Goal: Transaction & Acquisition: Book appointment/travel/reservation

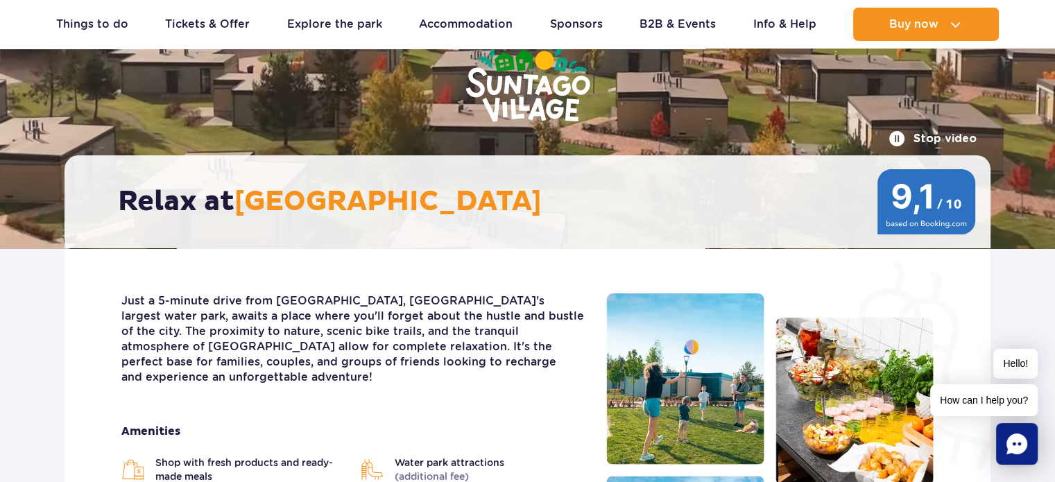
scroll to position [139, 0]
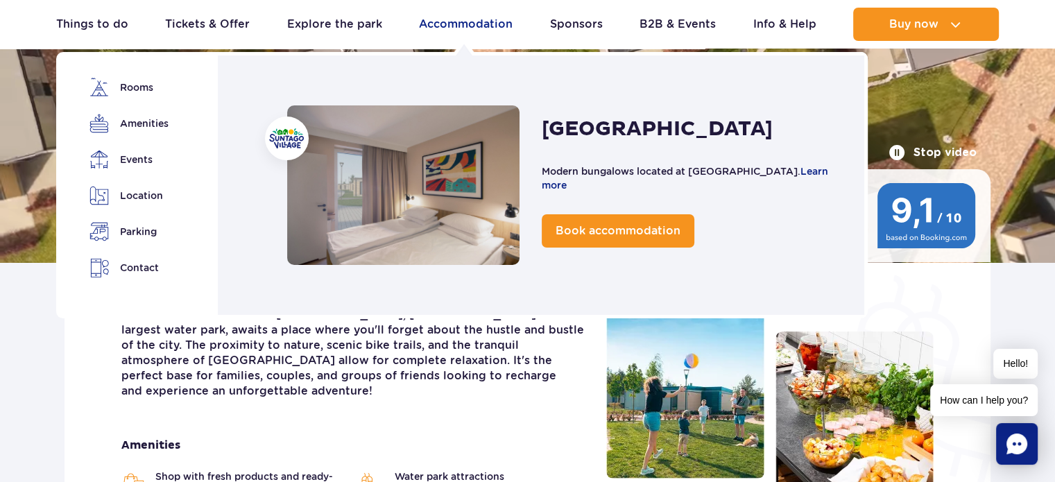
click at [422, 20] on link "Accommodation" at bounding box center [466, 24] width 94 height 33
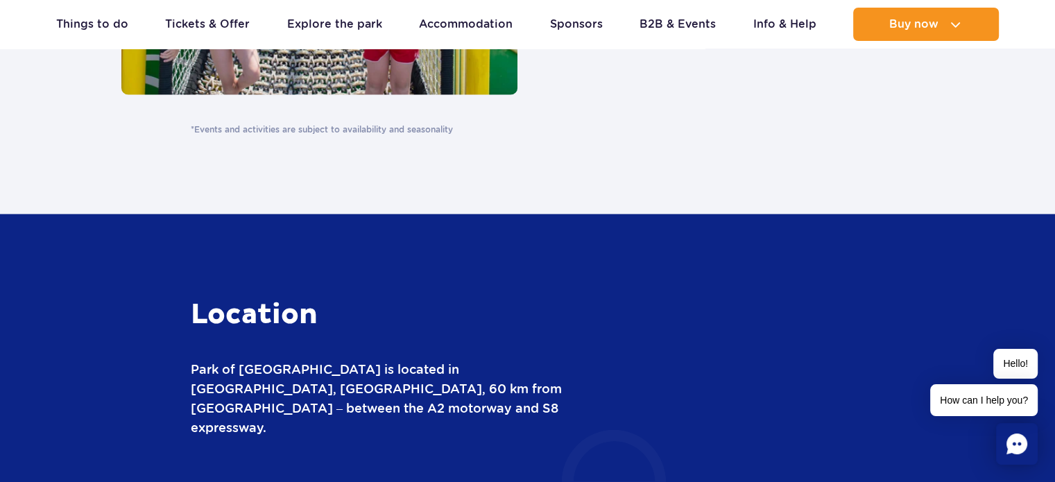
scroll to position [3467, 0]
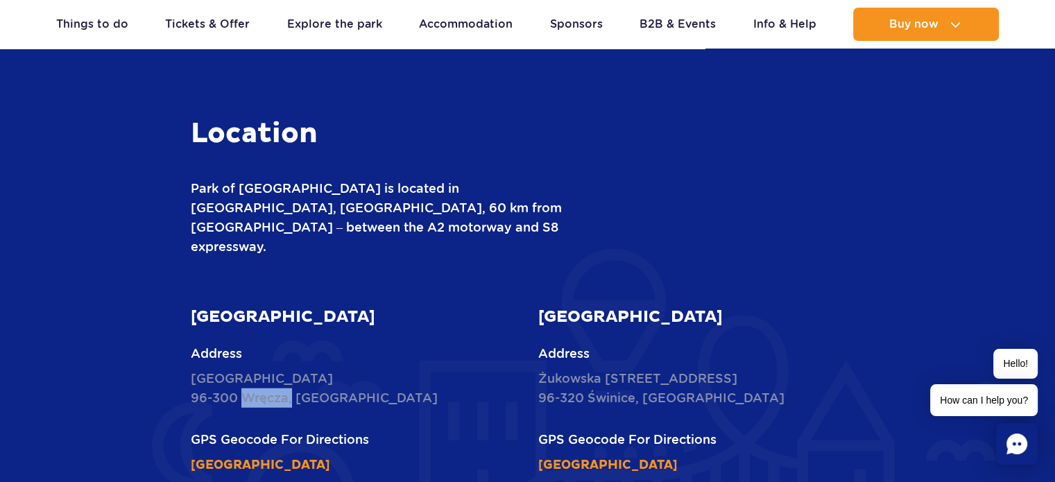
drag, startPoint x: 243, startPoint y: 334, endPoint x: 291, endPoint y: 329, distance: 48.8
click at [291, 369] on p "Nowy Świat 1 Street 96-300 Wręcza, Poland" at bounding box center [354, 388] width 327 height 39
drag, startPoint x: 591, startPoint y: 340, endPoint x: 630, endPoint y: 338, distance: 38.9
click at [632, 369] on p "Żukowska 57 Street 96-320 Świnice, Poland" at bounding box center [701, 388] width 327 height 39
drag, startPoint x: 587, startPoint y: 332, endPoint x: 631, endPoint y: 335, distance: 43.8
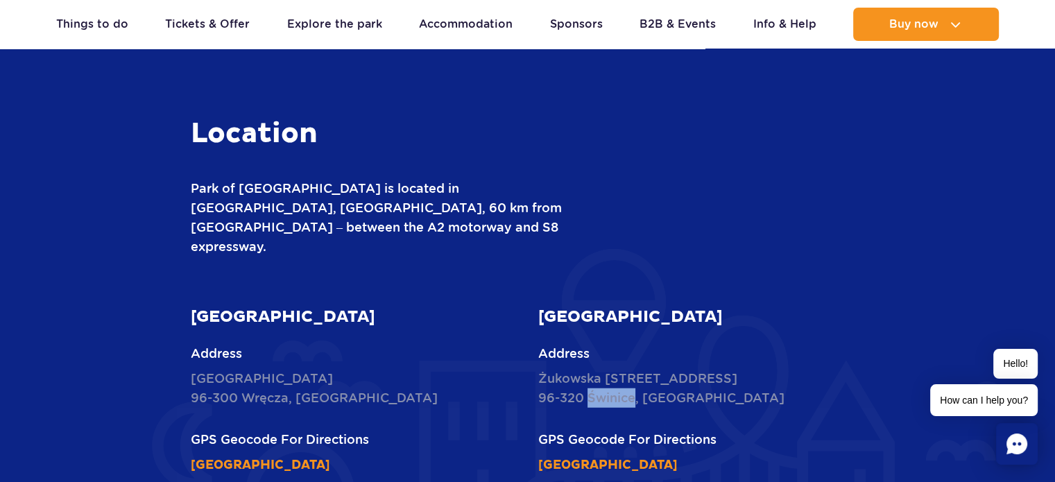
click at [631, 369] on p "Żukowska 57 Street 96-320 Świnice, Poland" at bounding box center [701, 388] width 327 height 39
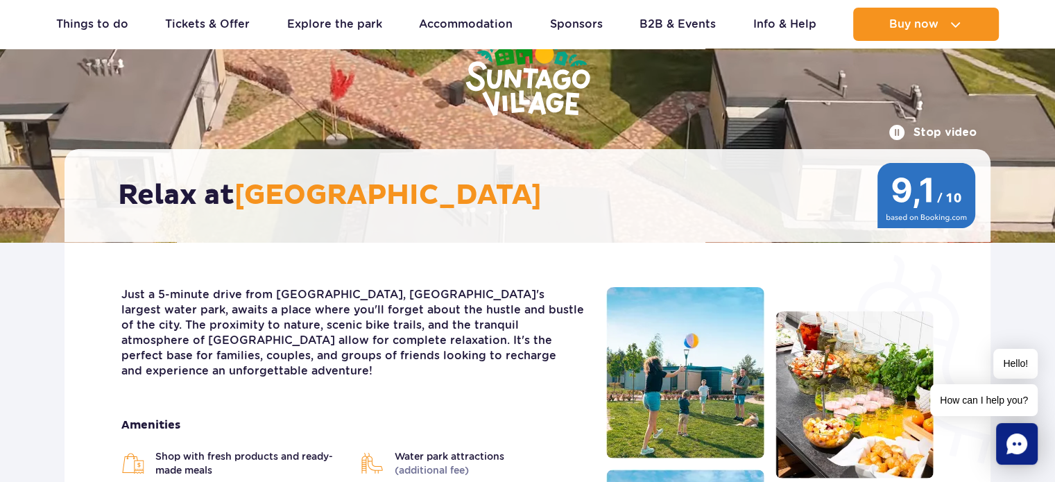
scroll to position [347, 0]
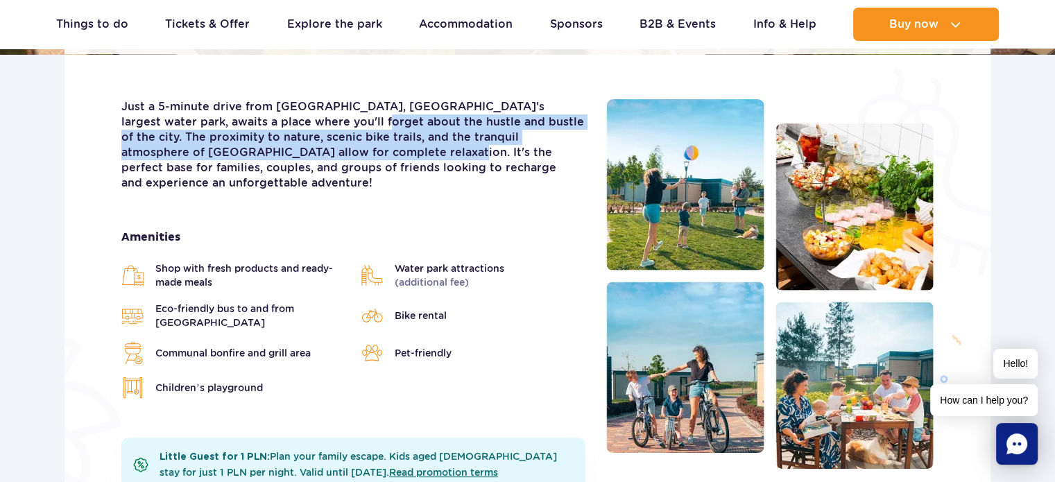
drag, startPoint x: 314, startPoint y: 125, endPoint x: 337, endPoint y: 204, distance: 82.3
click at [333, 159] on p "Just a 5-minute drive from Suntago, Europe's largest water park, awaits a place…" at bounding box center [353, 145] width 464 height 92
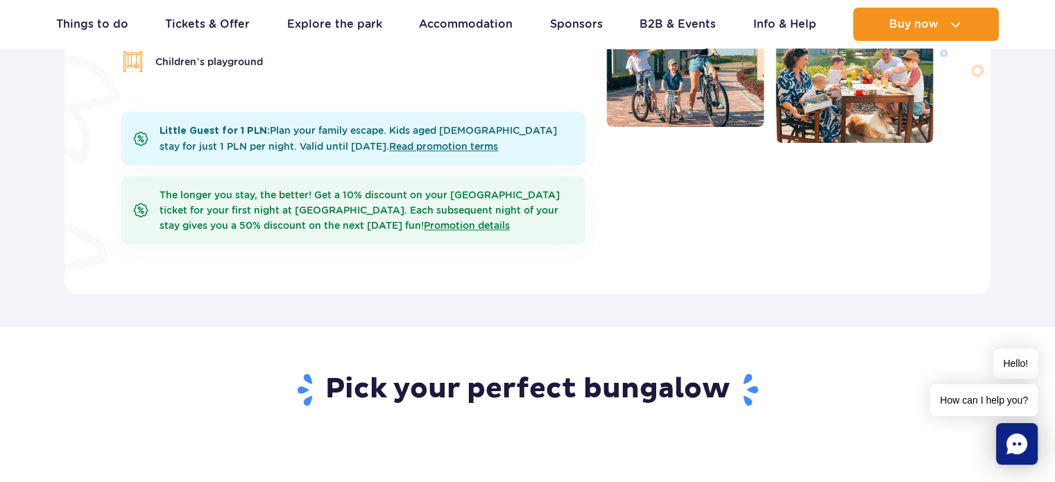
scroll to position [693, 0]
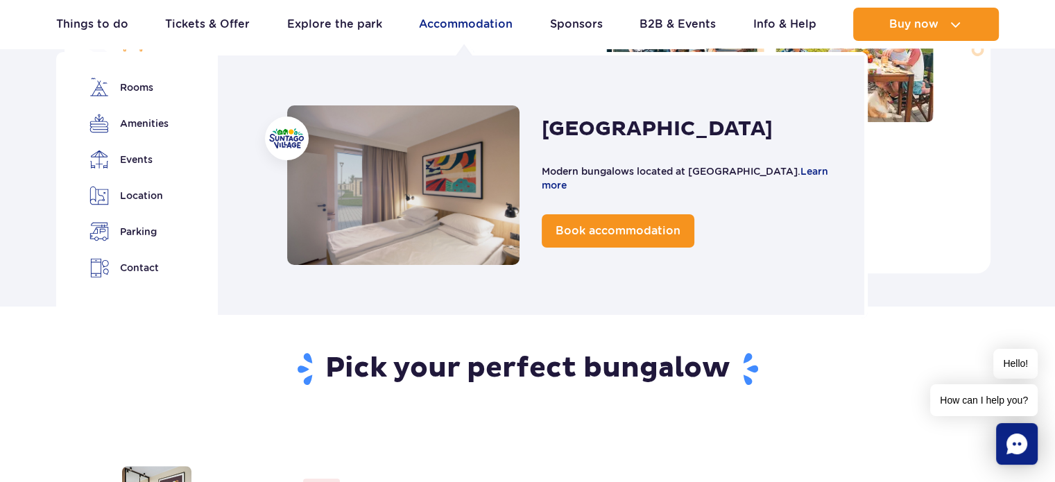
click at [467, 24] on link "Accommodation" at bounding box center [466, 24] width 94 height 33
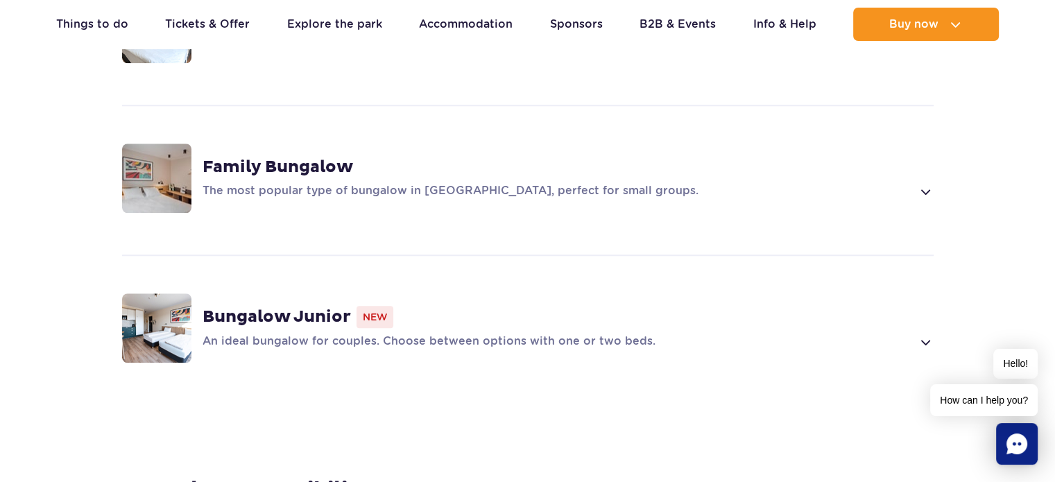
scroll to position [1040, 0]
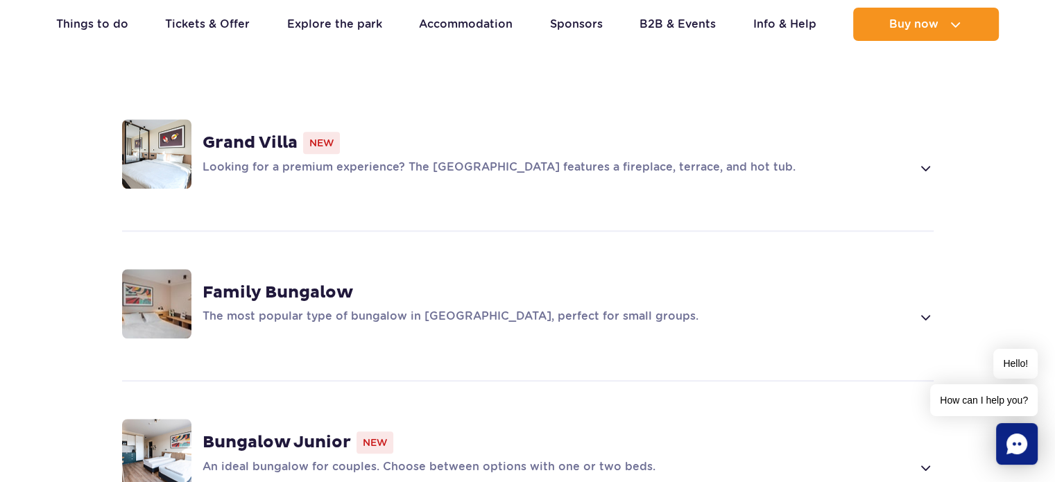
click at [147, 135] on img at bounding box center [156, 153] width 69 height 69
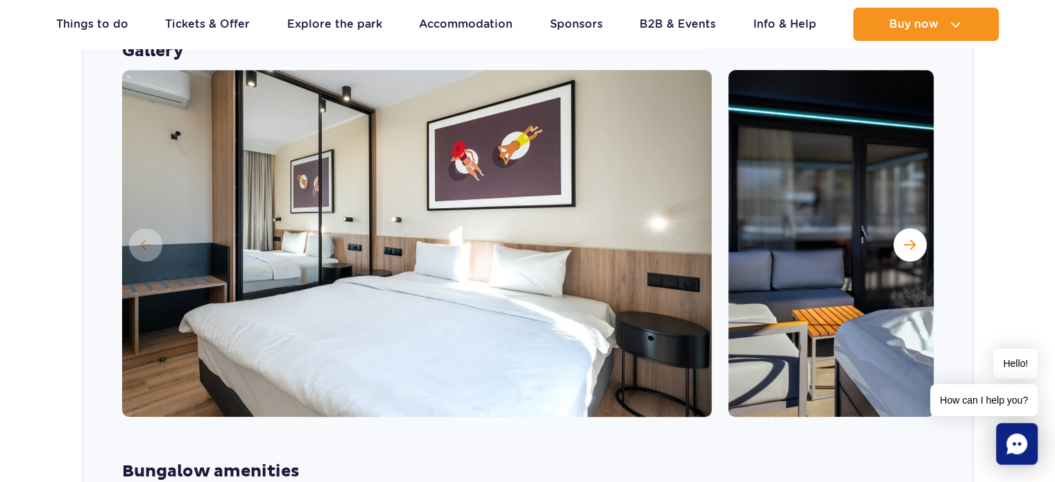
scroll to position [1312, 0]
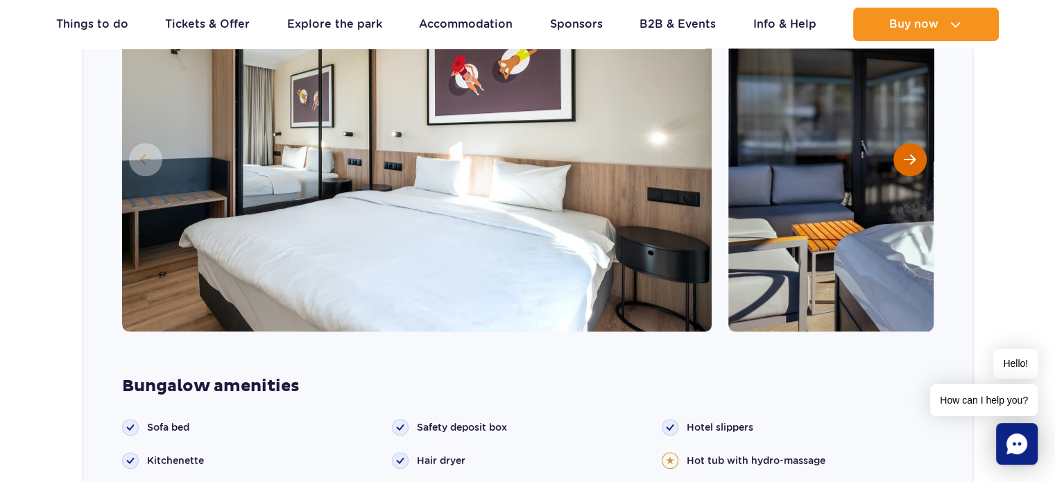
click at [904, 153] on span "Next slide" at bounding box center [910, 159] width 12 height 12
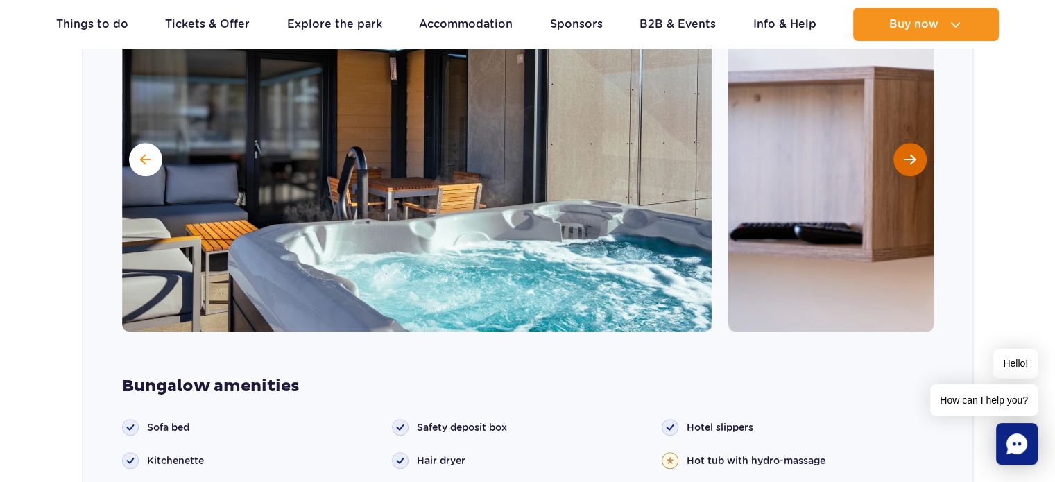
click at [904, 153] on span "Next slide" at bounding box center [910, 159] width 12 height 12
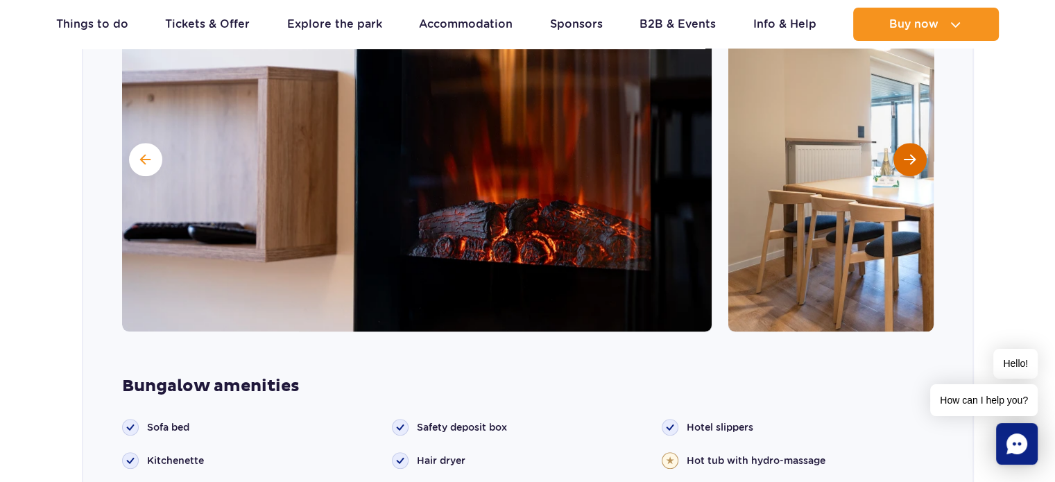
click at [904, 153] on span "Next slide" at bounding box center [910, 159] width 12 height 12
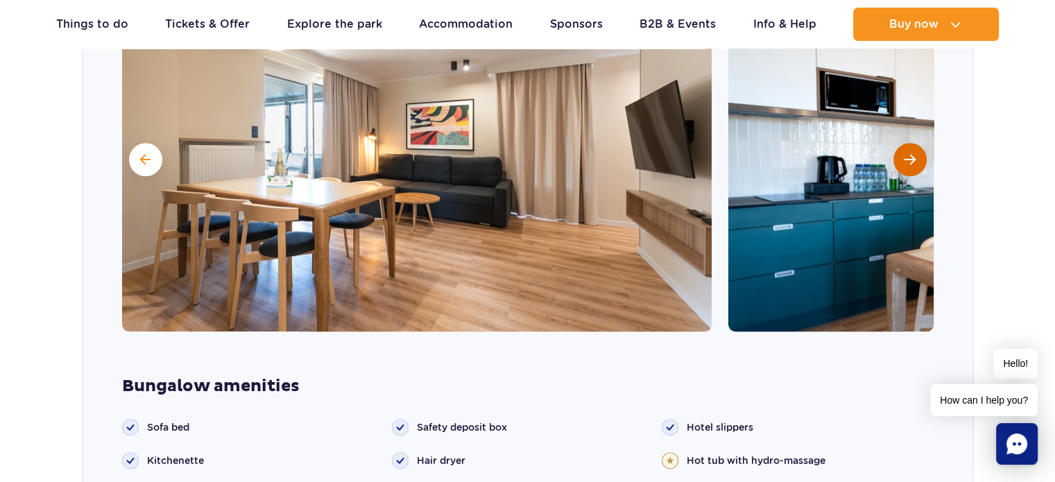
click at [904, 153] on span "Next slide" at bounding box center [910, 159] width 12 height 12
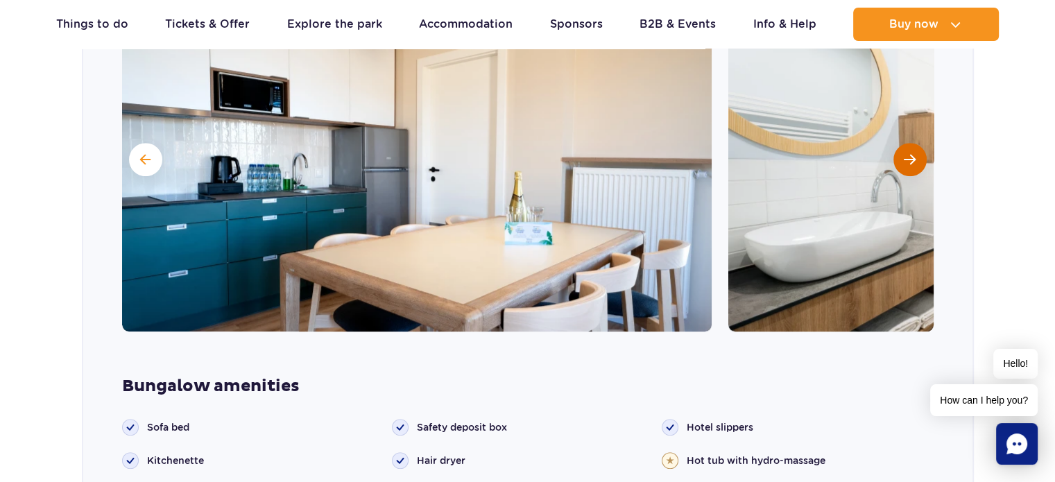
click at [904, 153] on span "Next slide" at bounding box center [910, 159] width 12 height 12
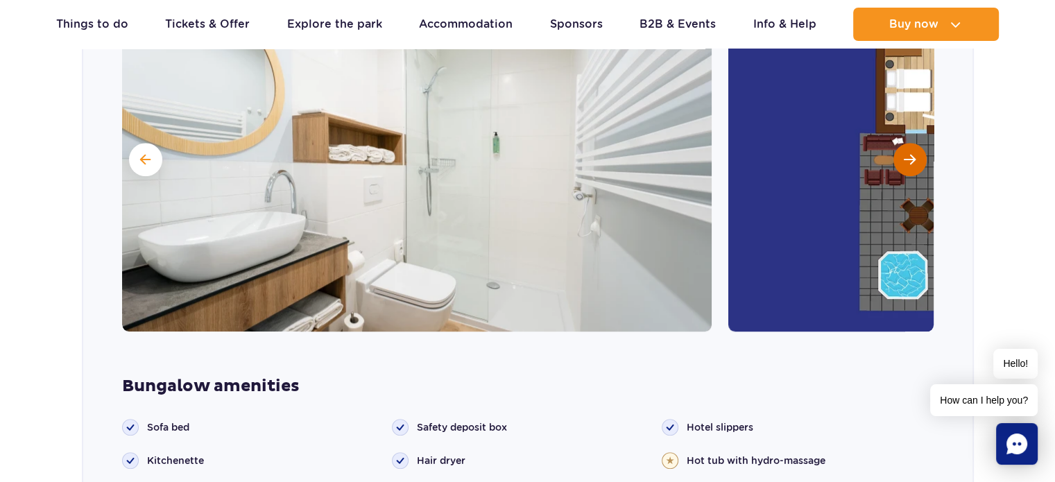
click at [904, 153] on span "Next slide" at bounding box center [910, 159] width 12 height 12
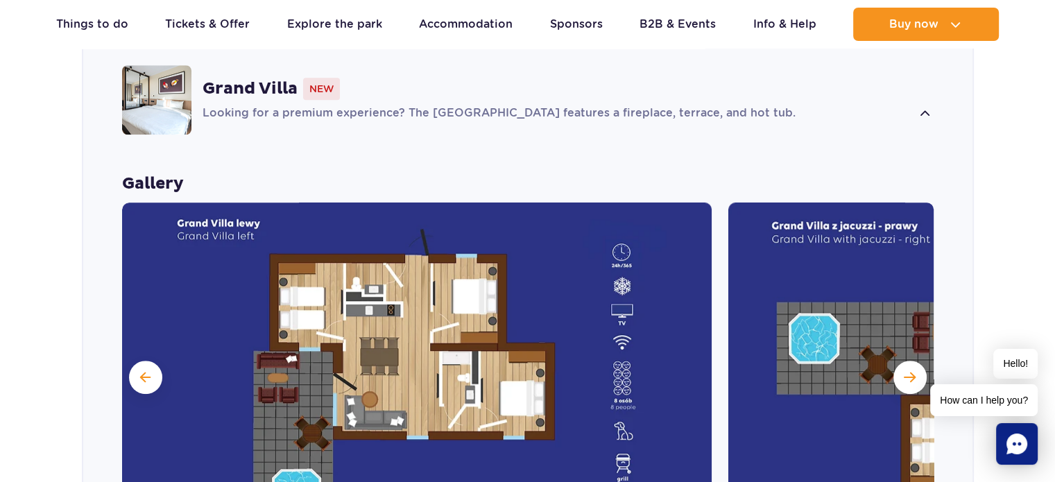
scroll to position [1173, 0]
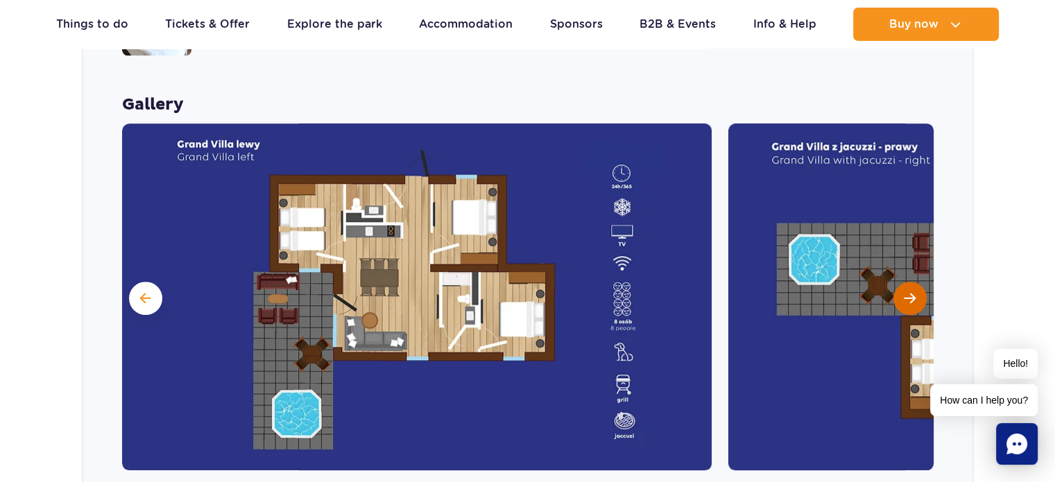
click at [903, 282] on button "Next slide" at bounding box center [909, 298] width 33 height 33
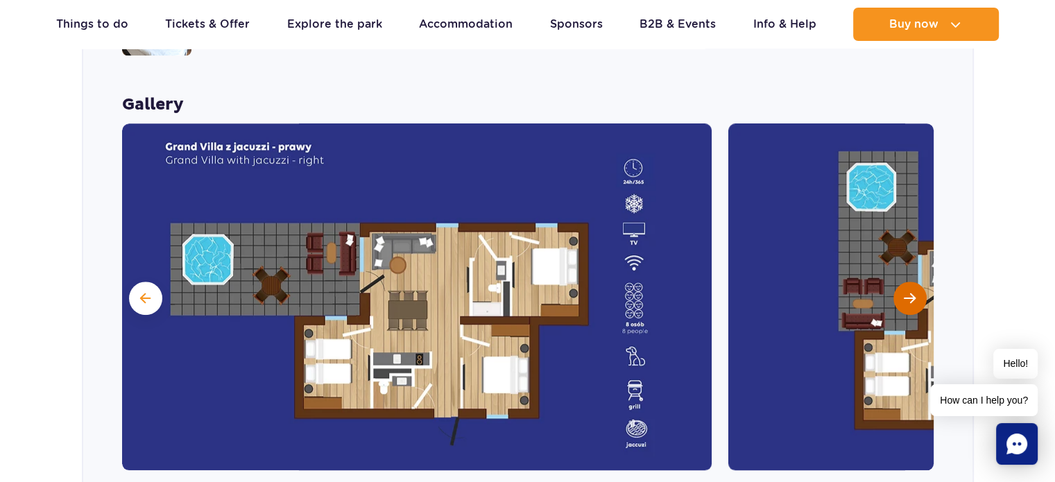
click at [903, 282] on button "Next slide" at bounding box center [909, 298] width 33 height 33
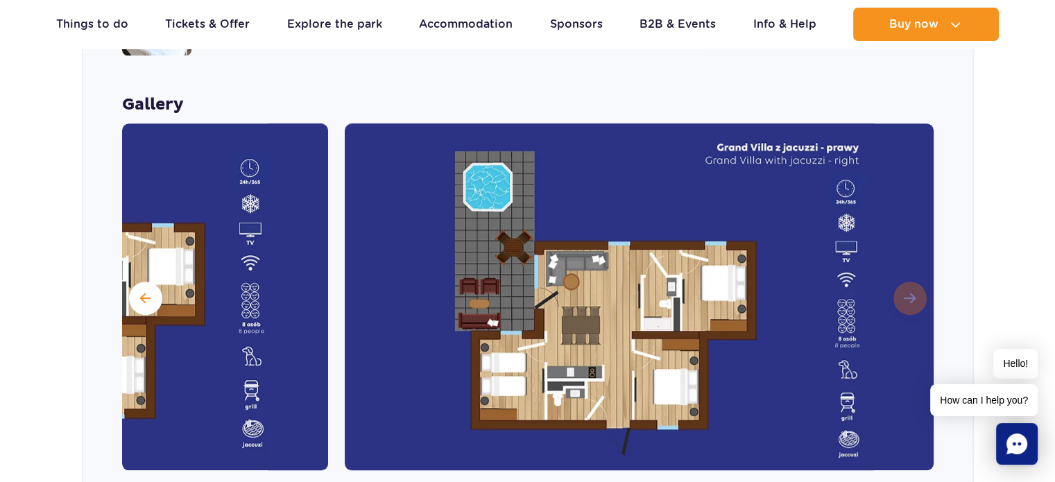
click at [903, 268] on img at bounding box center [639, 296] width 589 height 347
click at [132, 284] on button at bounding box center [145, 298] width 33 height 33
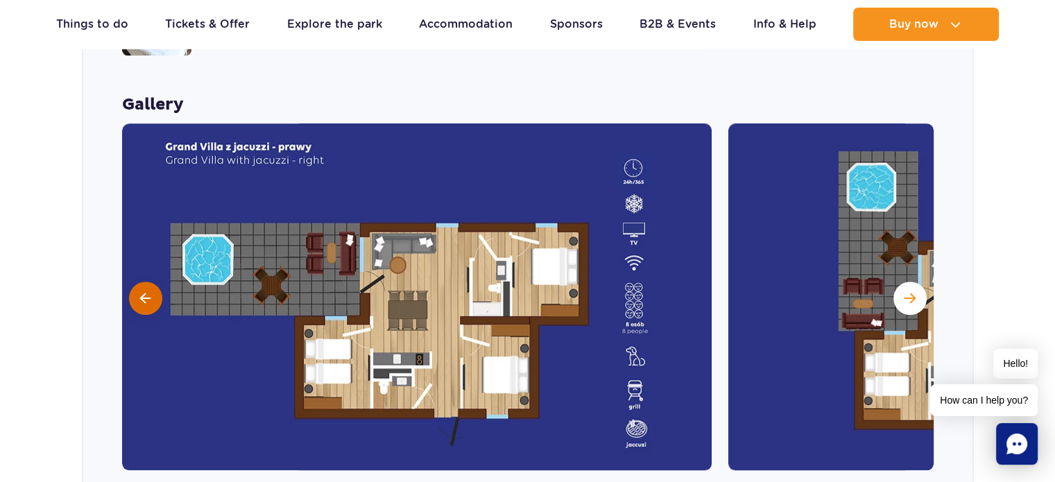
click at [132, 284] on button at bounding box center [145, 298] width 33 height 33
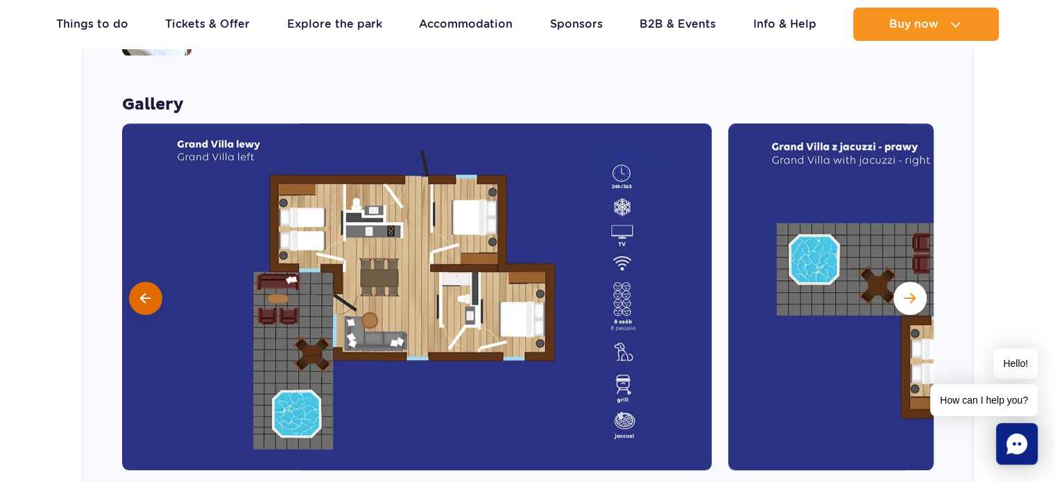
click at [159, 282] on button at bounding box center [145, 298] width 33 height 33
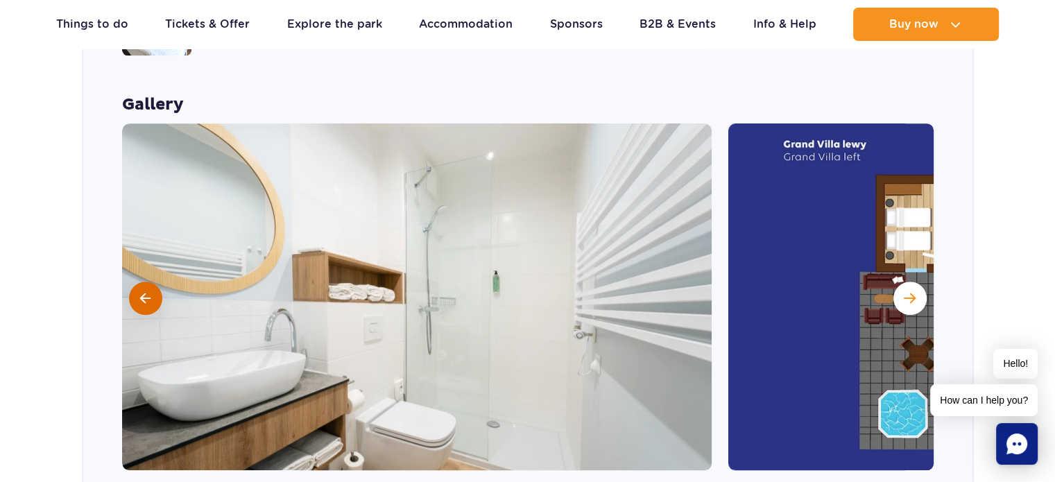
click at [159, 282] on button at bounding box center [145, 298] width 33 height 33
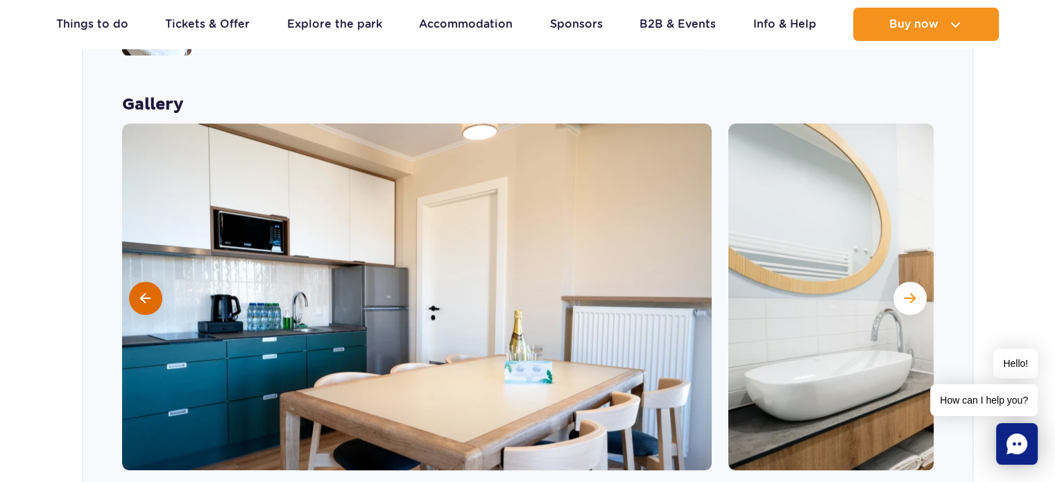
click at [160, 282] on button at bounding box center [145, 298] width 33 height 33
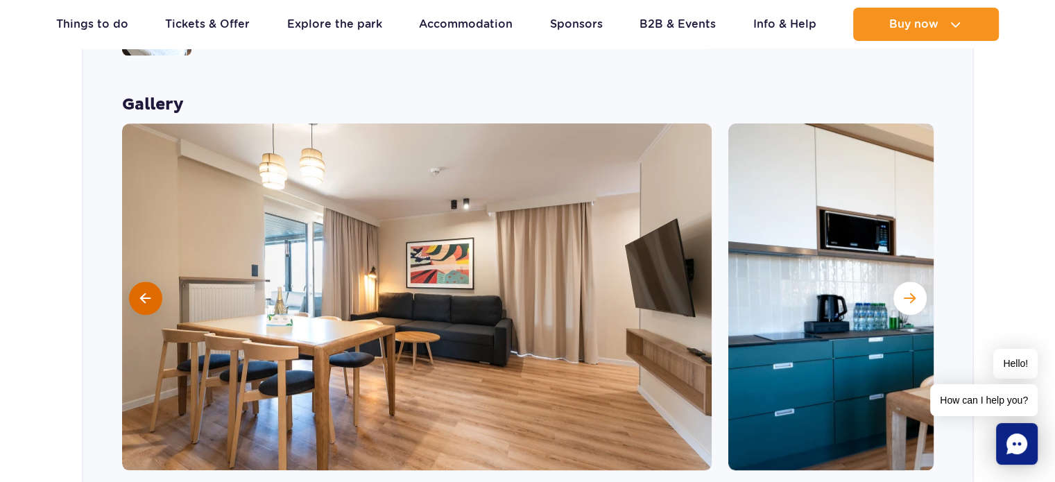
click at [160, 282] on button at bounding box center [145, 298] width 33 height 33
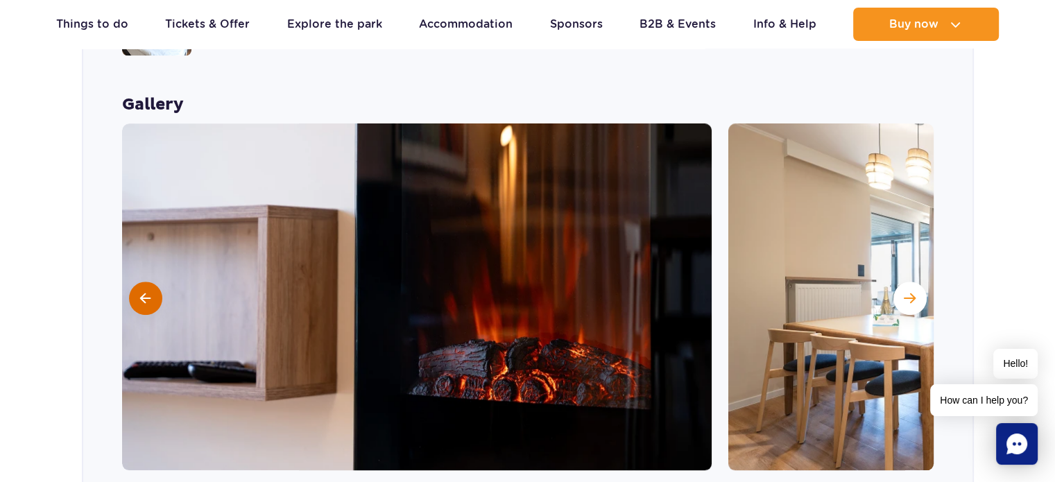
click at [160, 282] on button at bounding box center [145, 298] width 33 height 33
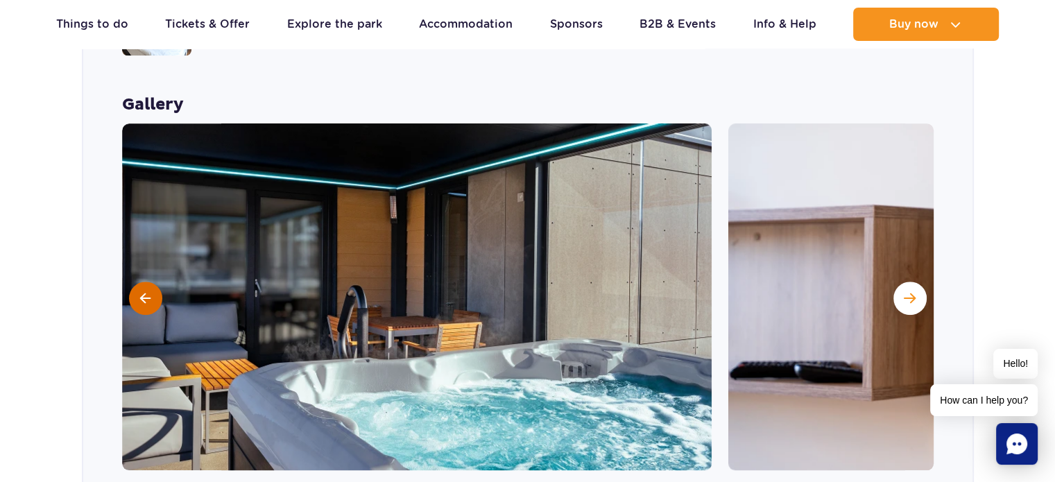
click at [160, 282] on button at bounding box center [145, 298] width 33 height 33
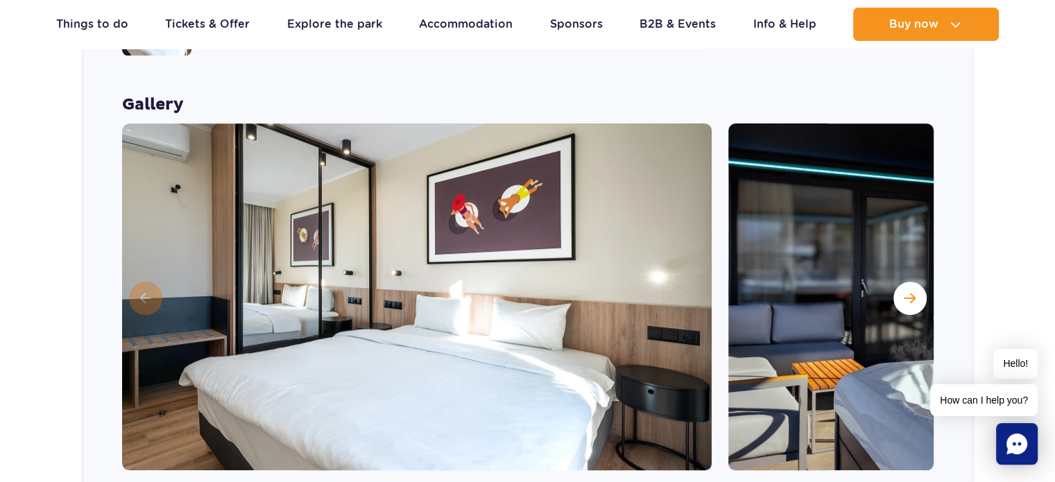
click at [160, 271] on img at bounding box center [416, 296] width 589 height 347
click at [147, 282] on img at bounding box center [416, 296] width 589 height 347
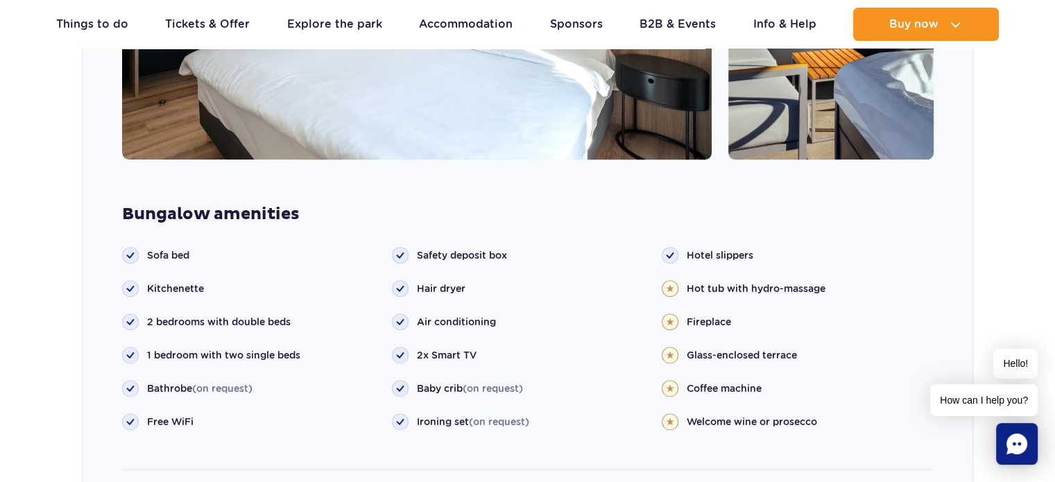
scroll to position [1520, 0]
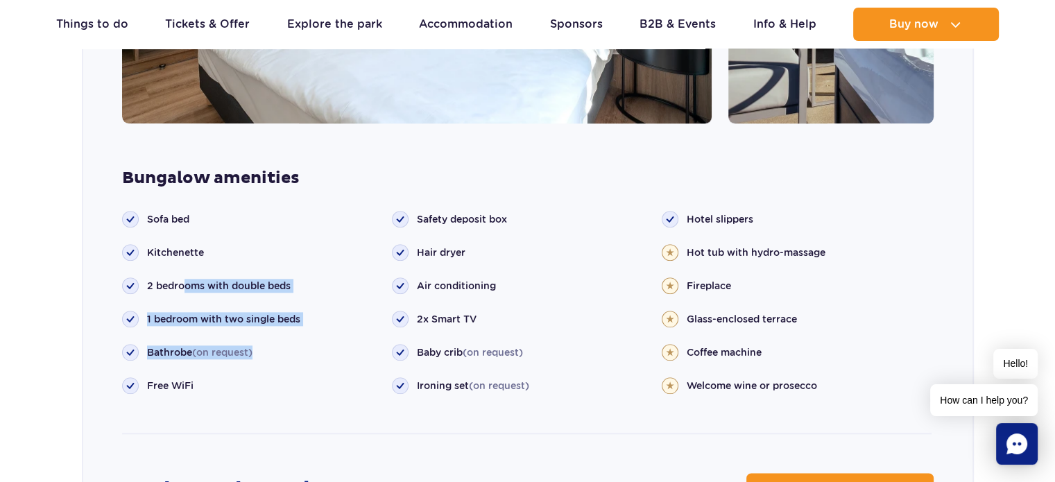
drag, startPoint x: 186, startPoint y: 259, endPoint x: 261, endPoint y: 335, distance: 106.4
click at [261, 335] on ul "Sofa bed Kitchenette Bathrobe Free WiFi" at bounding box center [257, 302] width 270 height 183
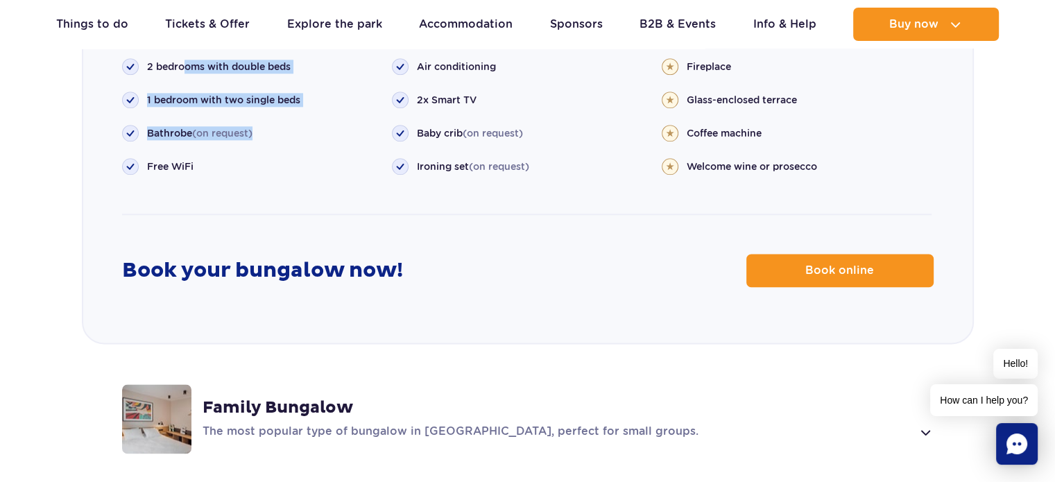
scroll to position [1659, 0]
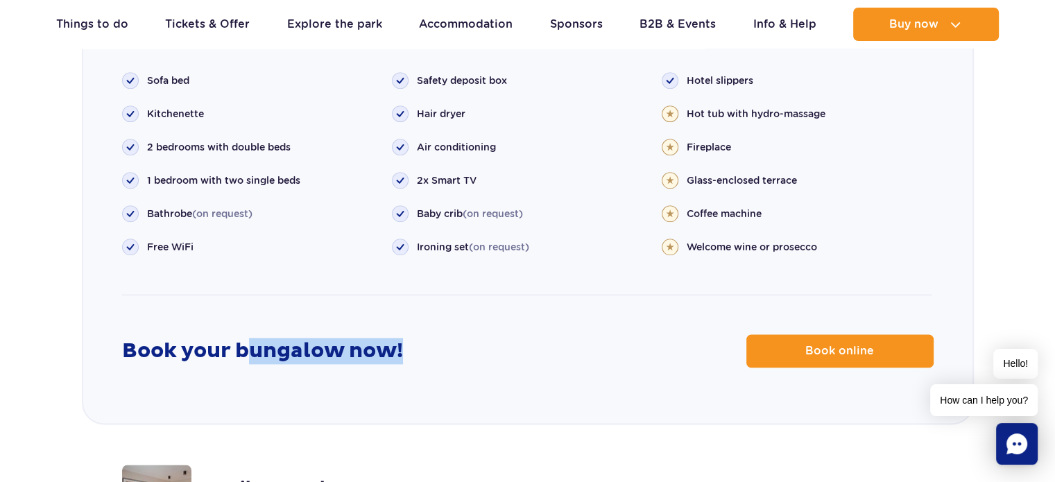
drag, startPoint x: 298, startPoint y: 333, endPoint x: 427, endPoint y: 345, distance: 129.6
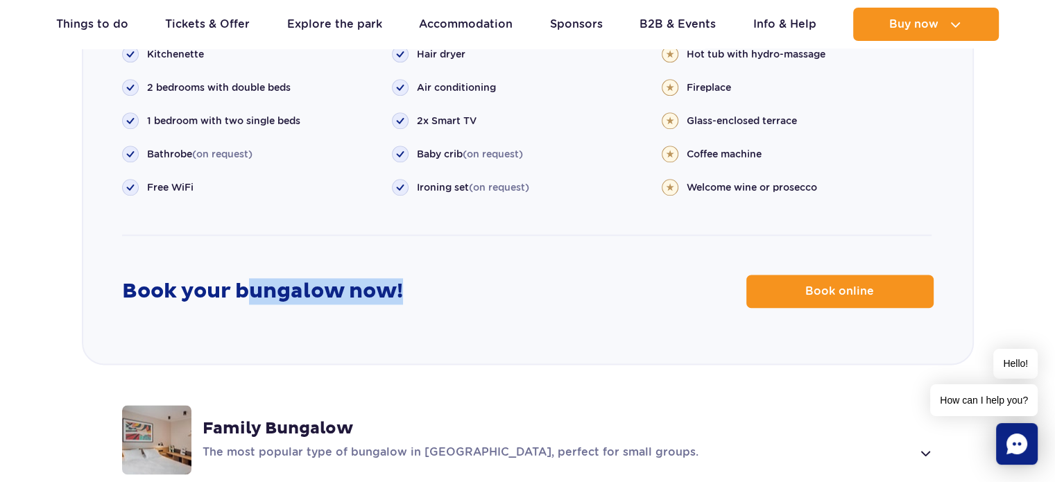
scroll to position [1867, 0]
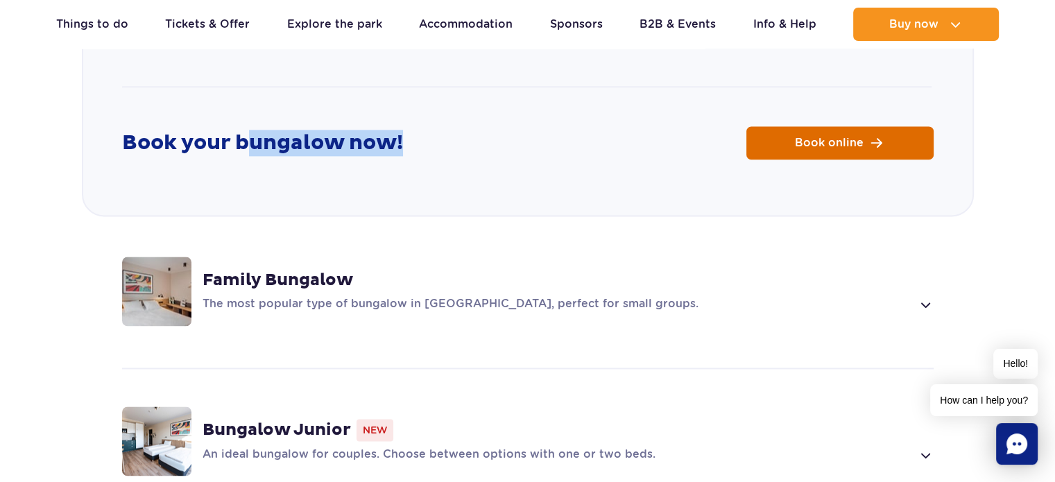
click at [775, 130] on link "Book online" at bounding box center [839, 142] width 187 height 33
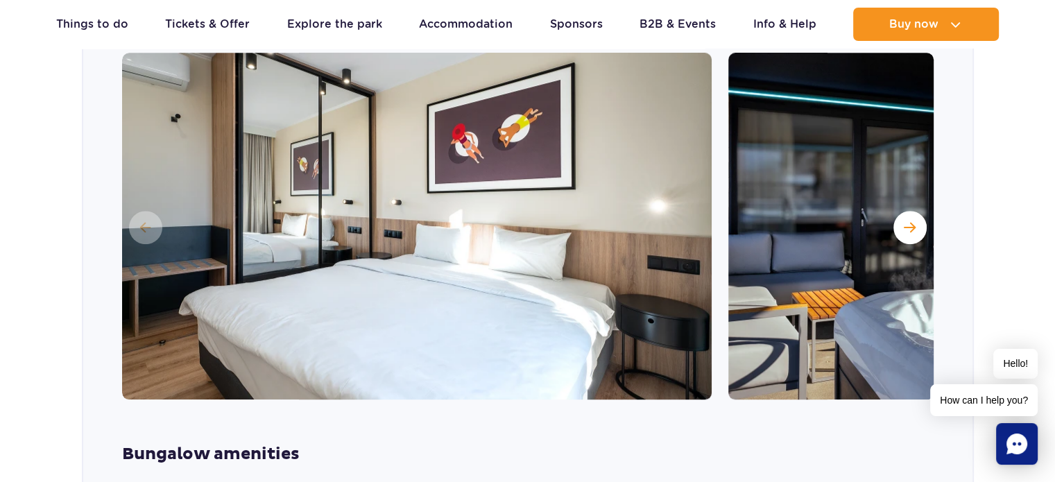
scroll to position [1035, 0]
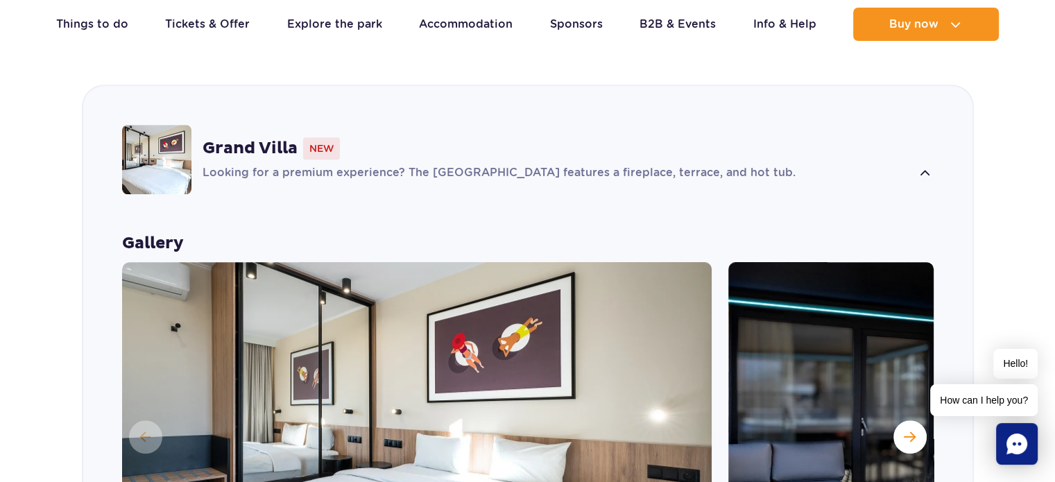
click at [264, 95] on div "Grand Villa New Looking for a premium experience? The Grand Villa features a fi…" at bounding box center [527, 159] width 889 height 147
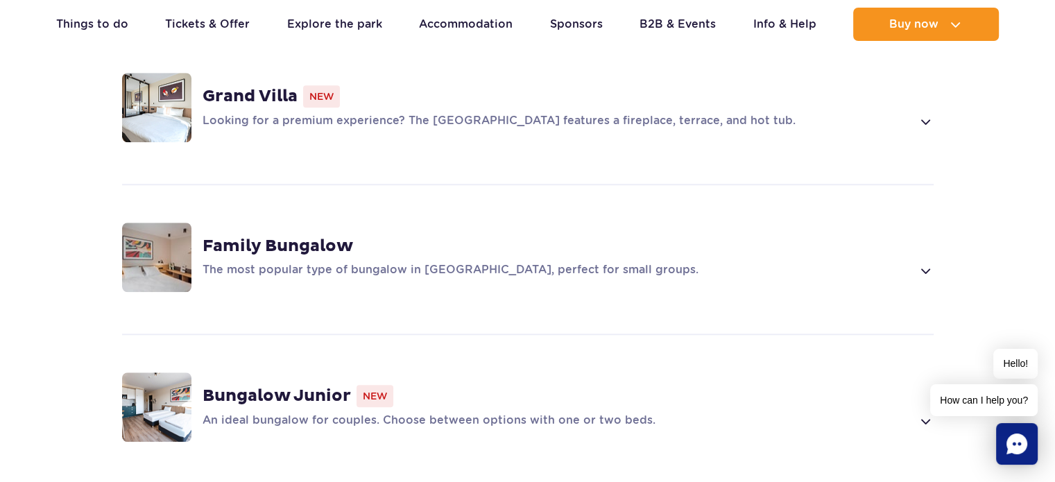
scroll to position [1173, 0]
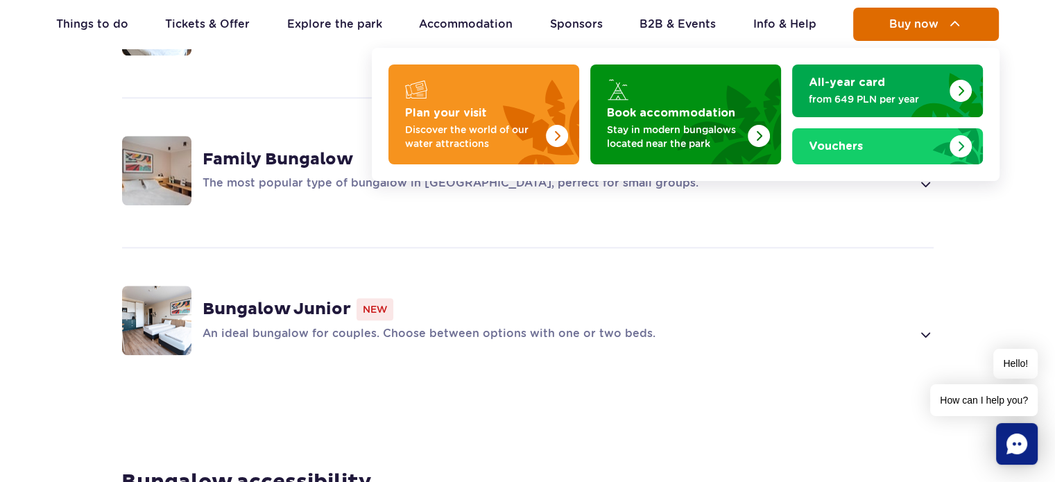
click at [942, 18] on button "Buy now" at bounding box center [926, 24] width 146 height 33
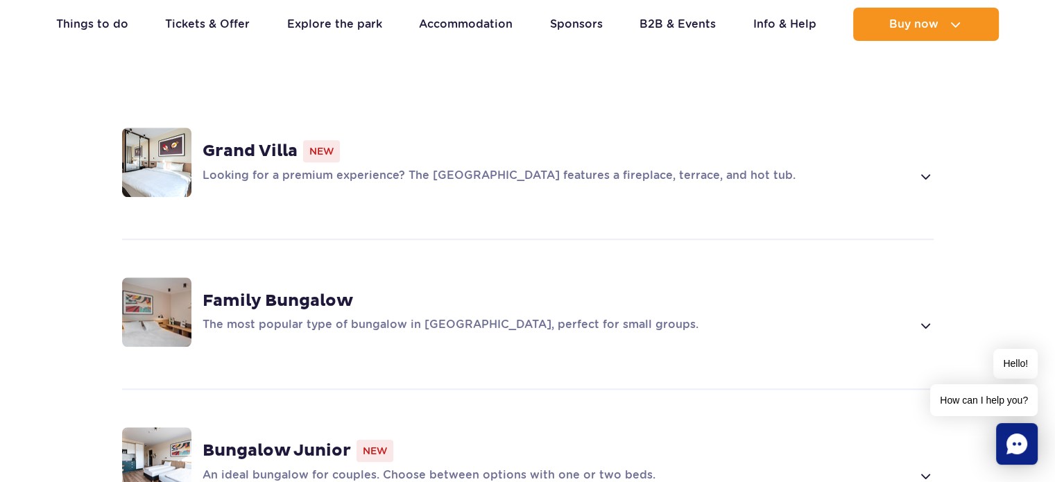
scroll to position [1091, 0]
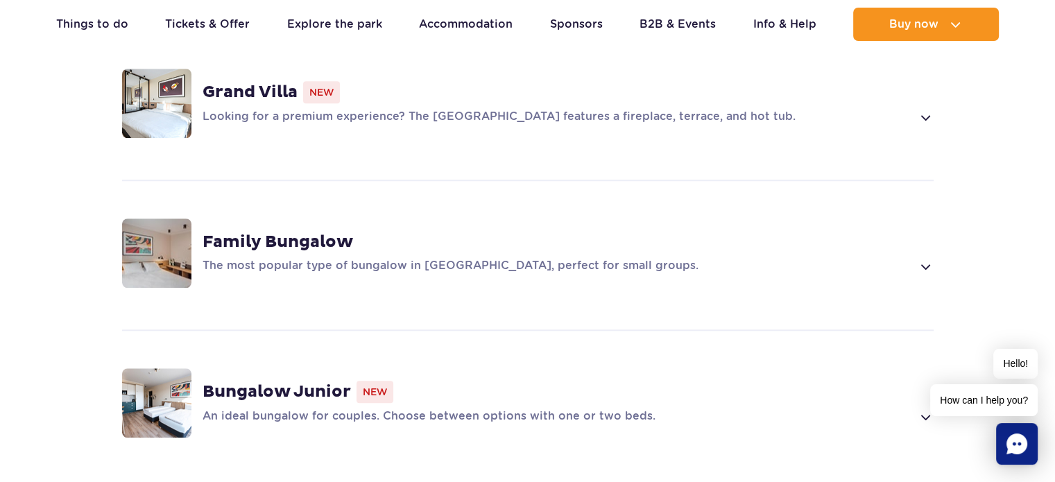
click at [311, 232] on strong "Family Bungalow" at bounding box center [277, 242] width 150 height 21
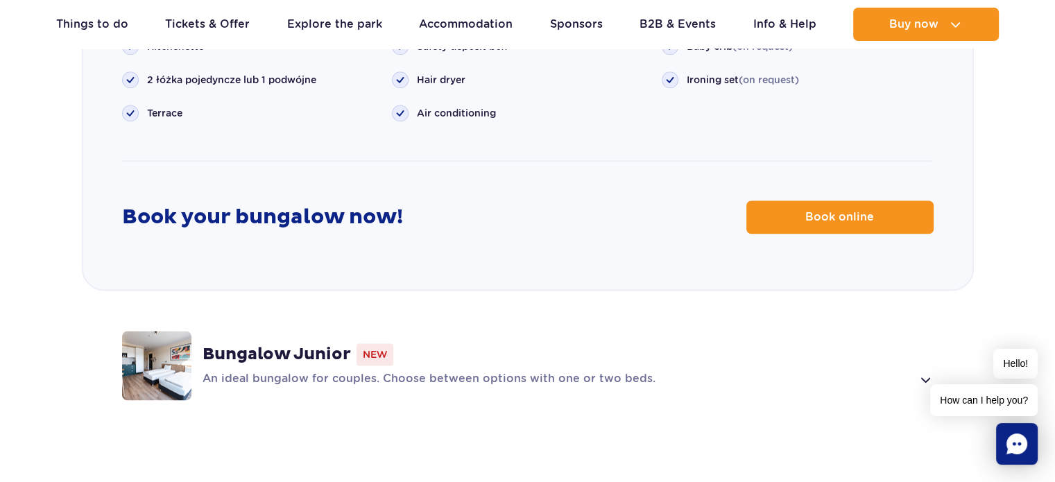
scroll to position [1878, 0]
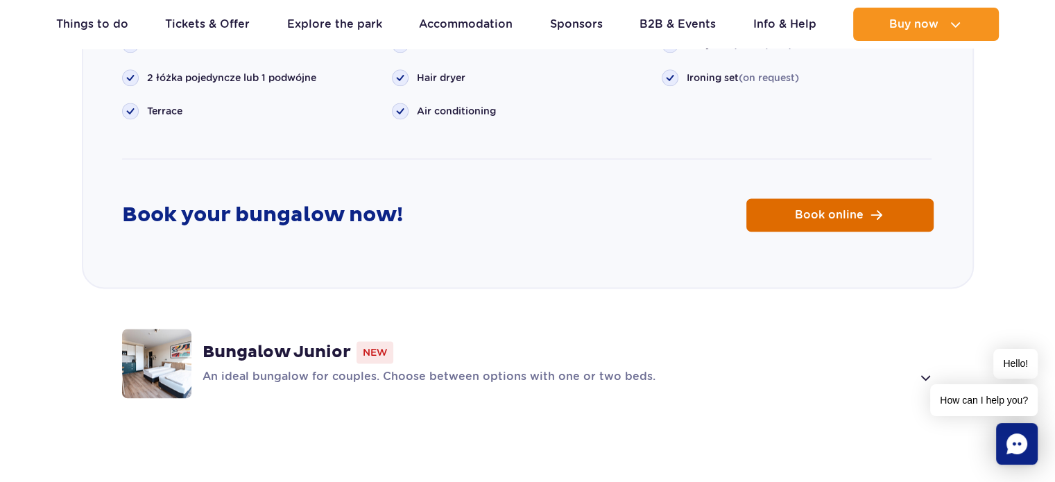
click at [840, 209] on span "Book online" at bounding box center [829, 214] width 69 height 11
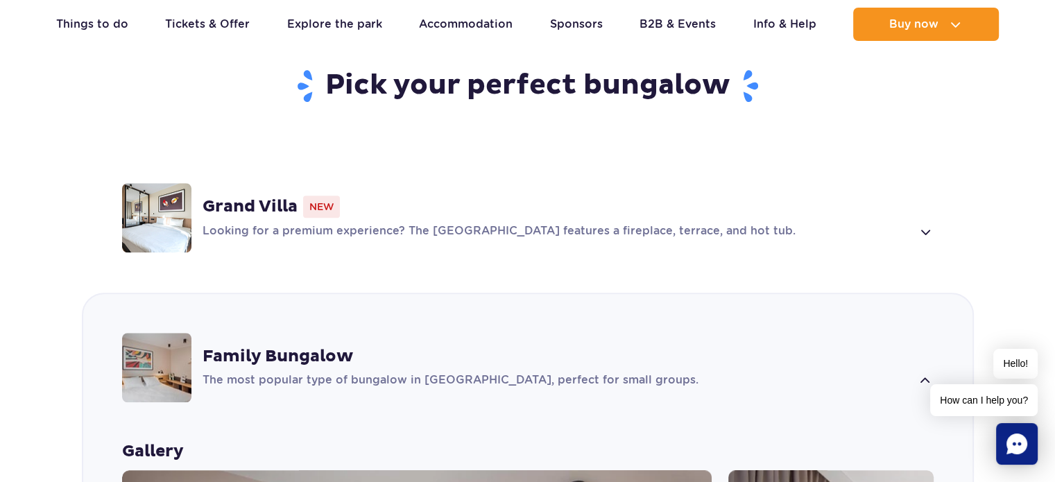
scroll to position [976, 0]
click at [920, 372] on span at bounding box center [925, 380] width 16 height 17
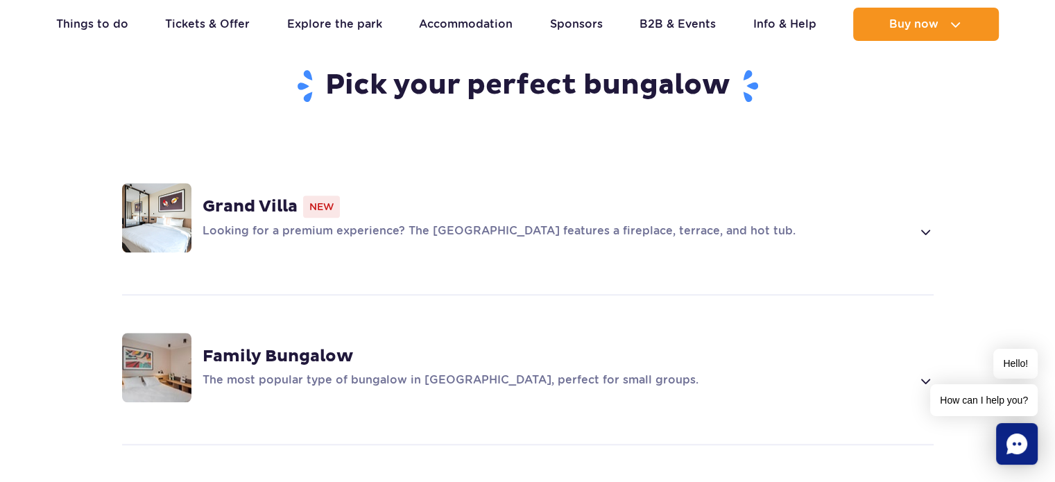
click at [926, 223] on span at bounding box center [925, 231] width 16 height 17
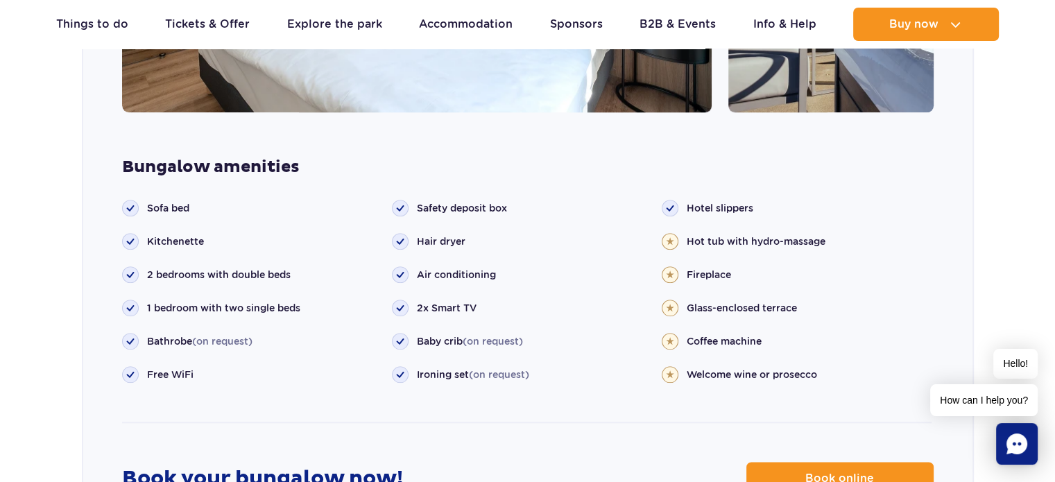
scroll to position [1808, 0]
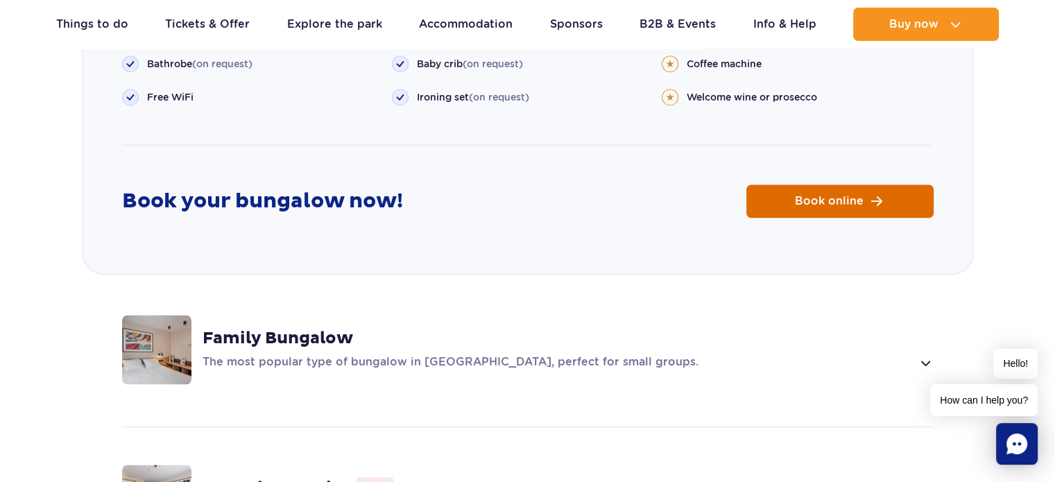
click at [851, 196] on span "Book online" at bounding box center [829, 201] width 69 height 11
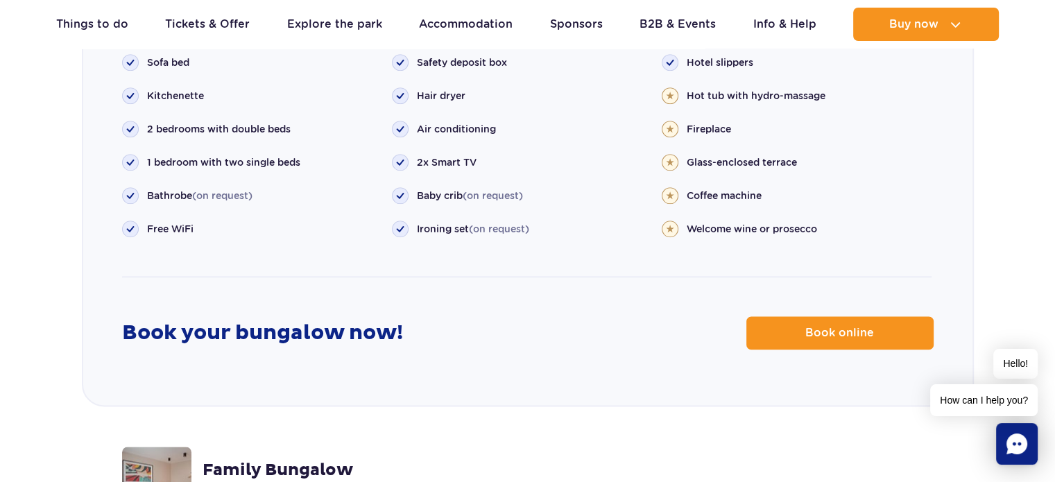
scroll to position [1670, 0]
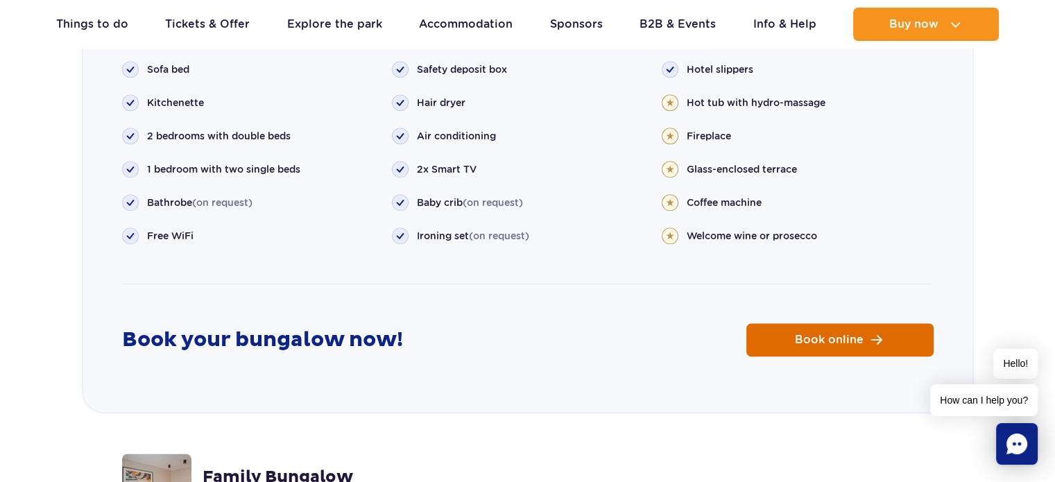
click at [857, 334] on span "Book online" at bounding box center [829, 339] width 69 height 11
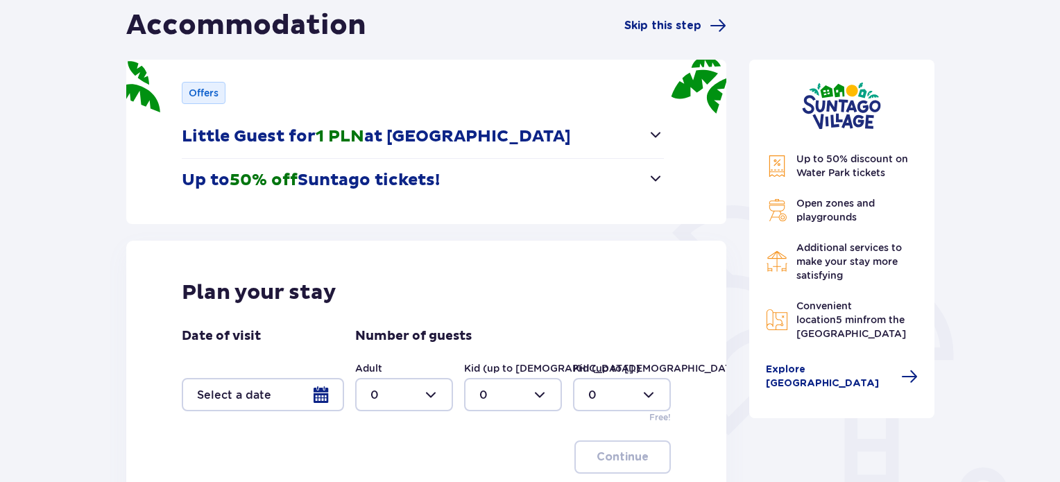
click at [652, 133] on span "button" at bounding box center [655, 134] width 17 height 17
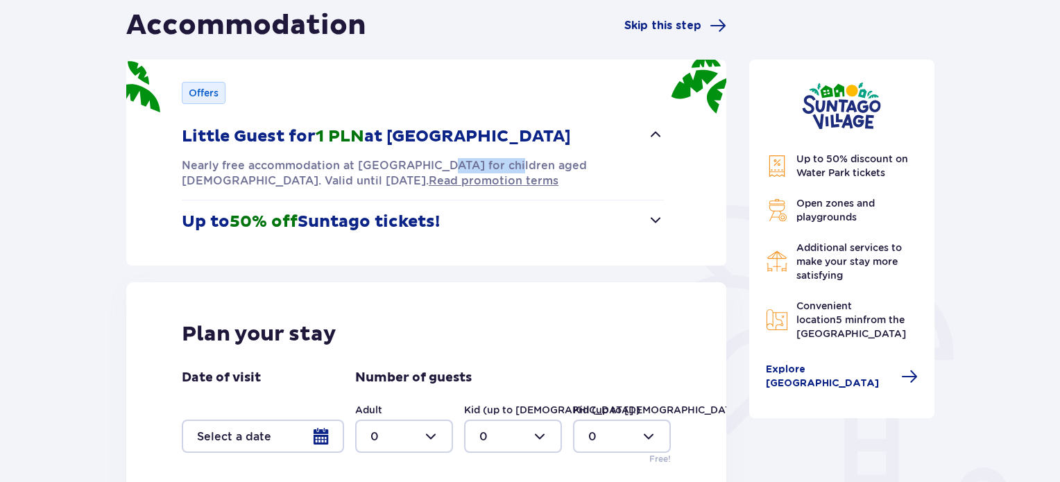
drag, startPoint x: 426, startPoint y: 164, endPoint x: 492, endPoint y: 168, distance: 65.3
click at [492, 168] on p "Nearly free accommodation at Suntago Village for children aged 3-12. Valid unti…" at bounding box center [423, 173] width 482 height 31
drag, startPoint x: 252, startPoint y: 166, endPoint x: 567, endPoint y: 166, distance: 314.1
click at [567, 166] on p "Nearly free accommodation at Suntago Village for children aged 3-12. Valid unti…" at bounding box center [423, 173] width 482 height 31
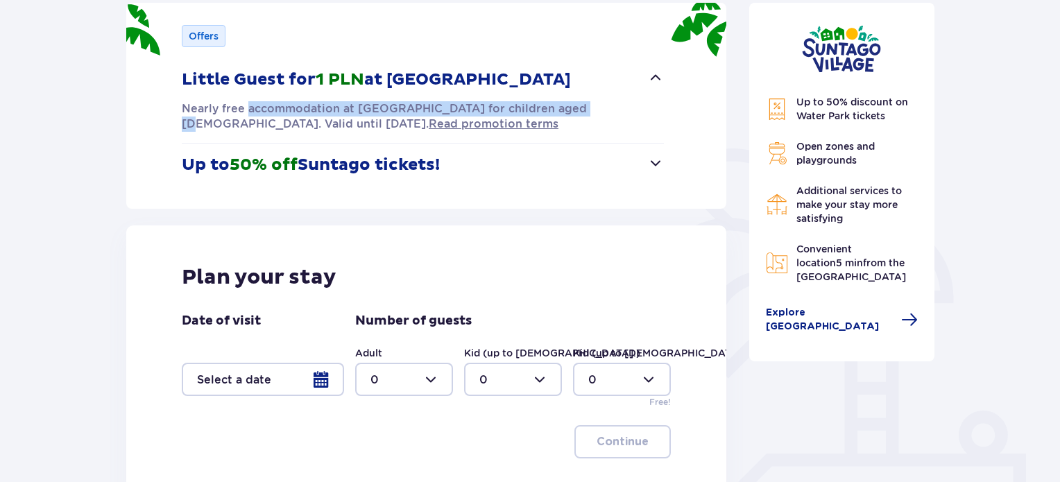
scroll to position [277, 0]
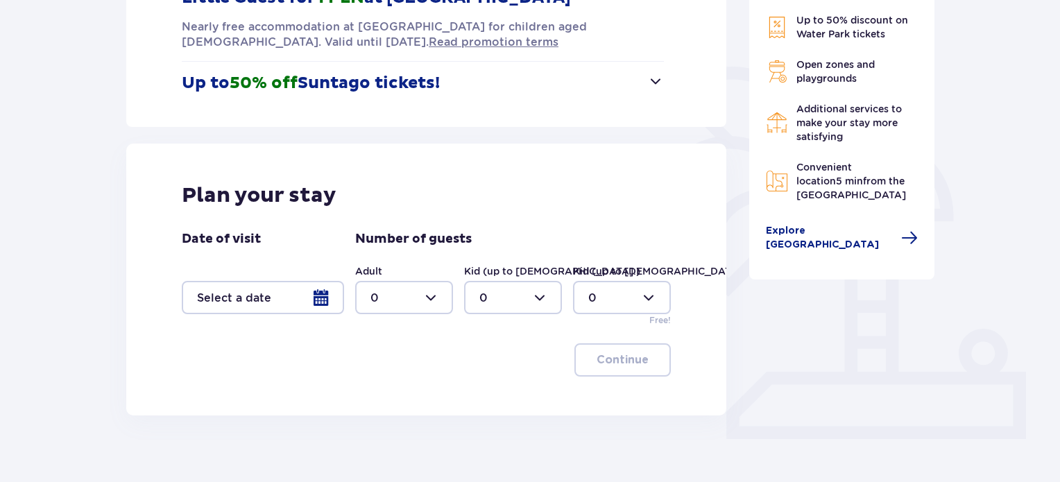
click at [436, 298] on div at bounding box center [404, 297] width 98 height 33
click at [391, 396] on div "2" at bounding box center [403, 397] width 67 height 15
type input "2"
click at [284, 296] on div at bounding box center [263, 297] width 162 height 33
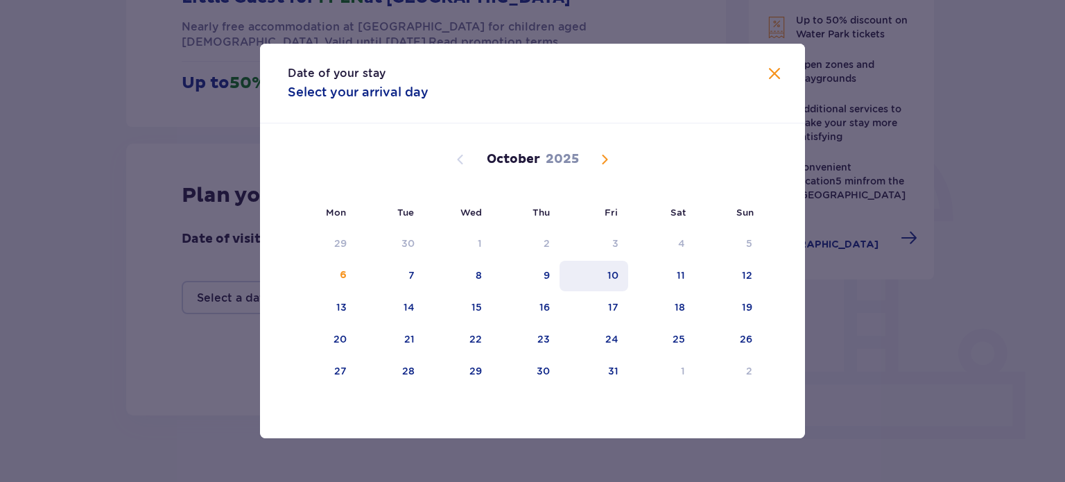
click at [607, 277] on div "10" at bounding box center [612, 275] width 11 height 14
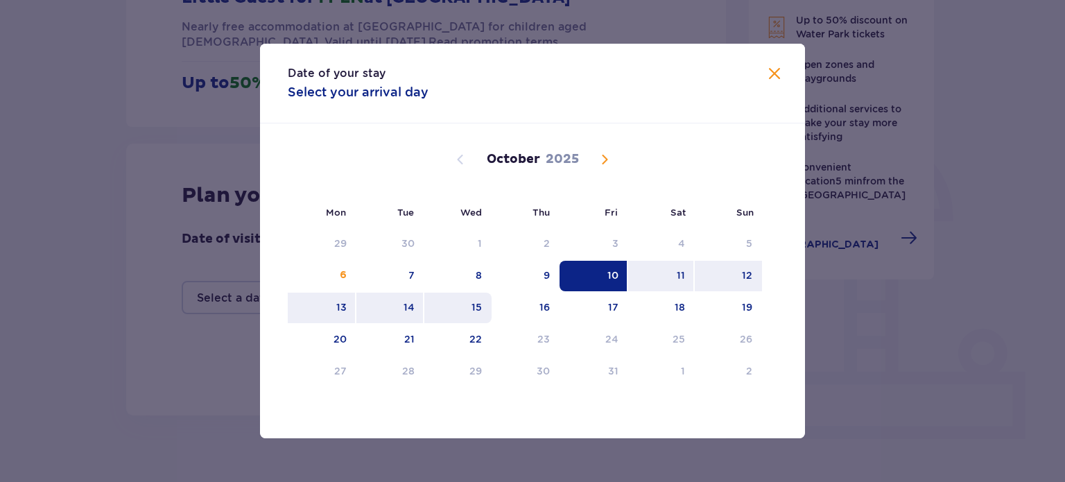
click at [487, 299] on div "15" at bounding box center [457, 308] width 67 height 31
type input "[DATE] - [DATE]"
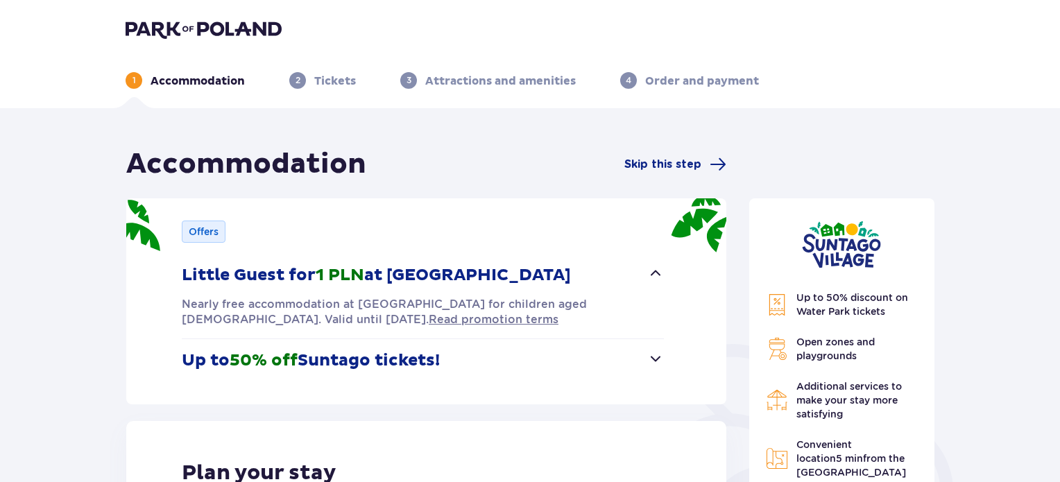
scroll to position [316, 0]
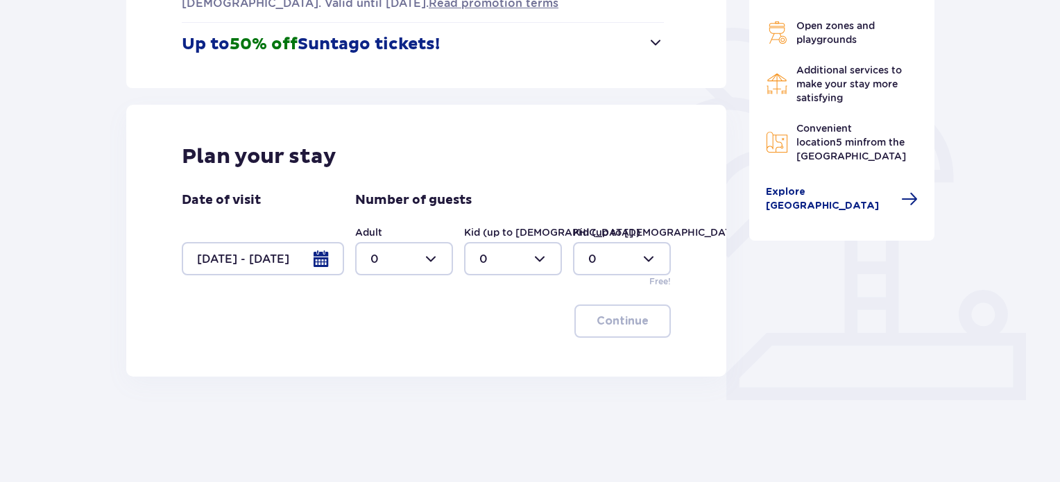
click at [399, 260] on div at bounding box center [404, 258] width 98 height 33
click at [387, 352] on div "2" at bounding box center [403, 359] width 67 height 15
type input "2"
click at [489, 259] on div at bounding box center [513, 258] width 98 height 33
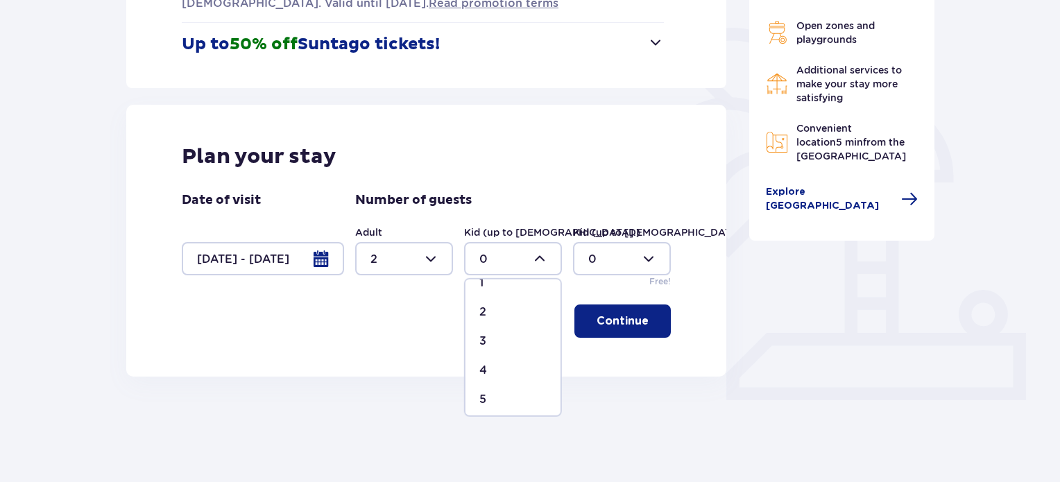
scroll to position [69, 0]
click at [487, 354] on div "4" at bounding box center [512, 347] width 67 height 15
type input "4"
click at [599, 248] on div at bounding box center [622, 258] width 98 height 33
click at [482, 320] on div "Continue" at bounding box center [426, 320] width 489 height 33
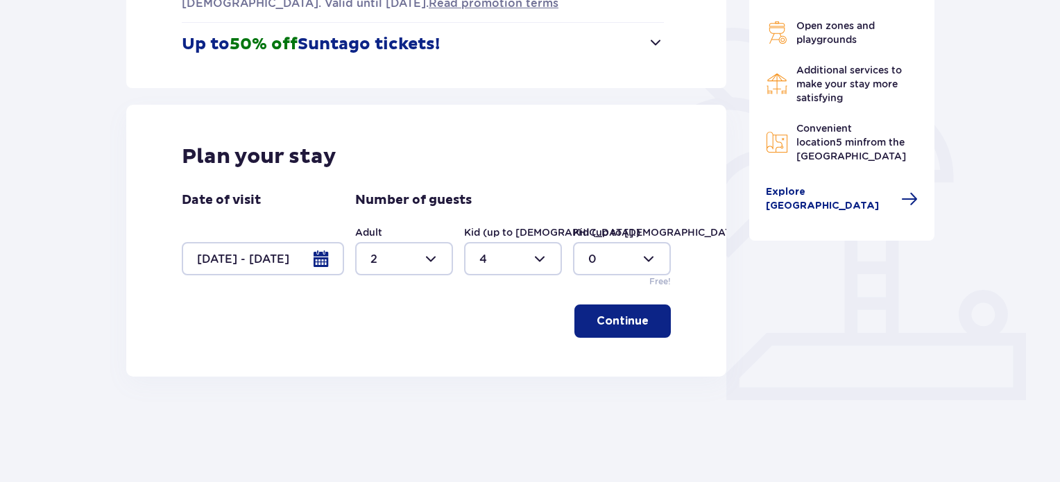
click at [637, 252] on div at bounding box center [622, 258] width 98 height 33
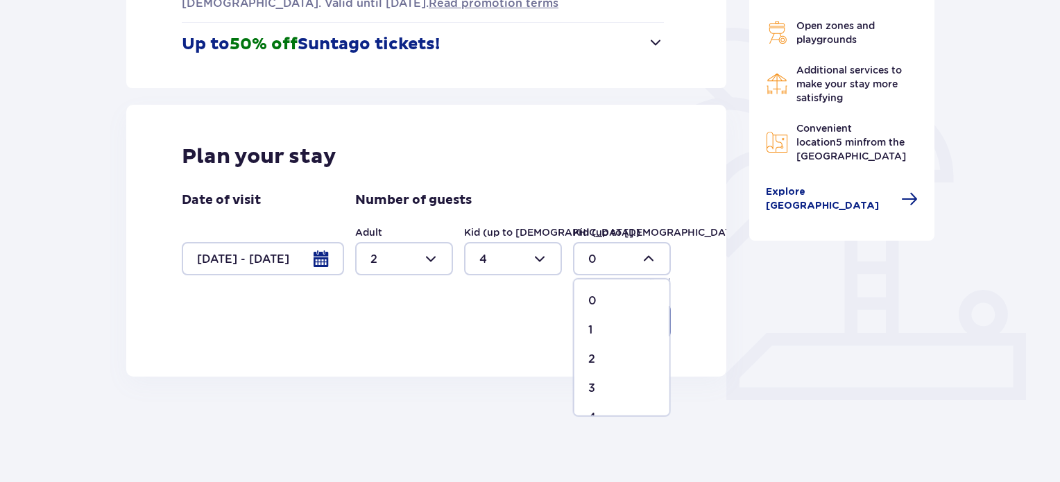
click at [604, 301] on div "0" at bounding box center [621, 300] width 67 height 15
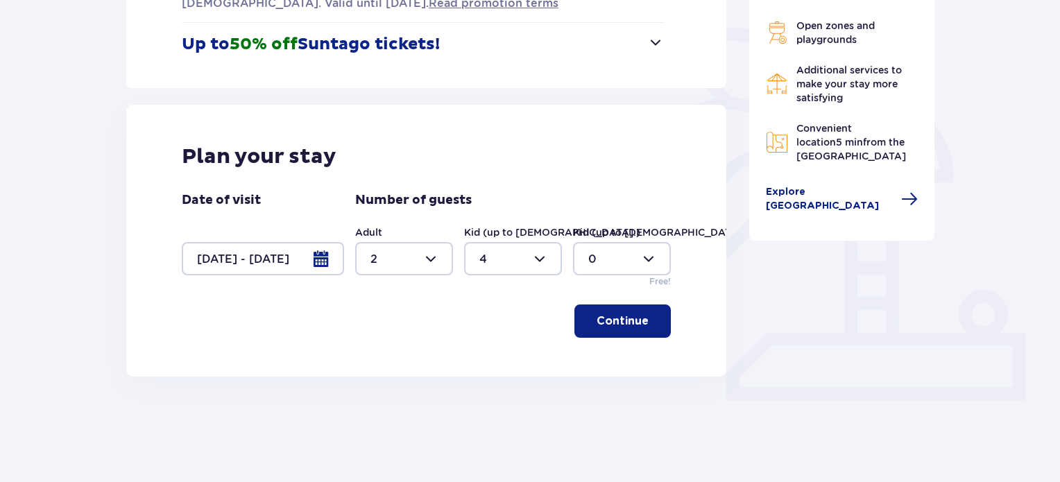
click at [598, 323] on p "Continue" at bounding box center [622, 320] width 52 height 15
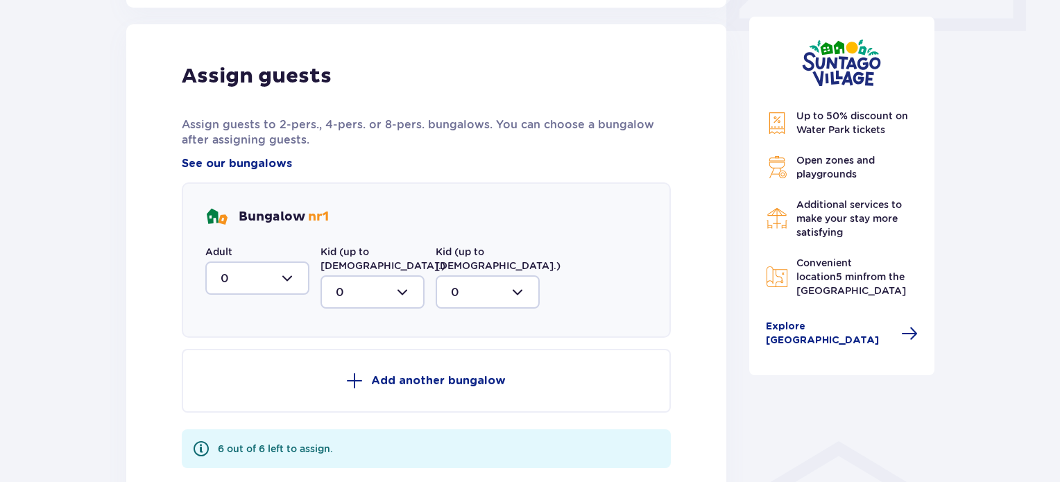
scroll to position [692, 0]
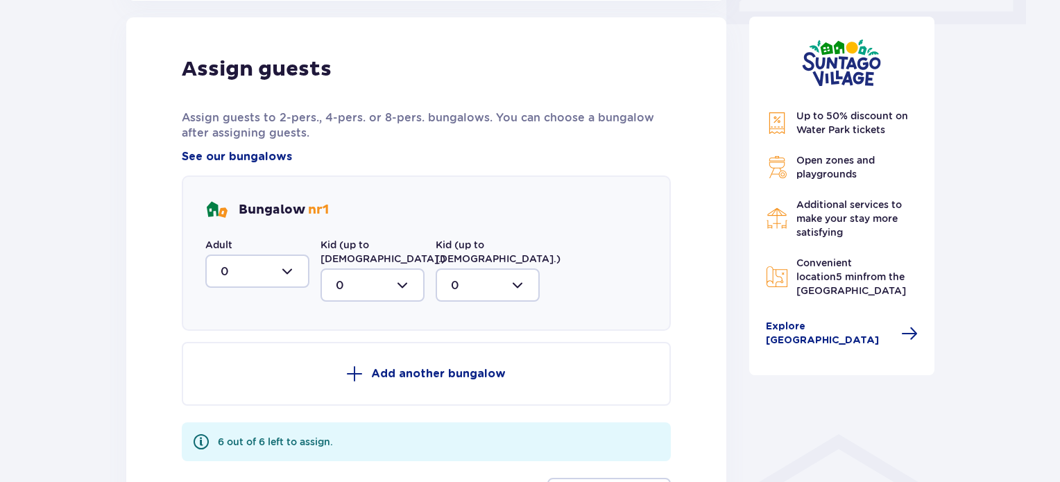
click at [300, 268] on div at bounding box center [257, 270] width 104 height 33
click at [226, 370] on p "2" at bounding box center [224, 371] width 7 height 15
type input "2"
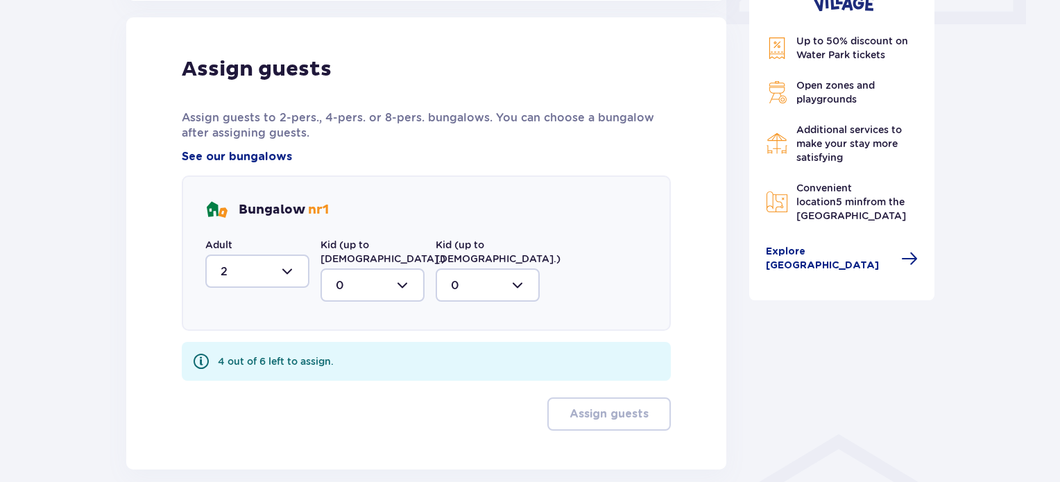
click at [402, 268] on div at bounding box center [372, 284] width 104 height 33
click at [341, 413] on p "4" at bounding box center [340, 420] width 8 height 15
type input "4"
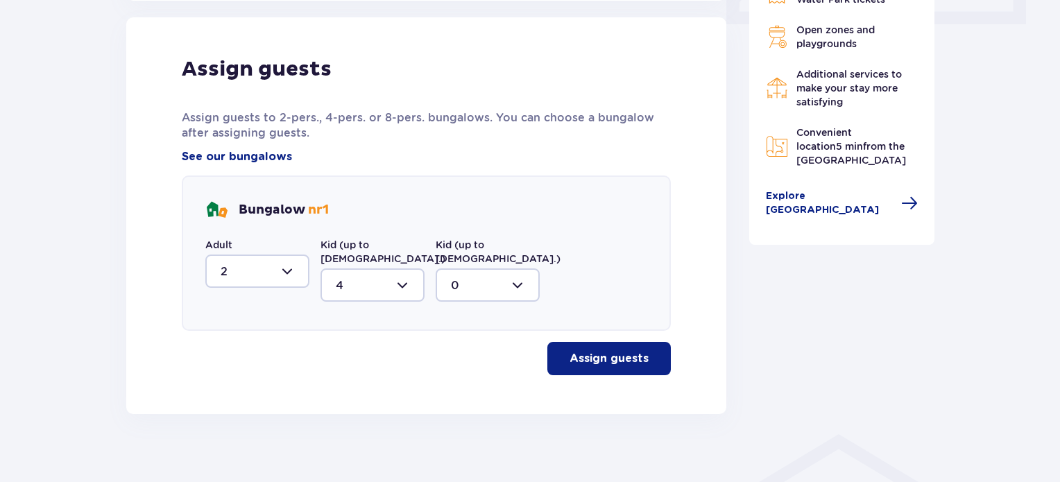
click at [478, 279] on div at bounding box center [487, 284] width 104 height 33
click at [465, 320] on div "0" at bounding box center [488, 327] width 74 height 15
click at [578, 351] on p "Assign guests" at bounding box center [608, 358] width 79 height 15
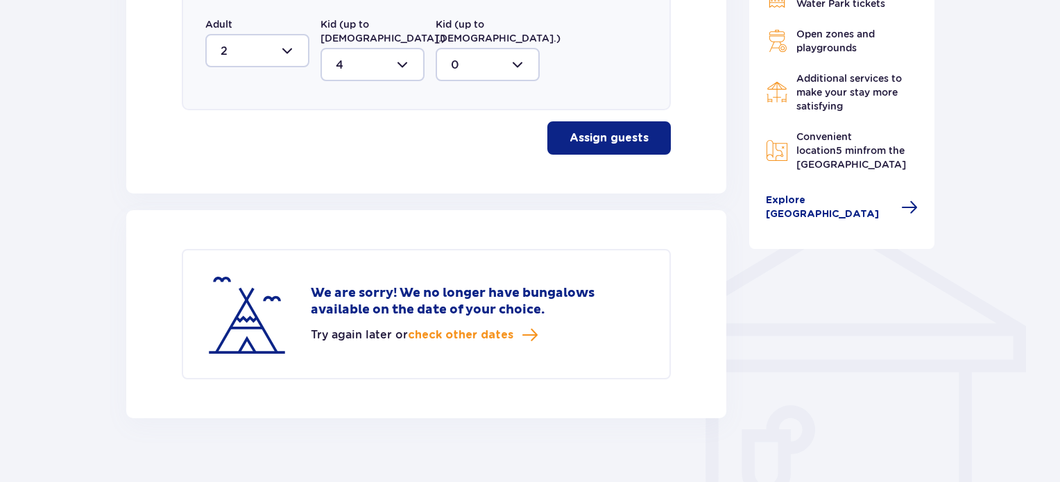
scroll to position [916, 0]
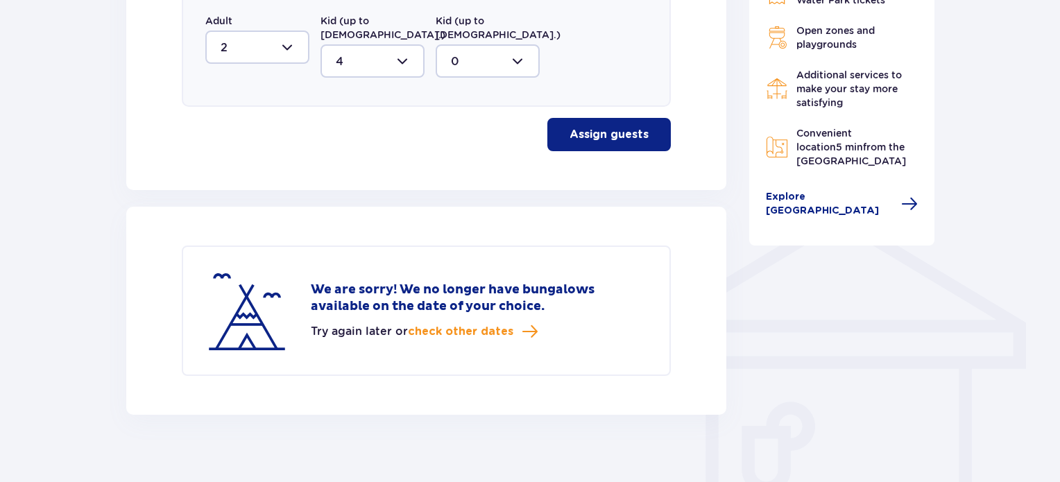
drag, startPoint x: 465, startPoint y: 273, endPoint x: 532, endPoint y: 305, distance: 74.4
click at [532, 305] on div "We are sorry! We no longer have bungalows available on the date of your choice.…" at bounding box center [479, 311] width 336 height 58
click at [477, 324] on span "check other dates" at bounding box center [460, 331] width 105 height 15
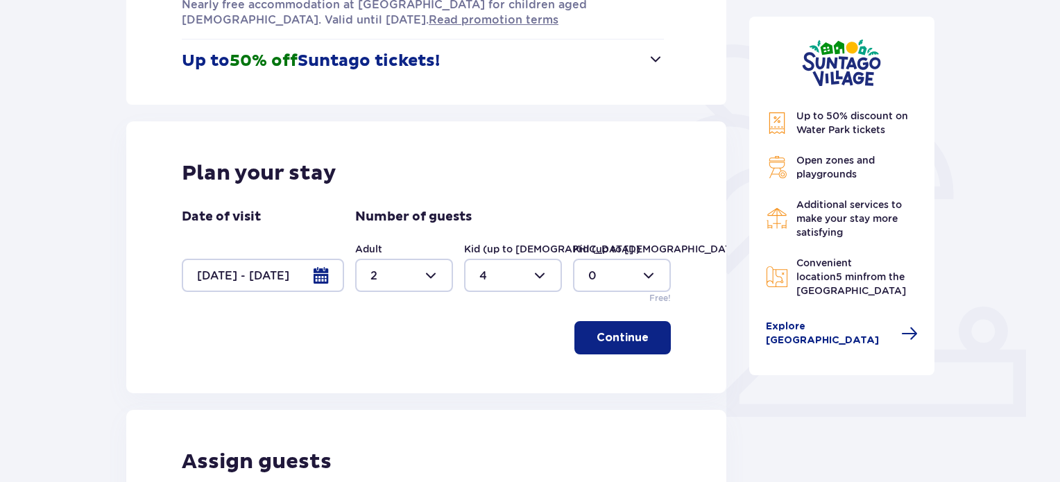
scroll to position [277, 0]
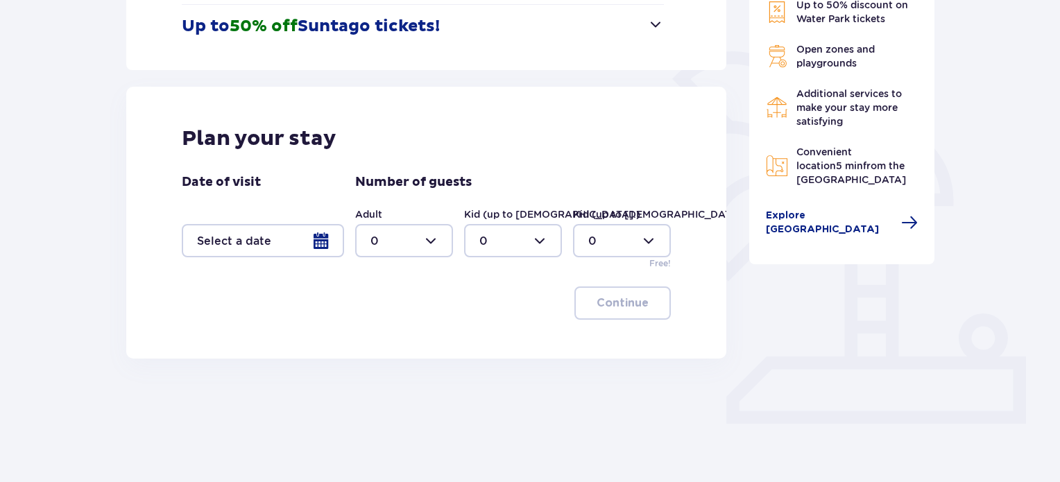
scroll to position [316, 0]
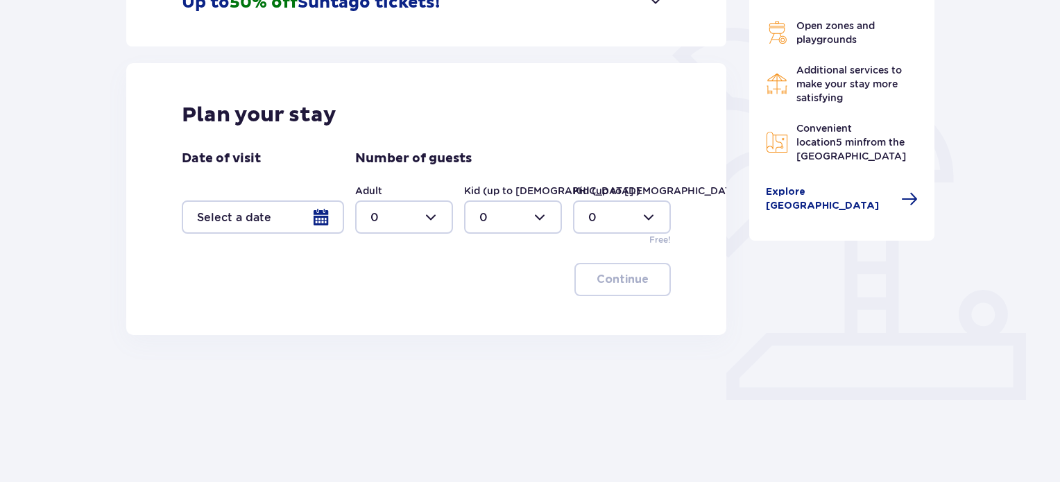
click at [435, 212] on div at bounding box center [404, 216] width 98 height 33
click at [379, 318] on div "2" at bounding box center [403, 317] width 67 height 15
type input "2"
click at [530, 219] on div at bounding box center [513, 216] width 98 height 33
click at [496, 321] on div "2" at bounding box center [512, 317] width 67 height 15
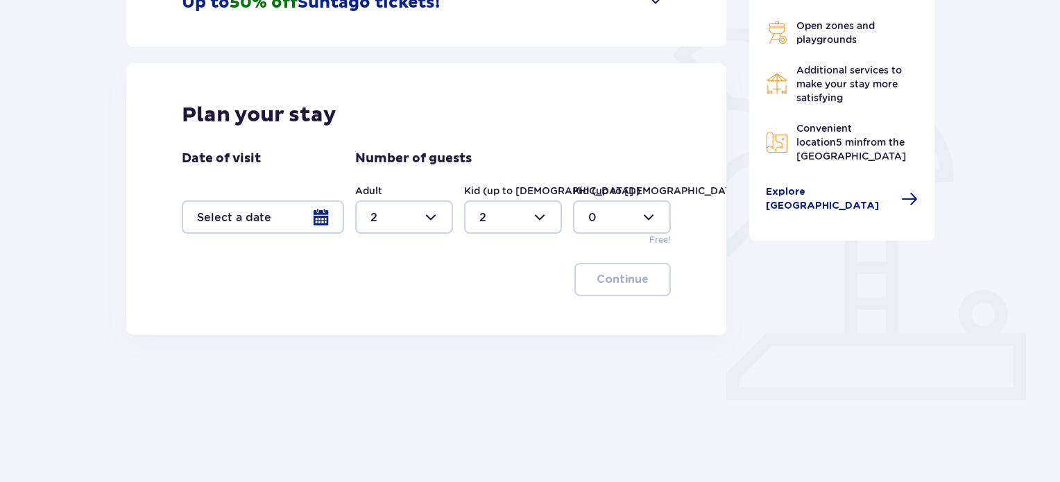
click at [543, 214] on div at bounding box center [513, 216] width 98 height 33
click at [514, 288] on div "1" at bounding box center [512, 288] width 67 height 15
type input "1"
click at [605, 223] on div at bounding box center [622, 216] width 98 height 33
click at [603, 291] on div "1" at bounding box center [621, 288] width 67 height 15
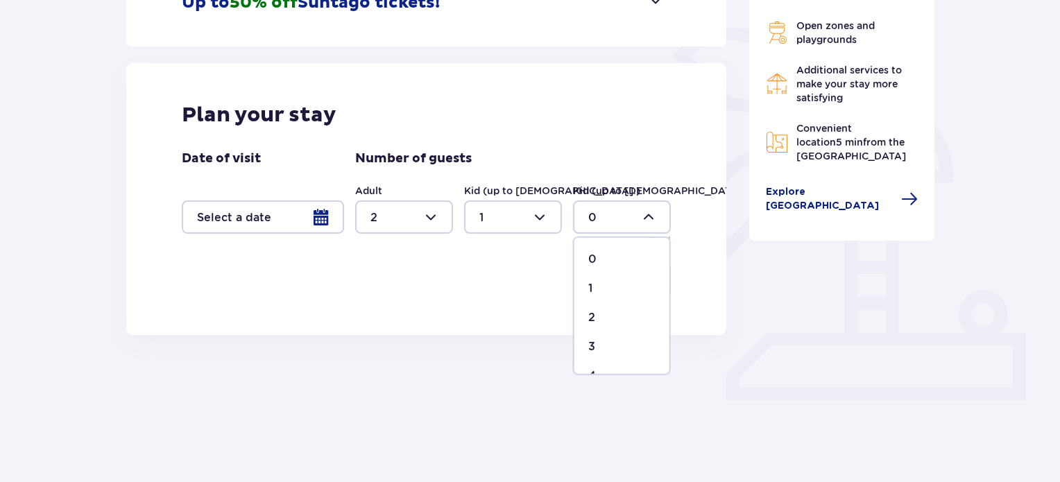
type input "1"
click at [487, 279] on div "Continue" at bounding box center [426, 279] width 489 height 33
click at [533, 221] on div at bounding box center [513, 216] width 98 height 33
click at [316, 225] on div at bounding box center [263, 216] width 162 height 33
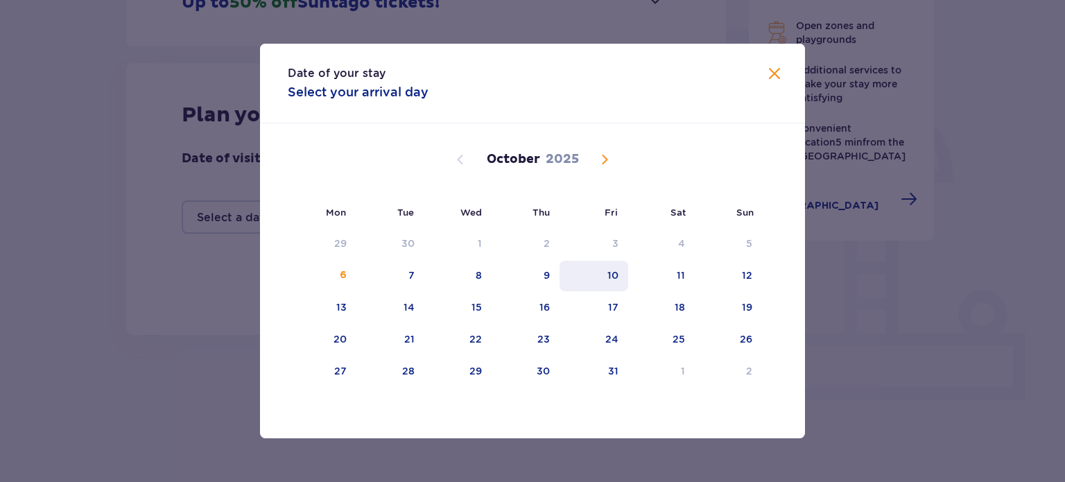
click at [623, 271] on div "10" at bounding box center [594, 276] width 69 height 31
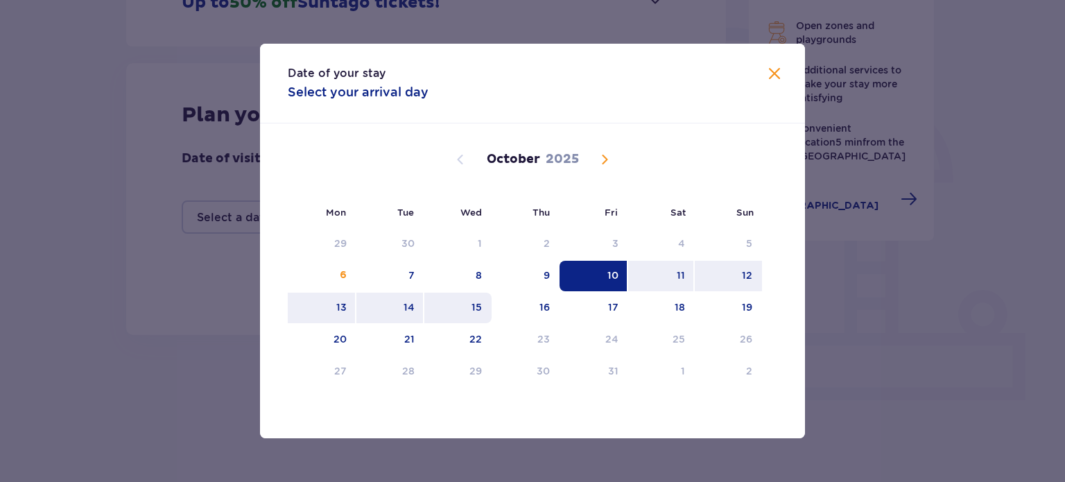
click at [481, 305] on div "15" at bounding box center [477, 307] width 10 height 14
type input "10.10.25 - 15.10.25"
type input "0"
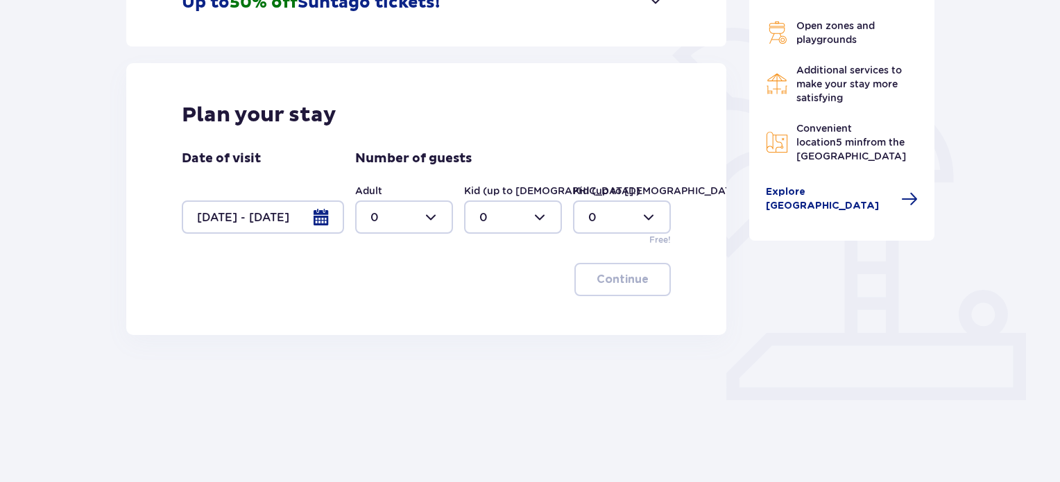
click at [435, 223] on div at bounding box center [404, 216] width 98 height 33
click at [422, 316] on div "2" at bounding box center [403, 317] width 67 height 15
type input "2"
click at [538, 216] on div at bounding box center [513, 216] width 98 height 33
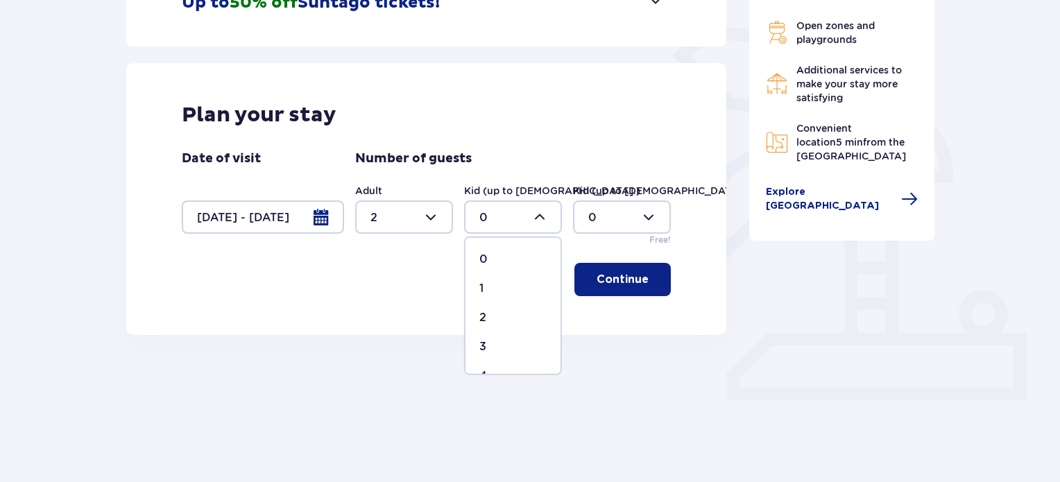
click at [521, 286] on div "1" at bounding box center [512, 288] width 67 height 15
type input "1"
click at [646, 223] on div at bounding box center [622, 216] width 98 height 33
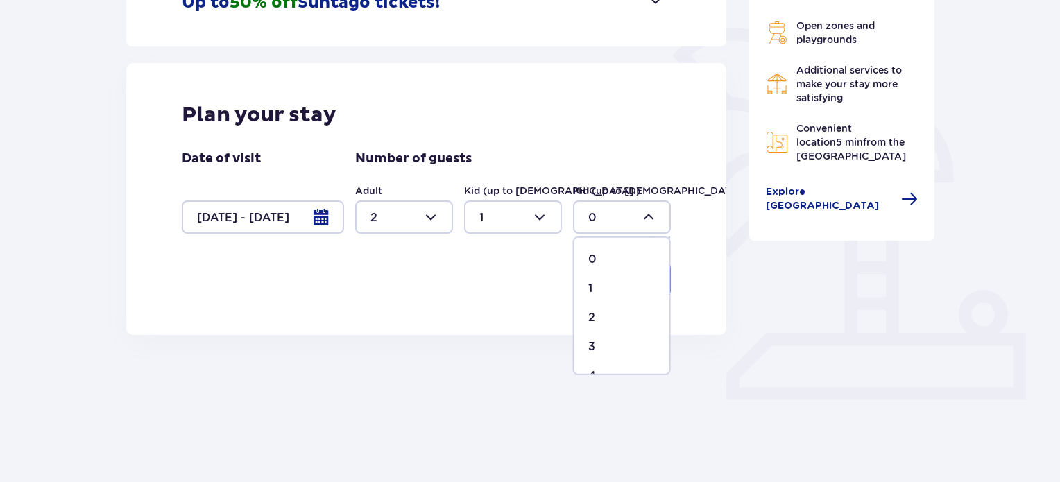
click at [605, 284] on div "1" at bounding box center [621, 288] width 67 height 15
type input "1"
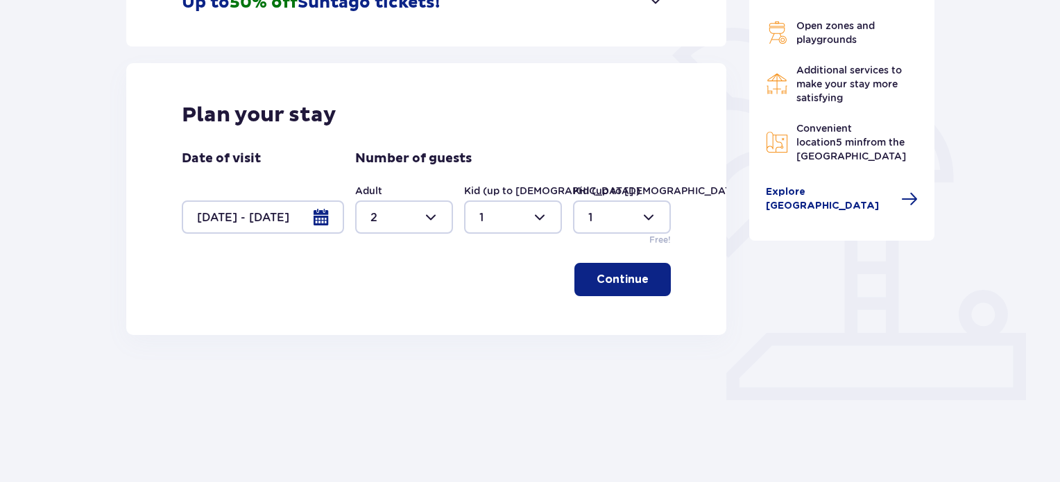
click at [605, 284] on p "Continue" at bounding box center [622, 279] width 52 height 15
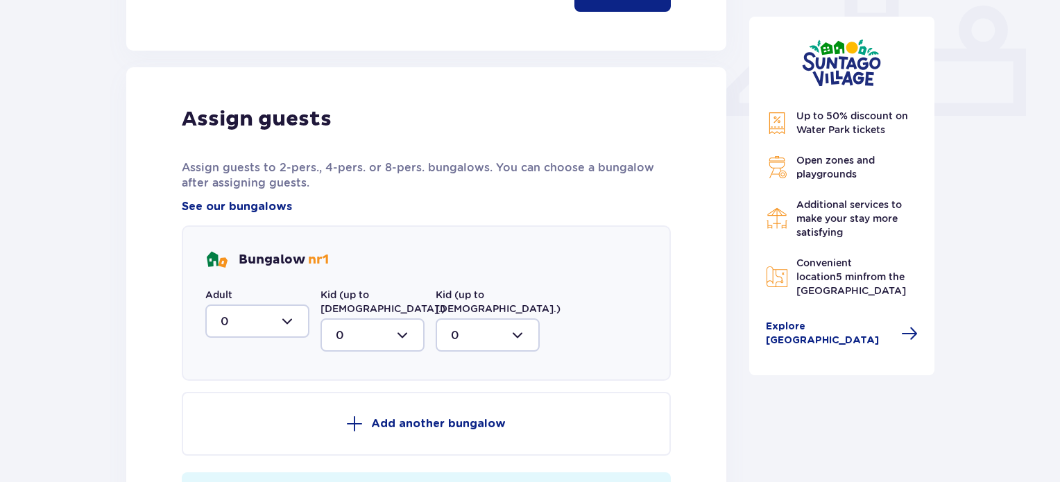
scroll to position [647, 0]
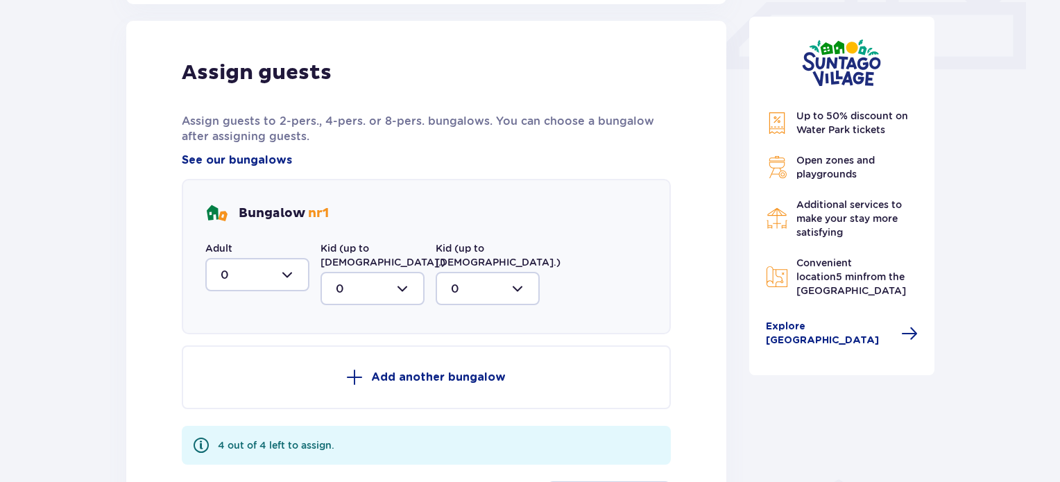
click at [289, 276] on div at bounding box center [257, 274] width 104 height 33
click at [260, 368] on div "2" at bounding box center [258, 375] width 74 height 15
type input "2"
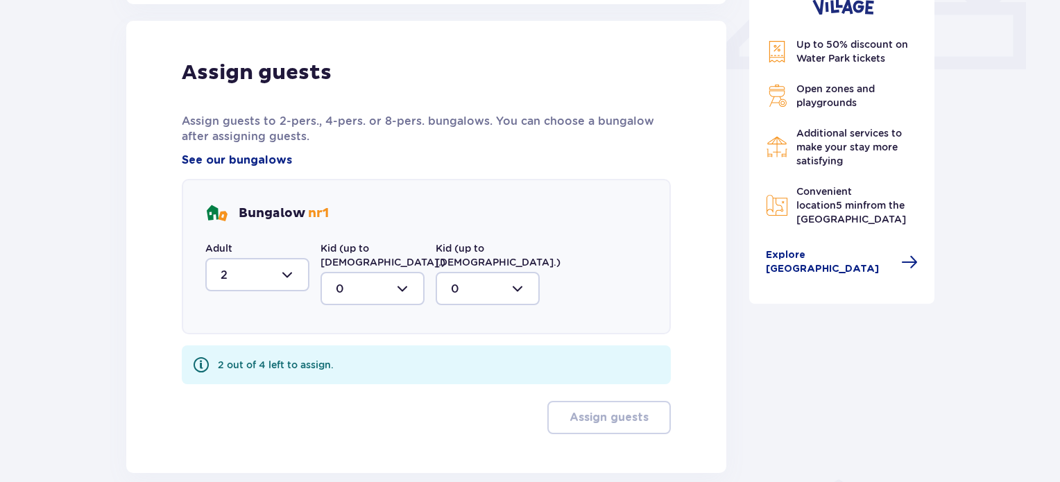
click at [393, 277] on div at bounding box center [372, 288] width 104 height 33
click at [366, 352] on div "1" at bounding box center [373, 359] width 74 height 15
type input "1"
click at [481, 277] on div at bounding box center [487, 288] width 104 height 33
click at [467, 352] on div "1" at bounding box center [488, 359] width 74 height 15
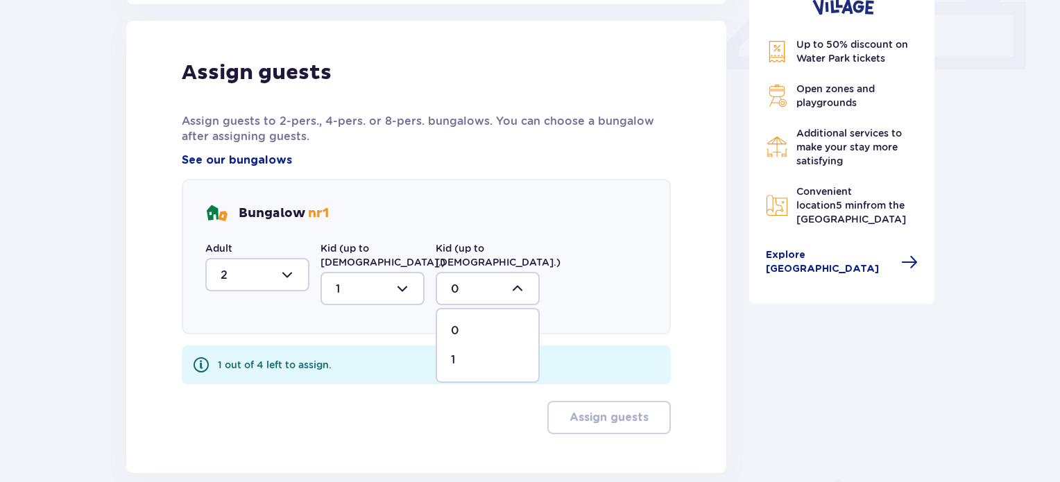
type input "1"
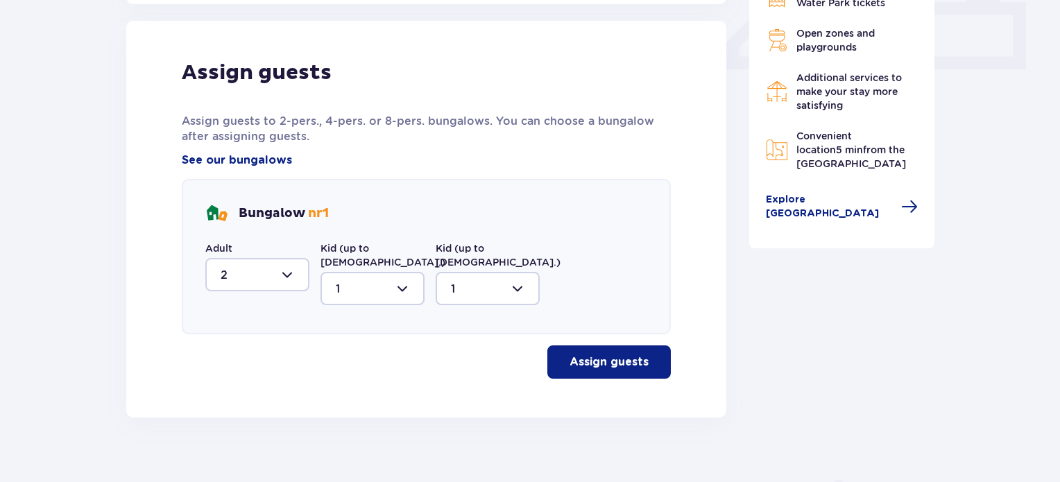
click at [621, 354] on p "Assign guests" at bounding box center [608, 361] width 79 height 15
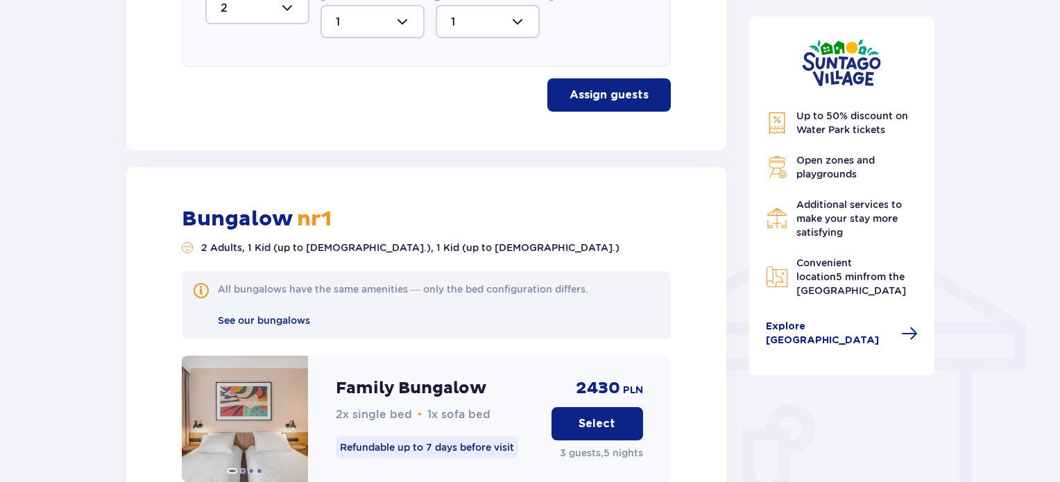
scroll to position [1071, 0]
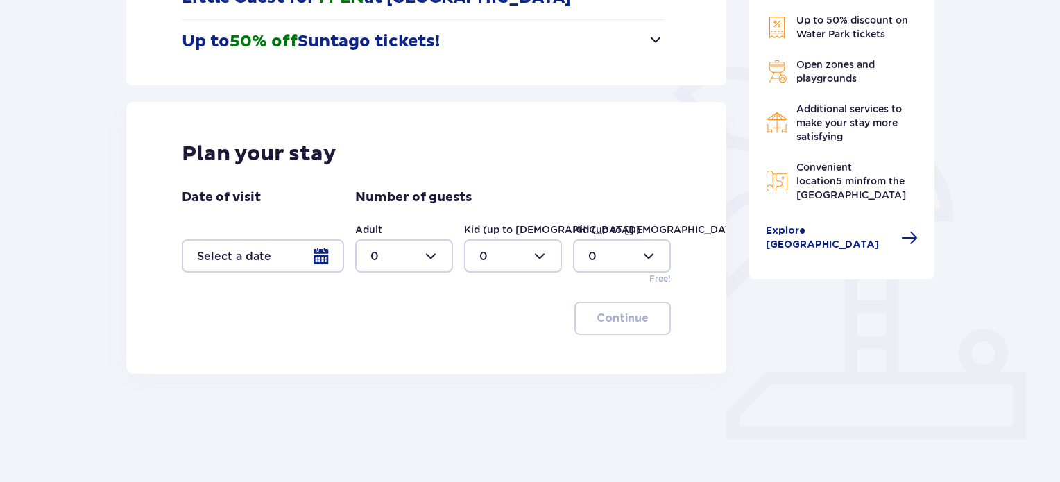
click at [291, 259] on div at bounding box center [263, 255] width 162 height 33
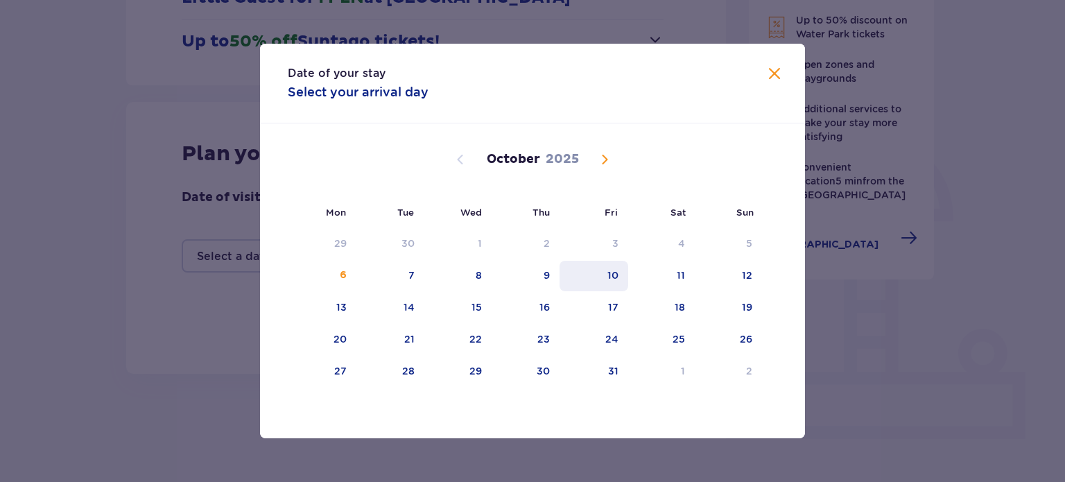
click at [605, 272] on div "10" at bounding box center [594, 276] width 69 height 31
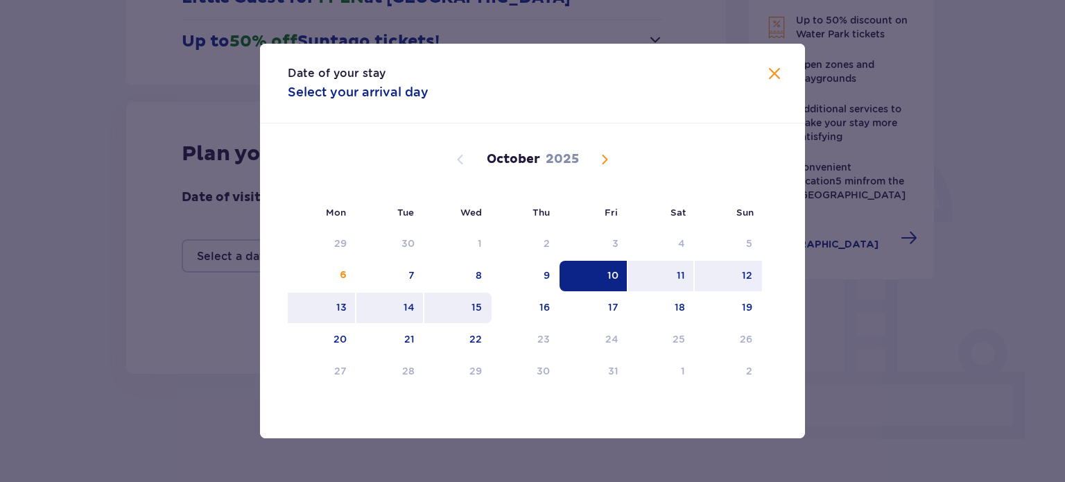
click at [469, 302] on div "15" at bounding box center [457, 308] width 67 height 31
type input "[DATE] - [DATE]"
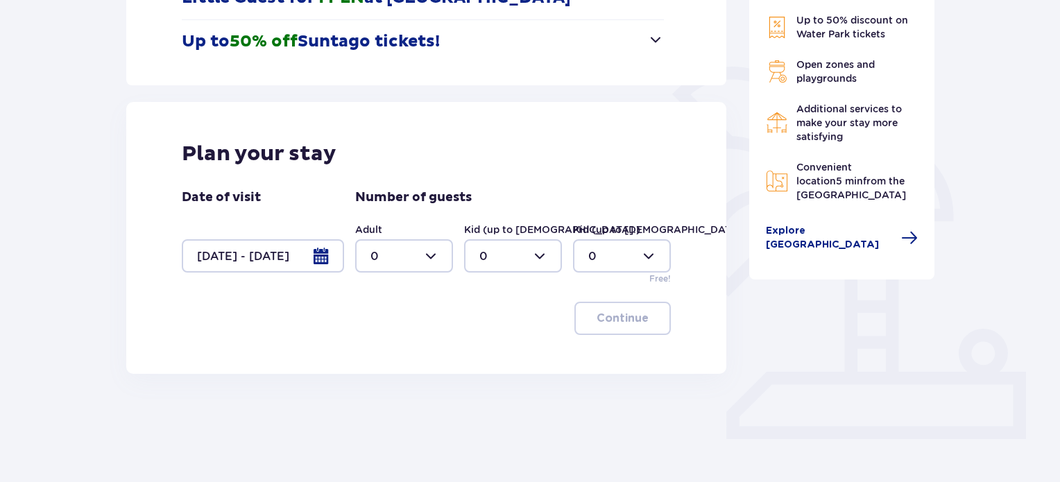
click at [420, 250] on div at bounding box center [404, 255] width 98 height 33
click at [397, 354] on div "2" at bounding box center [403, 356] width 67 height 15
type input "2"
click at [502, 243] on div at bounding box center [513, 255] width 98 height 33
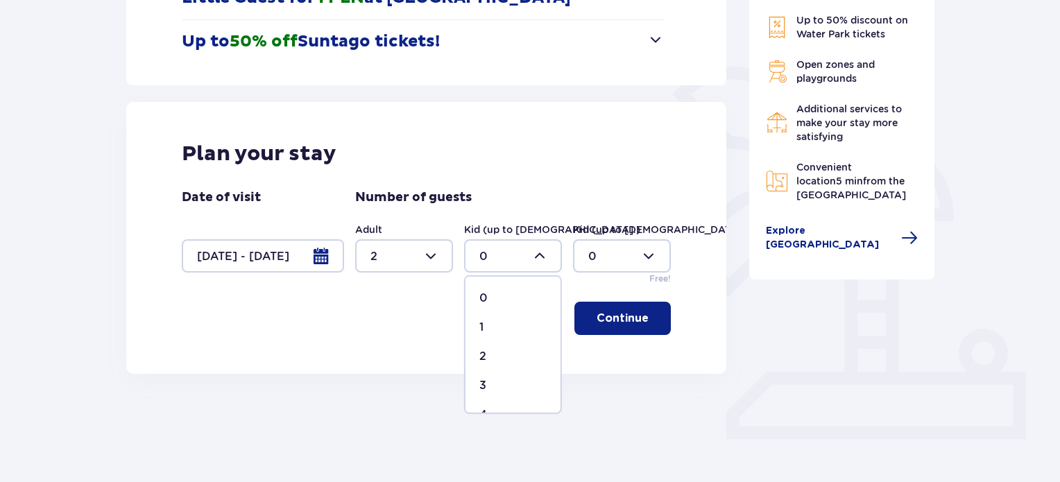
click at [485, 323] on div "1" at bounding box center [512, 327] width 67 height 15
type input "1"
click at [610, 246] on div at bounding box center [622, 255] width 98 height 33
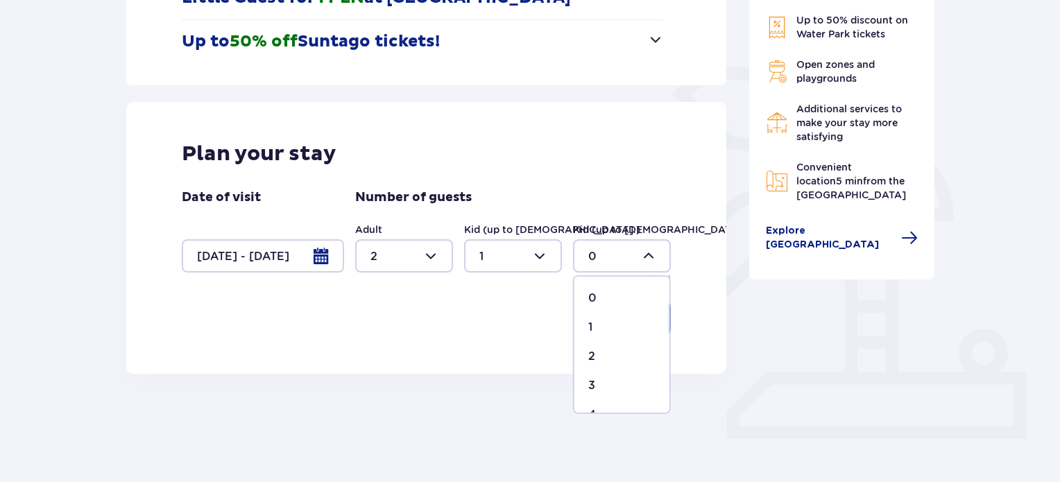
click at [588, 322] on p "1" at bounding box center [590, 327] width 4 height 15
type input "1"
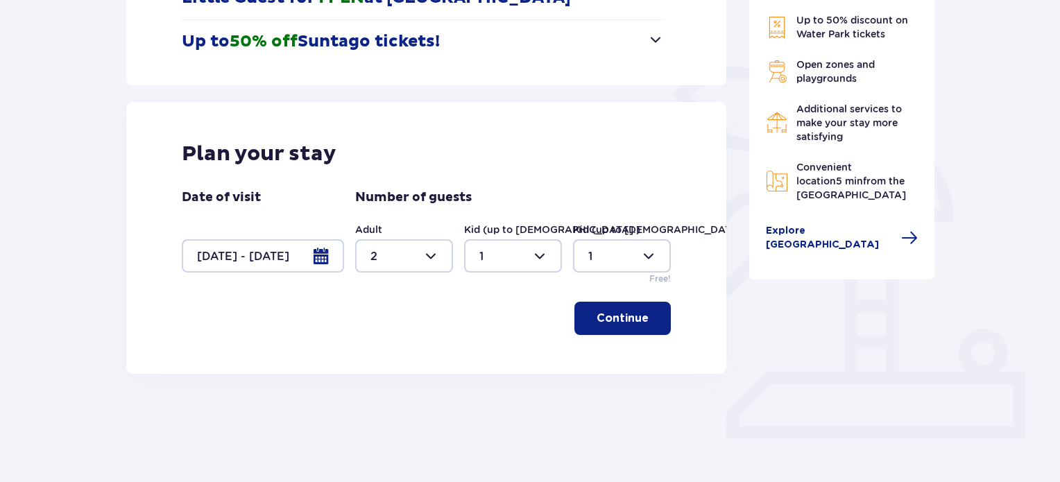
click at [611, 304] on button "Continue" at bounding box center [622, 318] width 96 height 33
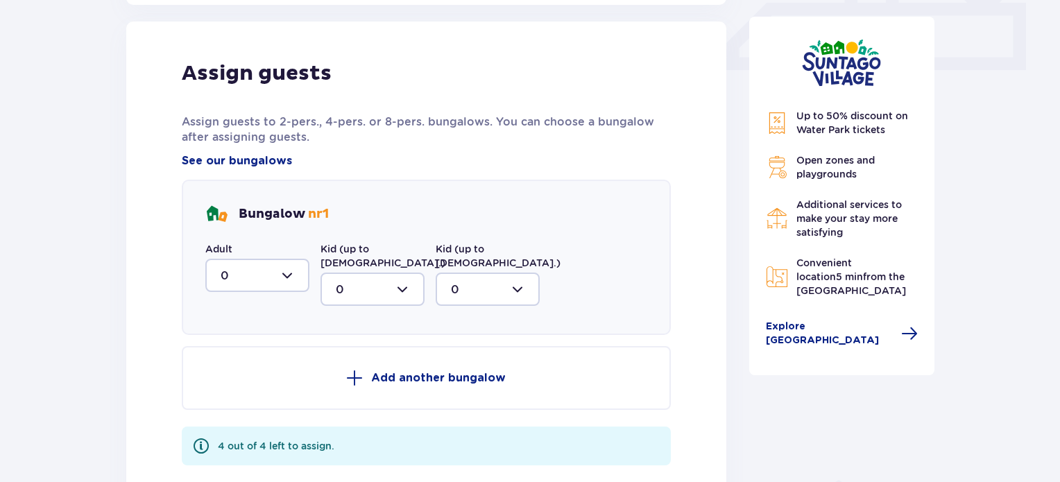
scroll to position [650, 0]
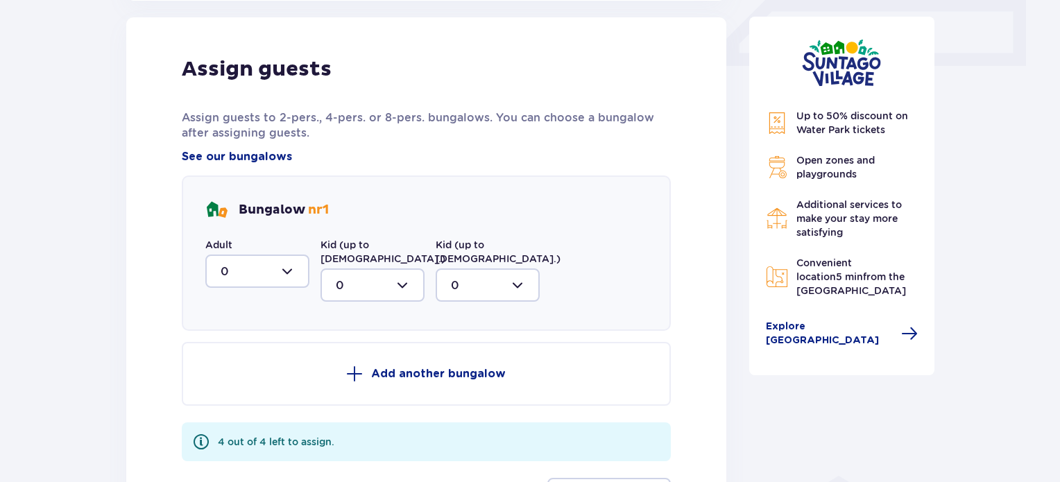
click at [268, 266] on div at bounding box center [257, 270] width 104 height 33
click at [249, 369] on div "2" at bounding box center [258, 371] width 74 height 15
type input "2"
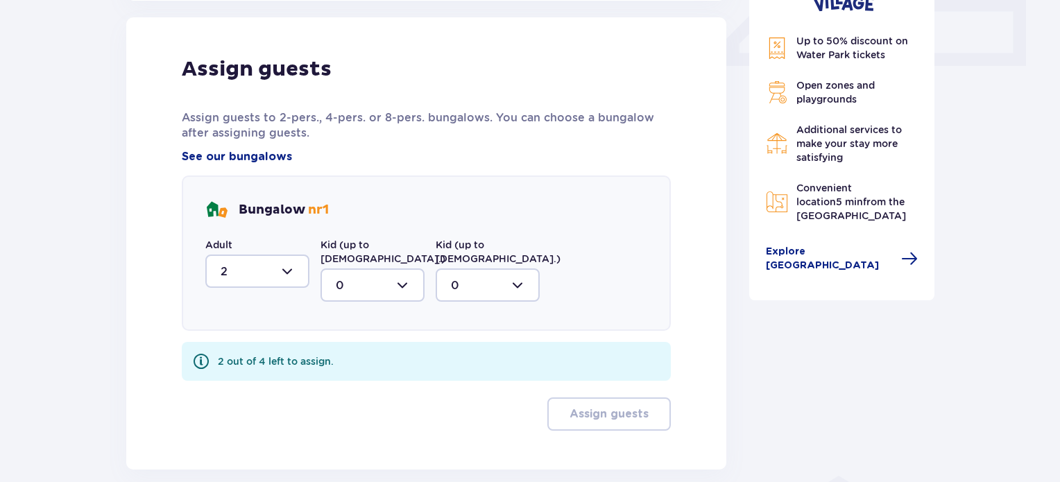
click at [355, 268] on div at bounding box center [372, 284] width 104 height 33
click at [356, 354] on span "1" at bounding box center [372, 356] width 101 height 29
type input "1"
click at [488, 250] on label "Kid (up to [DEMOGRAPHIC_DATA].)" at bounding box center [497, 252] width 125 height 28
click at [489, 268] on div at bounding box center [487, 284] width 104 height 33
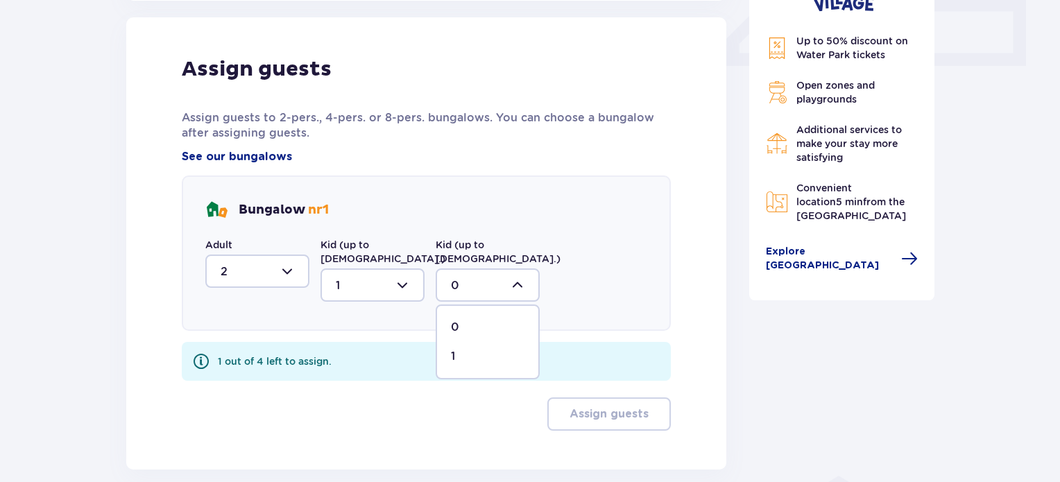
click at [465, 349] on div "1" at bounding box center [488, 356] width 74 height 15
type input "1"
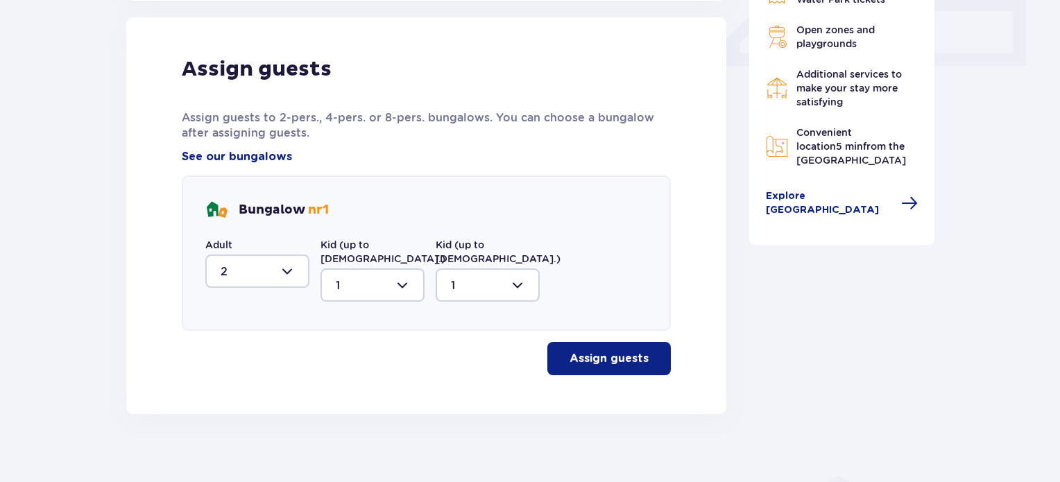
click at [618, 351] on p "Assign guests" at bounding box center [608, 358] width 79 height 15
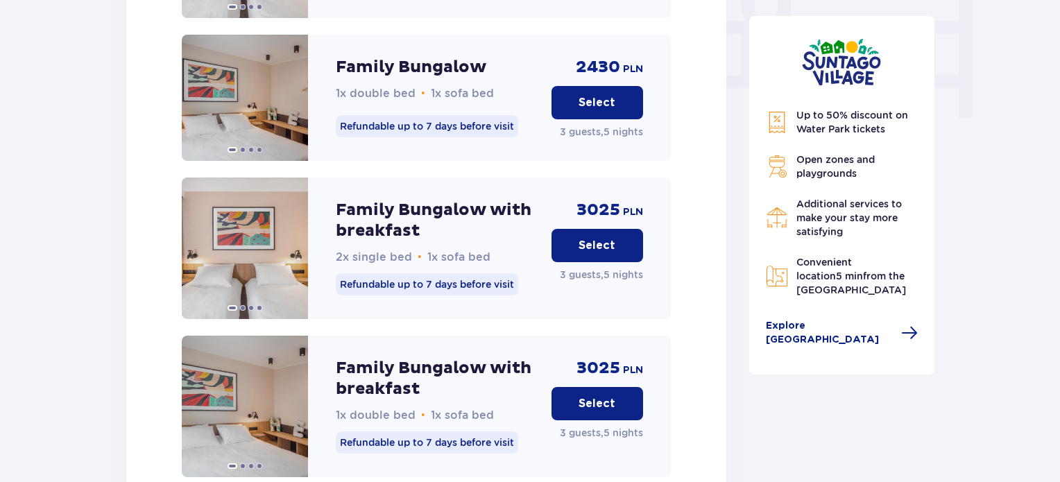
scroll to position [1387, 0]
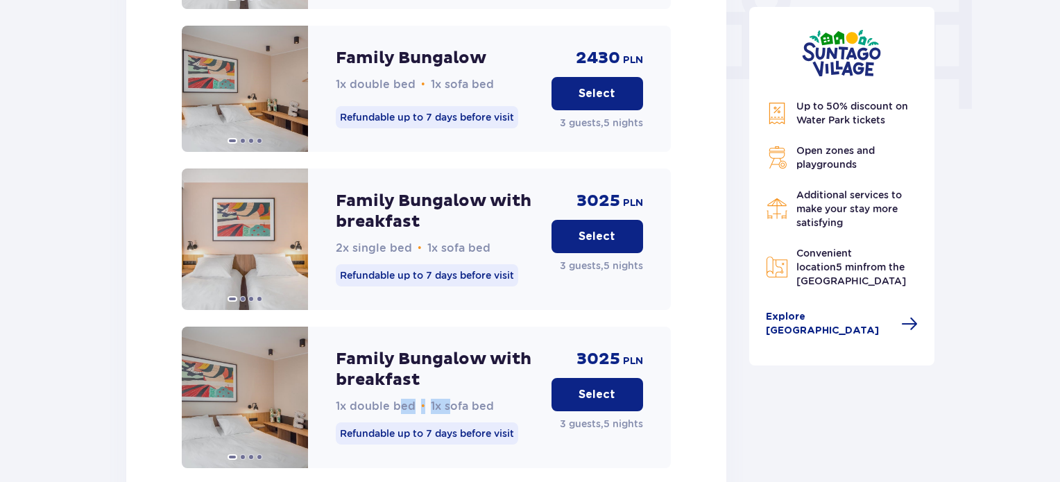
drag, startPoint x: 397, startPoint y: 393, endPoint x: 446, endPoint y: 388, distance: 49.5
click at [446, 399] on p "1x double bed • 1x sofa bed" at bounding box center [415, 406] width 158 height 15
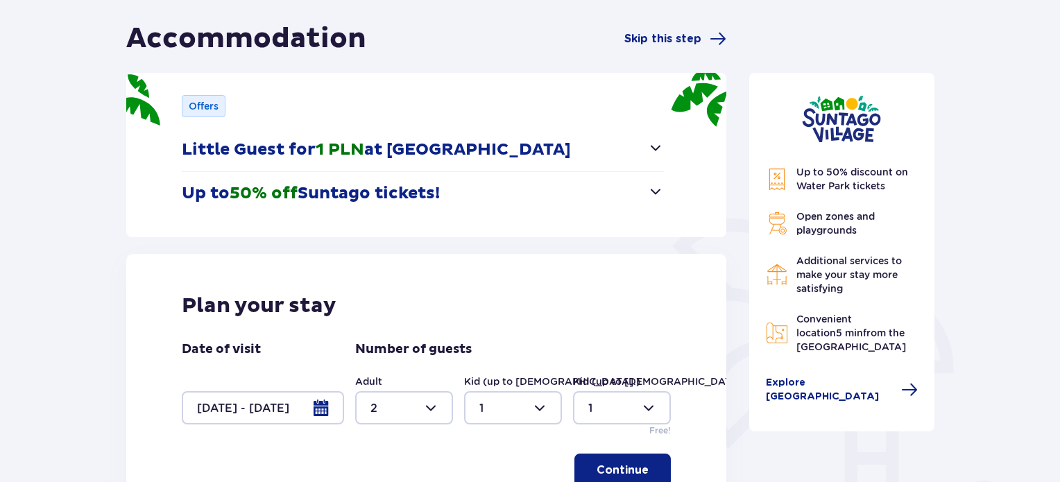
scroll to position [0, 0]
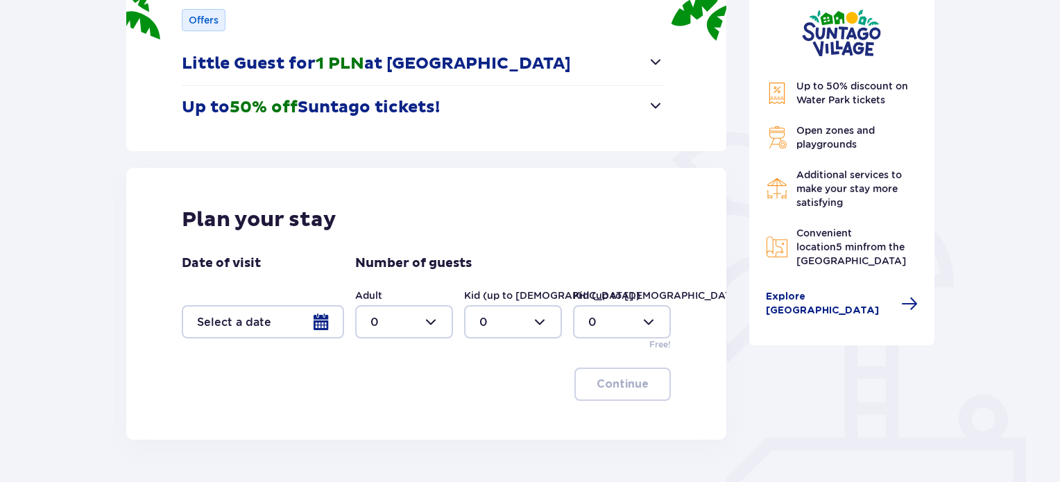
scroll to position [316, 0]
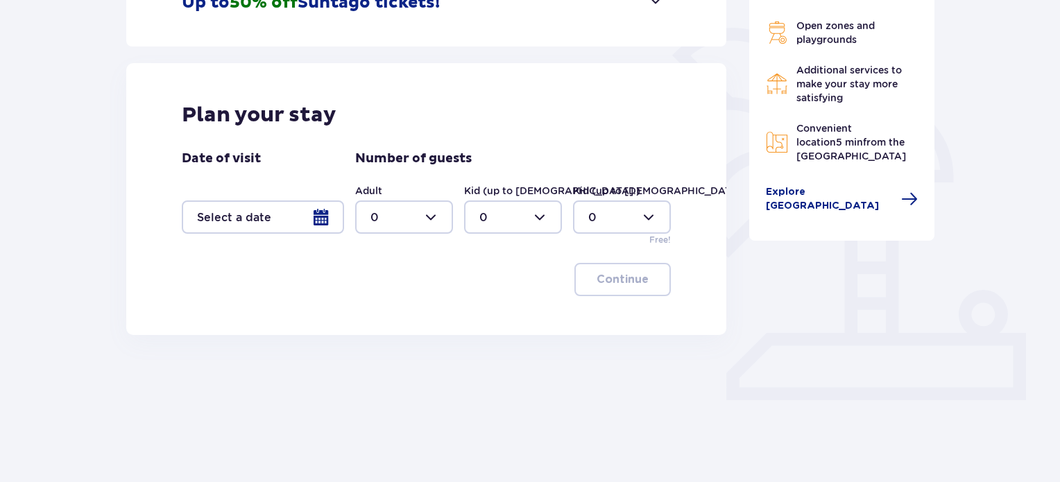
click at [292, 226] on div at bounding box center [263, 216] width 162 height 33
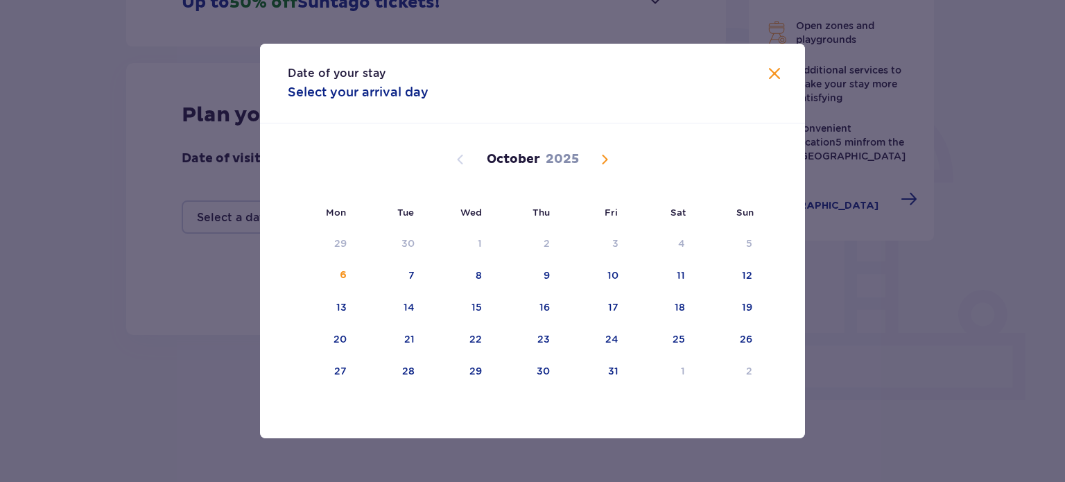
click at [594, 159] on div "[DATE]" at bounding box center [532, 159] width 459 height 17
click at [611, 157] on span "Next month" at bounding box center [604, 159] width 17 height 17
click at [343, 271] on div "8" at bounding box center [342, 275] width 6 height 14
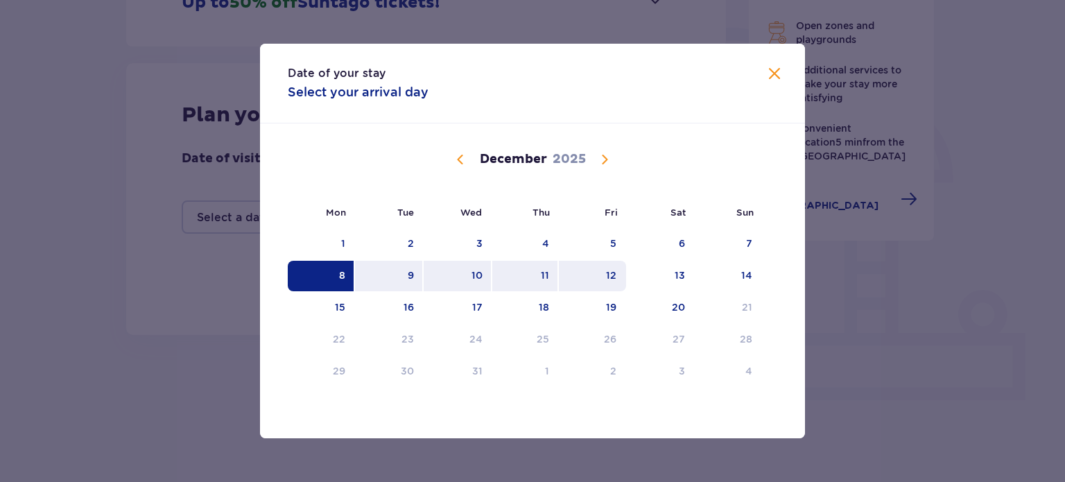
click at [614, 278] on div "12" at bounding box center [611, 275] width 10 height 14
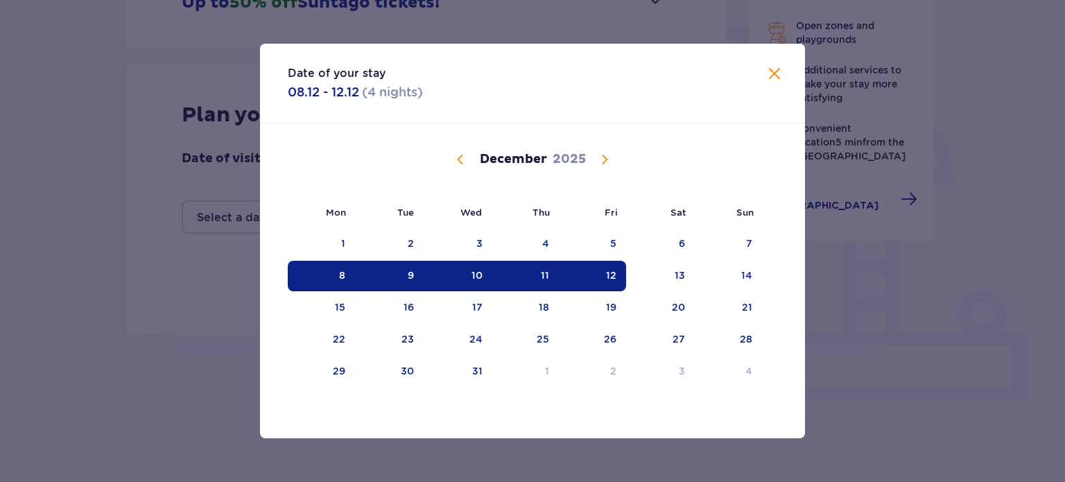
type input "[DATE] - [DATE]"
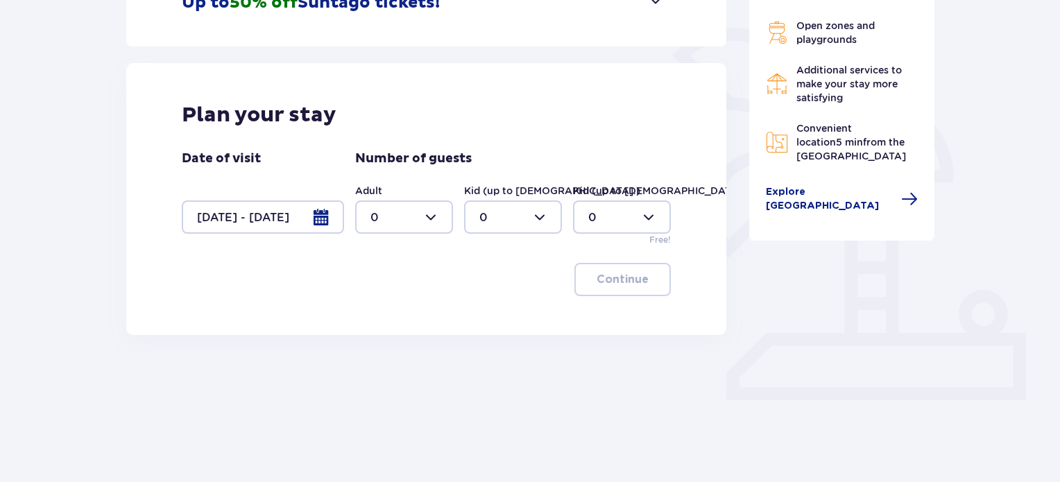
click at [395, 214] on div at bounding box center [404, 216] width 98 height 33
click at [383, 312] on div "2" at bounding box center [403, 317] width 67 height 15
type input "2"
click at [494, 222] on div at bounding box center [513, 216] width 98 height 33
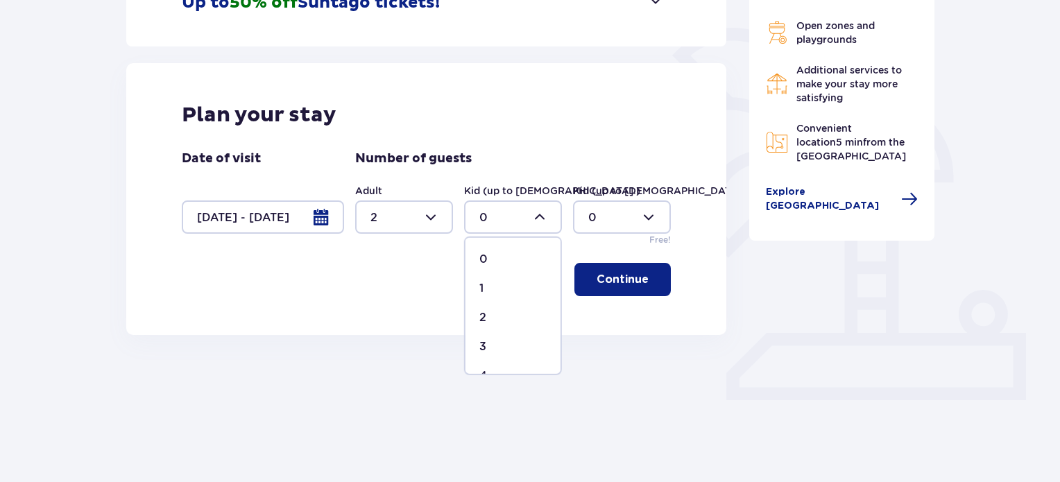
click at [483, 295] on div "1" at bounding box center [512, 288] width 67 height 15
type input "1"
click at [632, 198] on div "Kid (up to [DEMOGRAPHIC_DATA].) 0" at bounding box center [622, 209] width 98 height 50
click at [627, 213] on div at bounding box center [622, 216] width 98 height 33
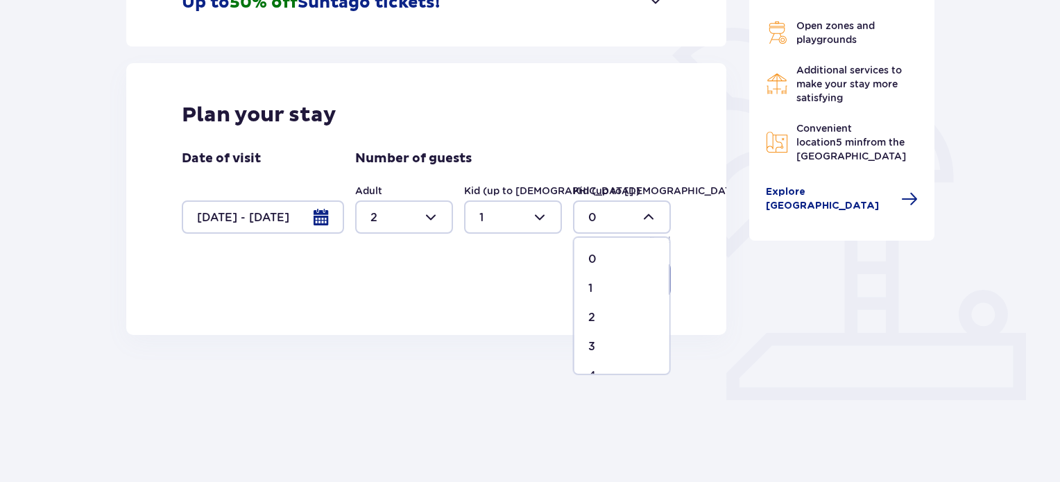
click at [594, 291] on div "1" at bounding box center [621, 288] width 67 height 15
type input "1"
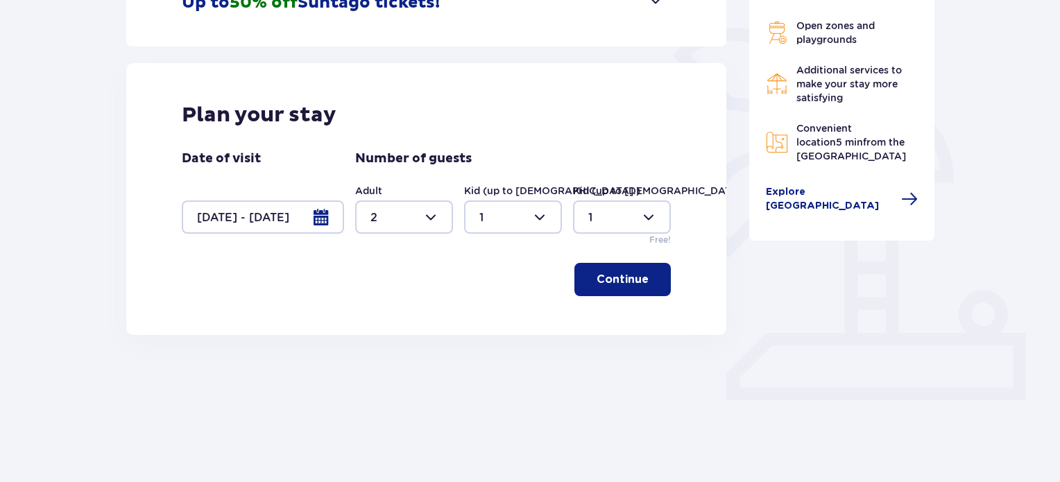
click at [604, 277] on p "Continue" at bounding box center [622, 279] width 52 height 15
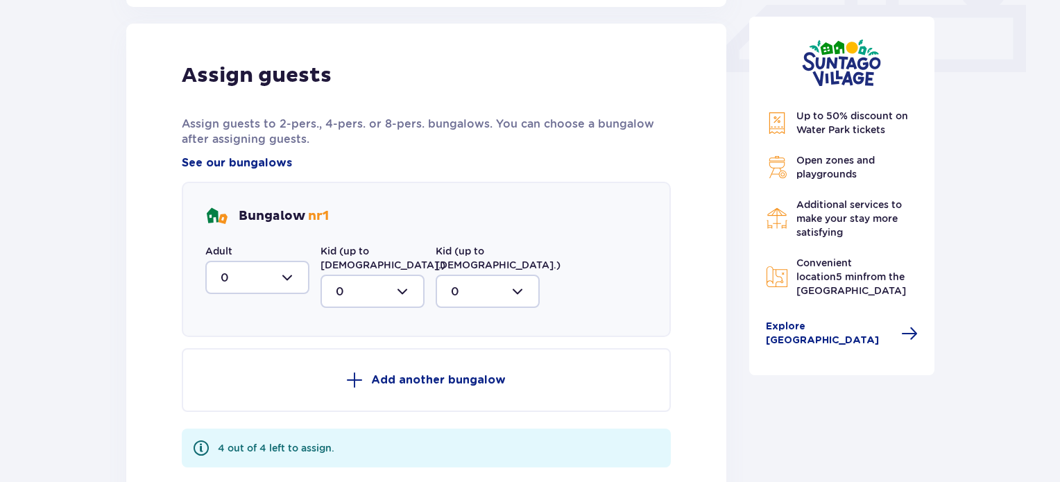
scroll to position [650, 0]
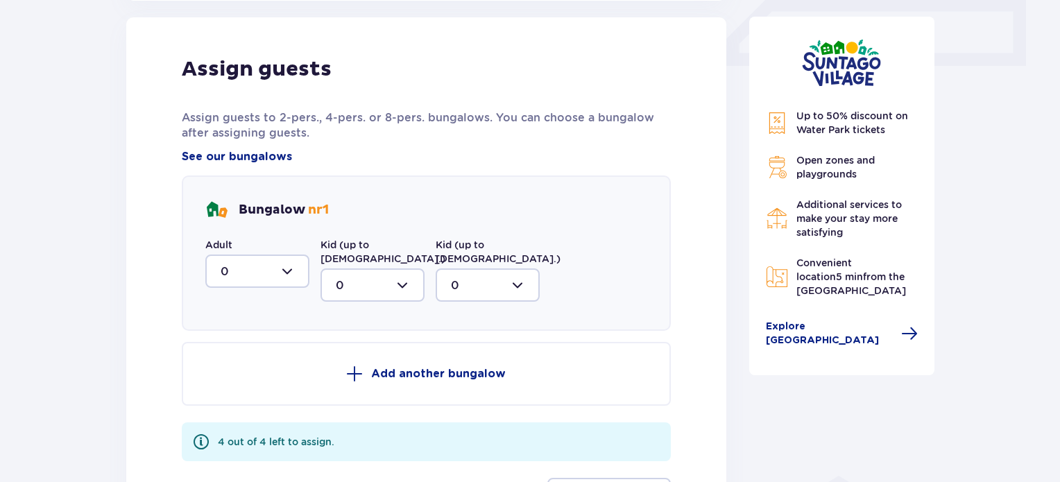
click at [277, 273] on div at bounding box center [257, 270] width 104 height 33
click at [241, 370] on div "2" at bounding box center [258, 371] width 74 height 15
type input "2"
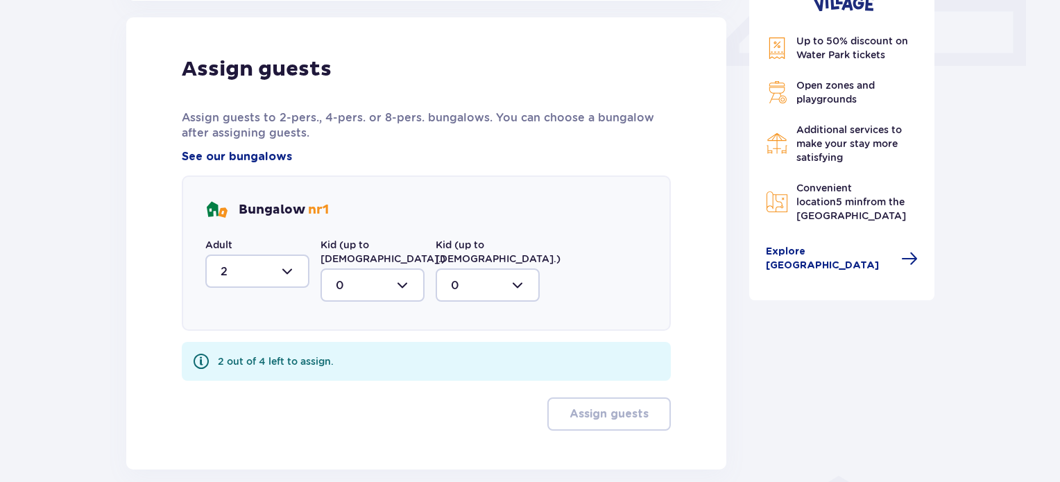
click at [375, 274] on div at bounding box center [372, 284] width 104 height 33
click at [344, 349] on div "1" at bounding box center [373, 356] width 74 height 15
type input "1"
click at [472, 288] on div "Bungalow nr 1 Adult 2 Kid (up to [DEMOGRAPHIC_DATA].) 1 Kid (up to [DEMOGRAPHIC…" at bounding box center [426, 252] width 489 height 155
click at [473, 279] on div at bounding box center [487, 284] width 104 height 33
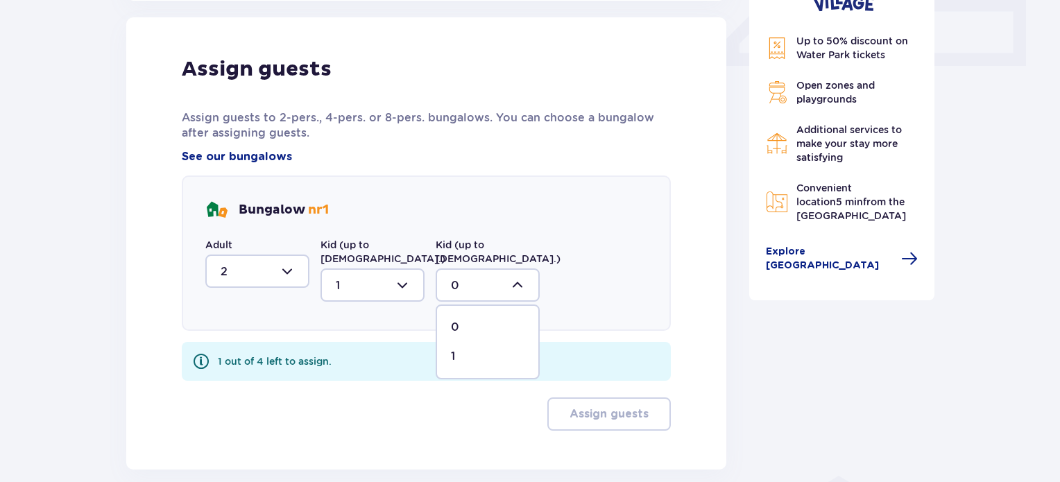
click at [447, 342] on span "1" at bounding box center [487, 356] width 101 height 29
type input "1"
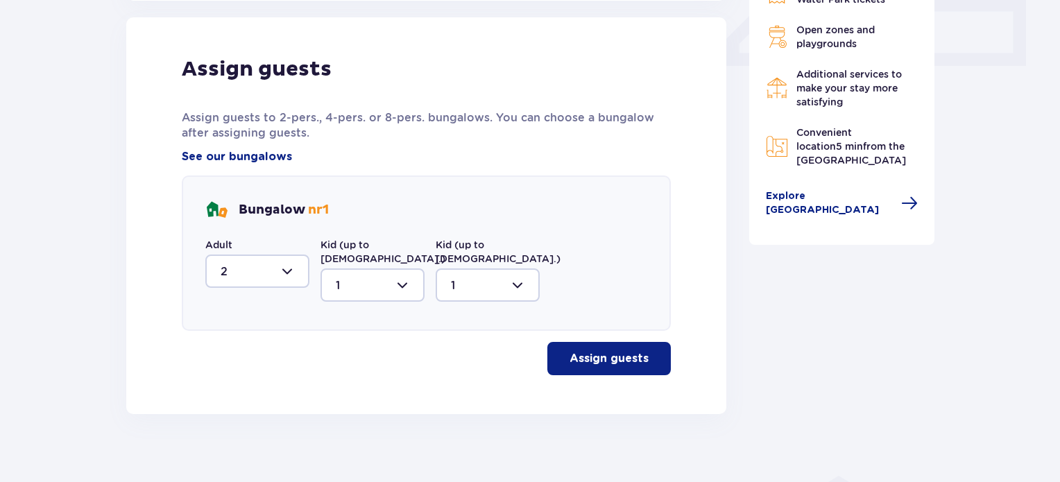
click at [557, 354] on button "Assign guests" at bounding box center [608, 358] width 123 height 33
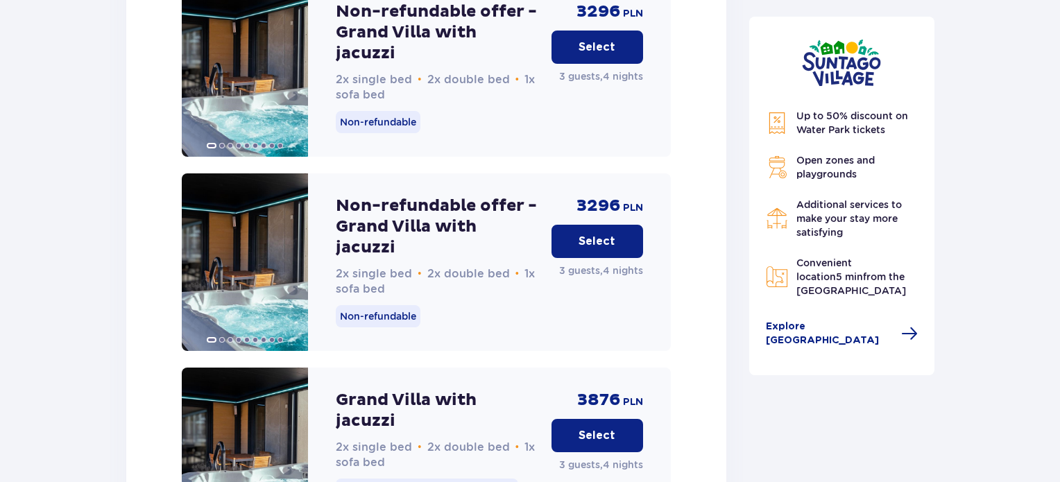
scroll to position [2575, 0]
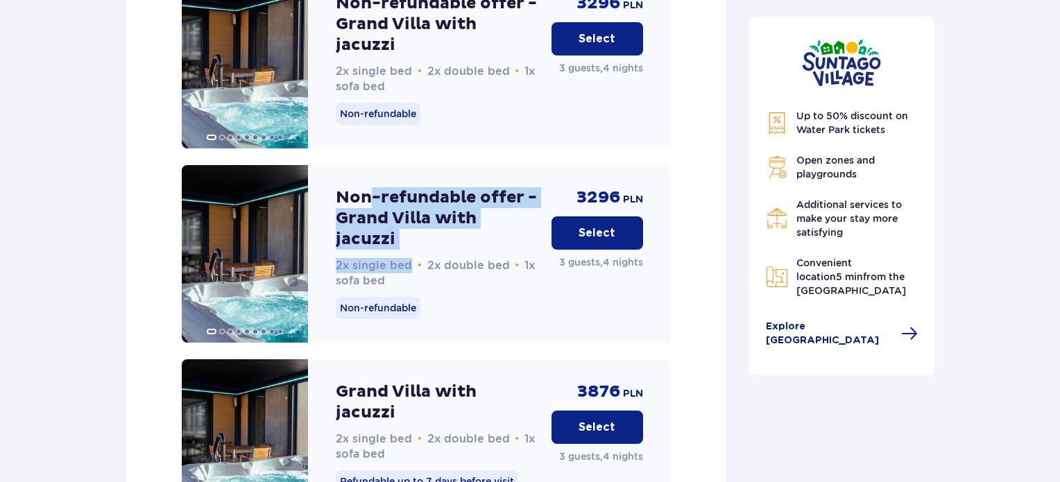
drag, startPoint x: 366, startPoint y: 166, endPoint x: 413, endPoint y: 211, distance: 64.7
click at [413, 211] on div "Non-refundable offer - Grand Villa with jacuzzi 2x single bed • 2x double bed •…" at bounding box center [438, 237] width 205 height 101
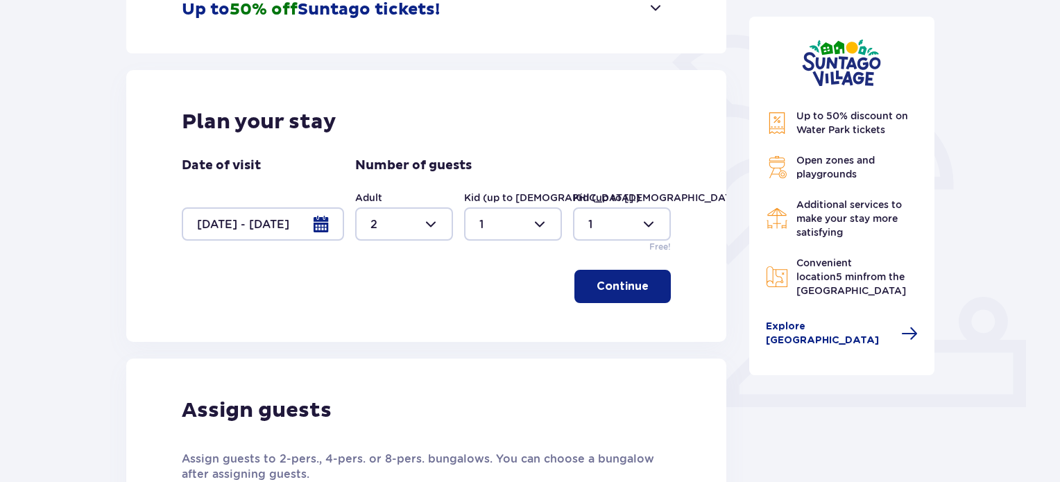
scroll to position [286, 0]
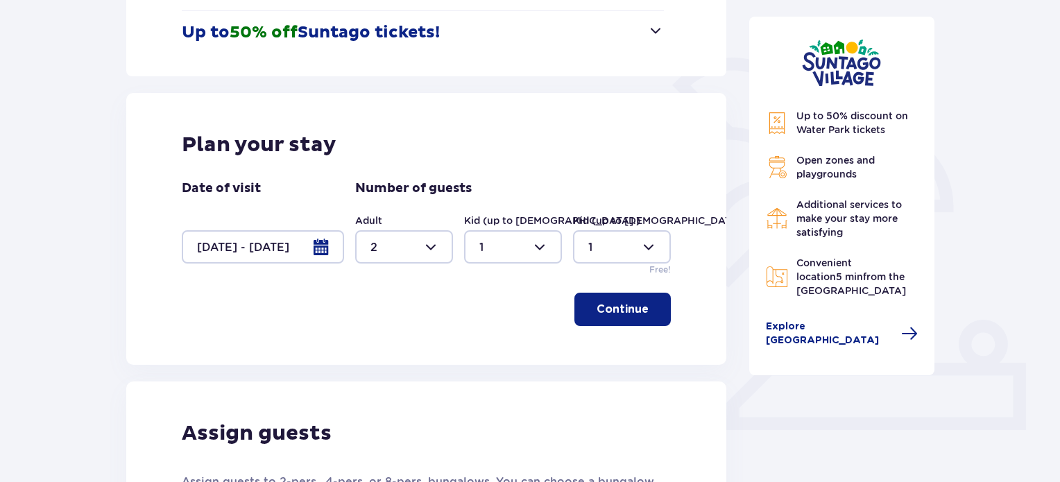
click at [319, 257] on div at bounding box center [263, 246] width 162 height 33
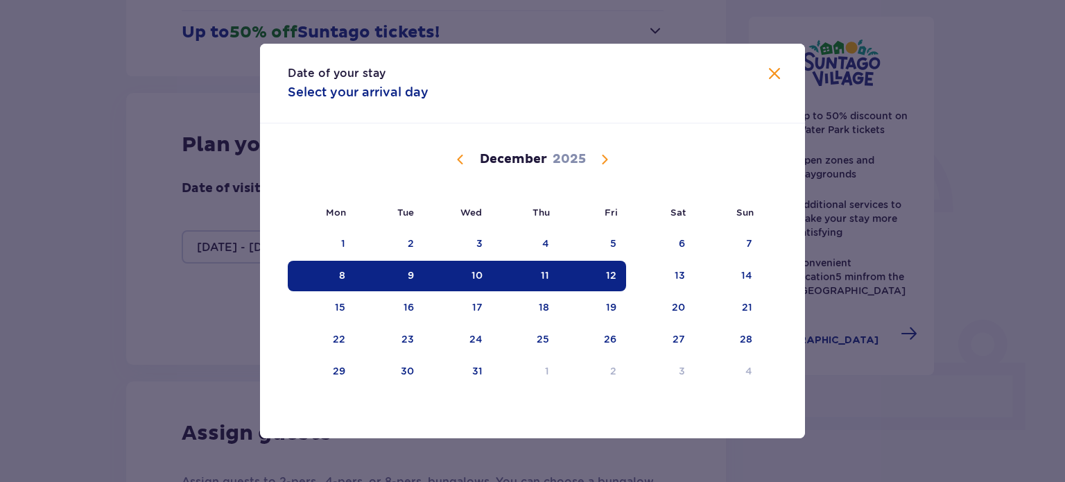
click at [459, 157] on span "Previous month" at bounding box center [460, 159] width 17 height 17
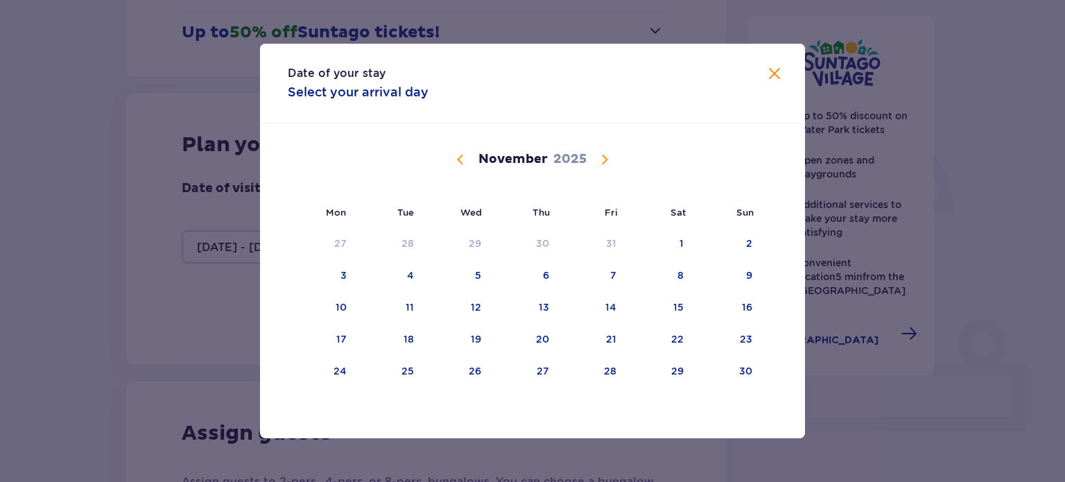
click at [459, 157] on span "Previous month" at bounding box center [460, 159] width 17 height 17
click at [552, 278] on div "9" at bounding box center [526, 276] width 69 height 31
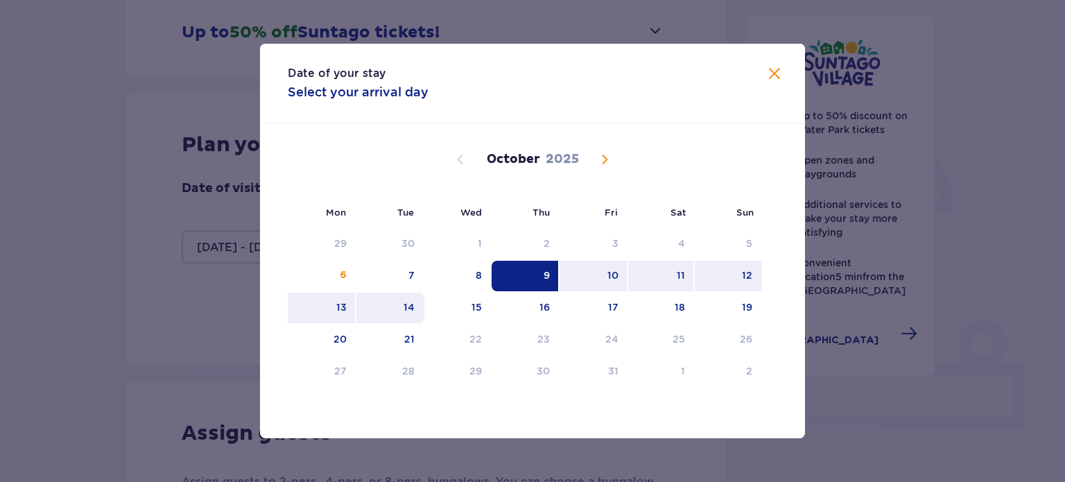
click at [414, 305] on div "14" at bounding box center [409, 307] width 11 height 14
type input "[DATE] - [DATE]"
type input "0"
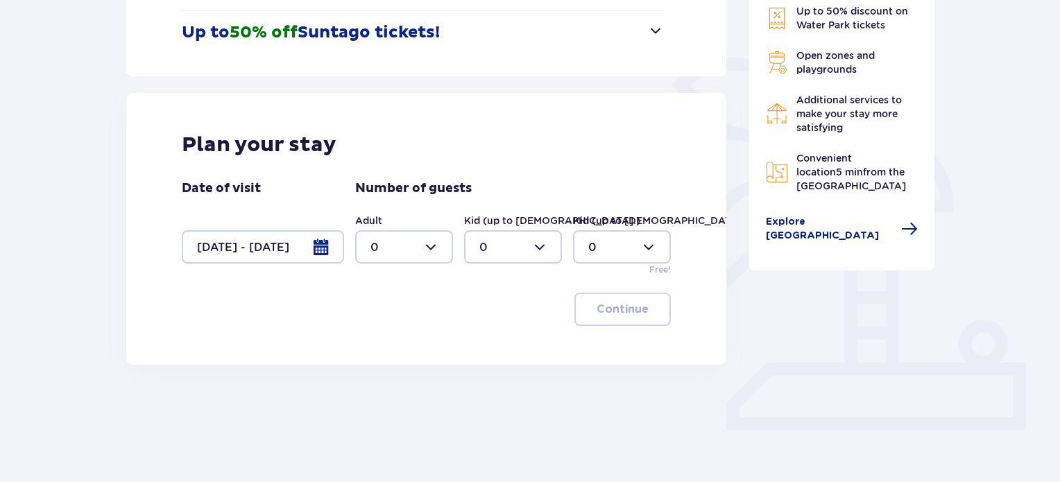
click at [428, 256] on div at bounding box center [404, 246] width 98 height 33
click at [397, 349] on div "2" at bounding box center [403, 347] width 67 height 15
type input "2"
drag, startPoint x: 517, startPoint y: 249, endPoint x: 511, endPoint y: 263, distance: 14.9
click at [517, 251] on div at bounding box center [513, 246] width 98 height 33
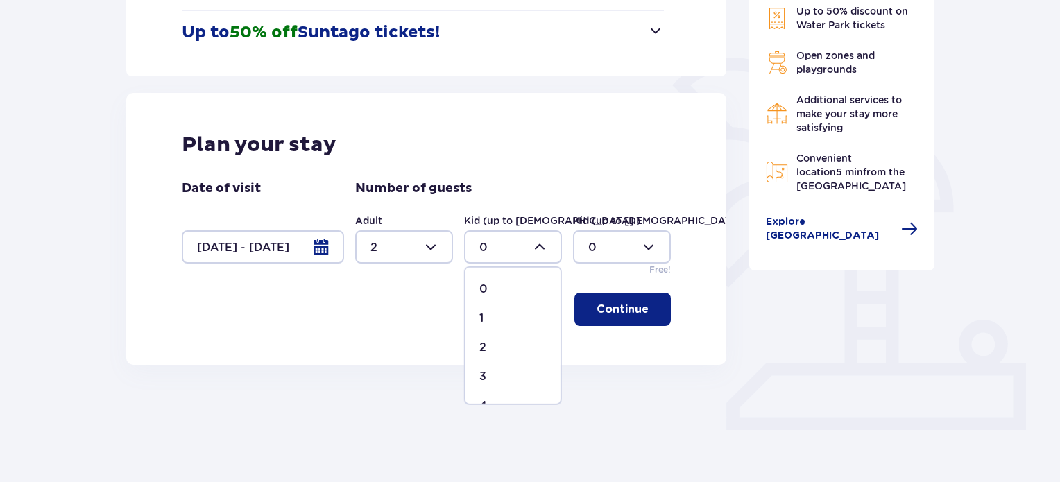
click at [494, 320] on div "1" at bounding box center [512, 318] width 67 height 15
type input "1"
click at [627, 247] on div at bounding box center [622, 246] width 98 height 33
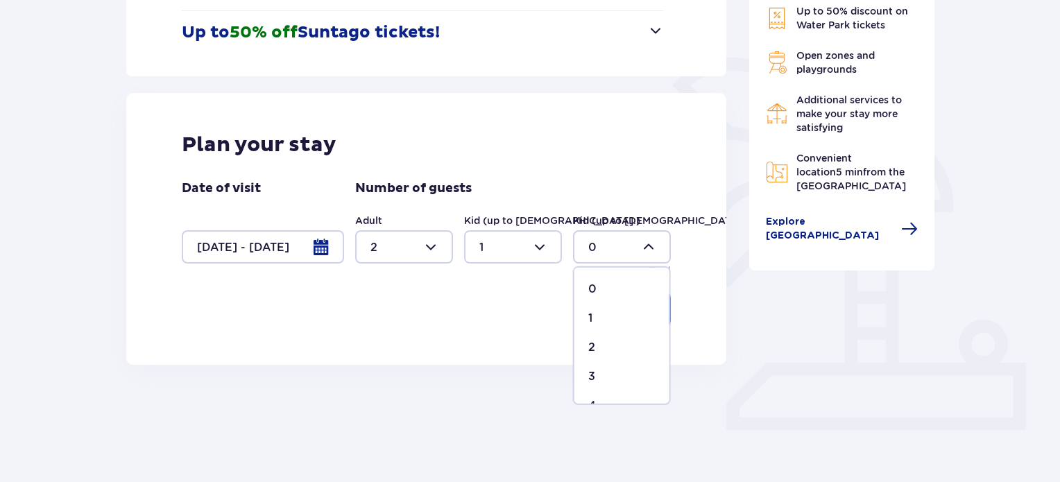
click at [586, 323] on span "1" at bounding box center [621, 318] width 95 height 29
type input "1"
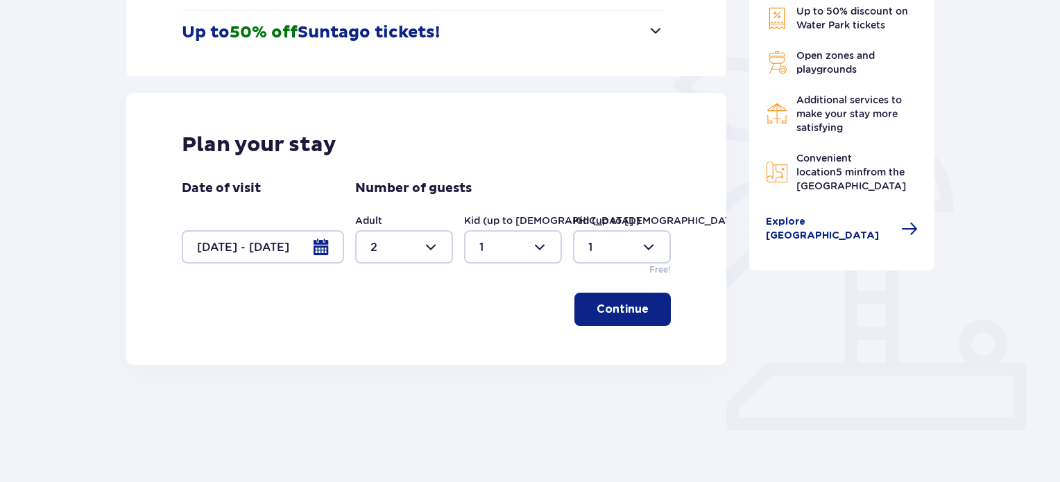
click at [600, 308] on p "Continue" at bounding box center [622, 309] width 52 height 15
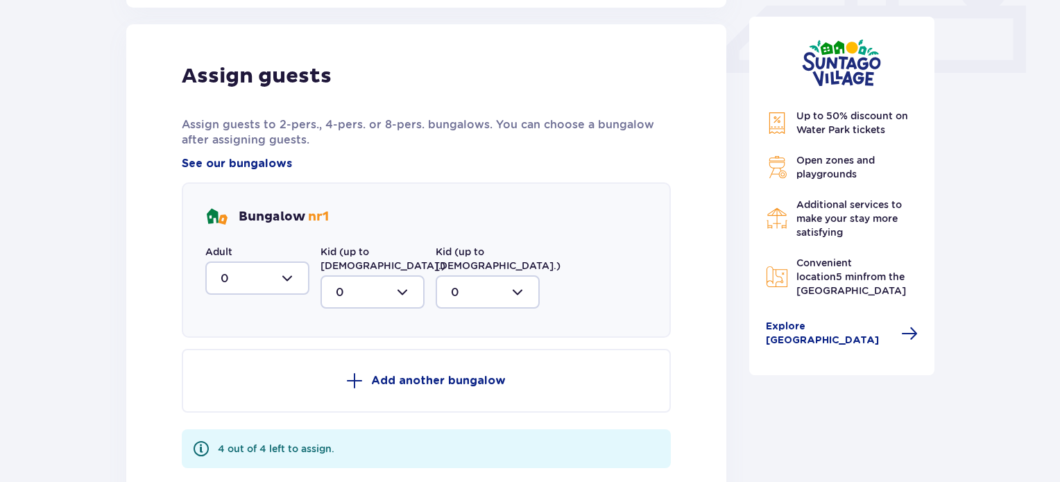
scroll to position [650, 0]
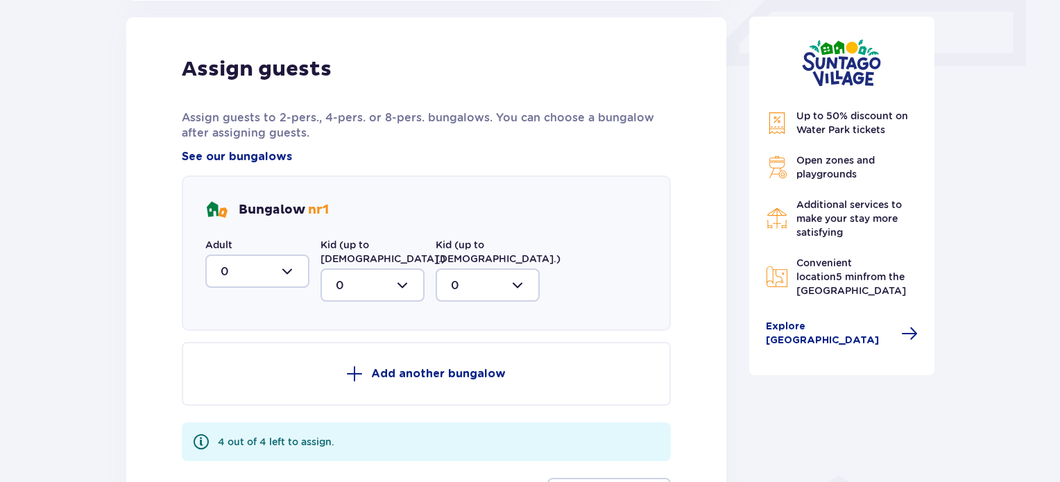
click at [245, 266] on div at bounding box center [257, 270] width 104 height 33
click at [227, 368] on div "2" at bounding box center [258, 371] width 74 height 15
type input "2"
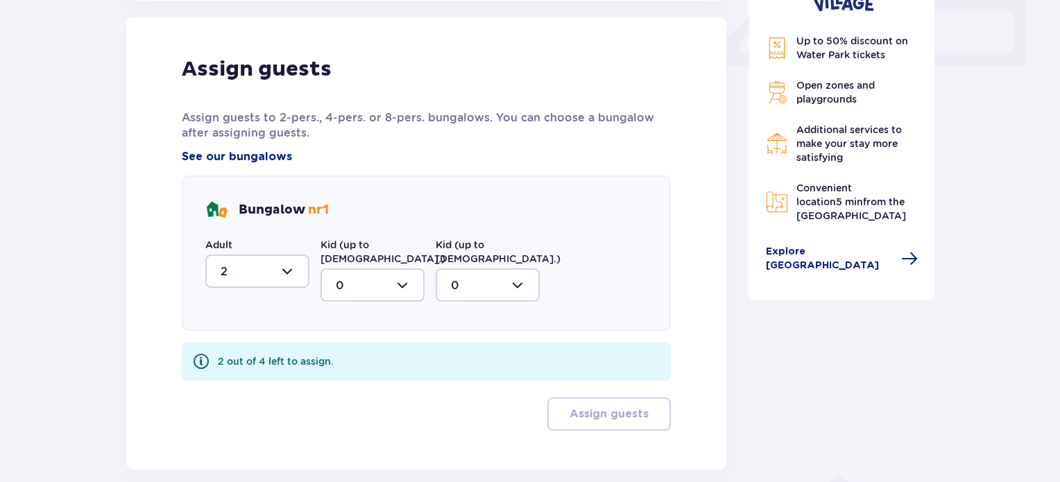
drag, startPoint x: 349, startPoint y: 275, endPoint x: 347, endPoint y: 285, distance: 10.8
click at [349, 275] on div at bounding box center [372, 284] width 104 height 33
drag, startPoint x: 336, startPoint y: 340, endPoint x: 348, endPoint y: 333, distance: 14.6
click at [338, 349] on p "1" at bounding box center [338, 356] width 4 height 15
type input "1"
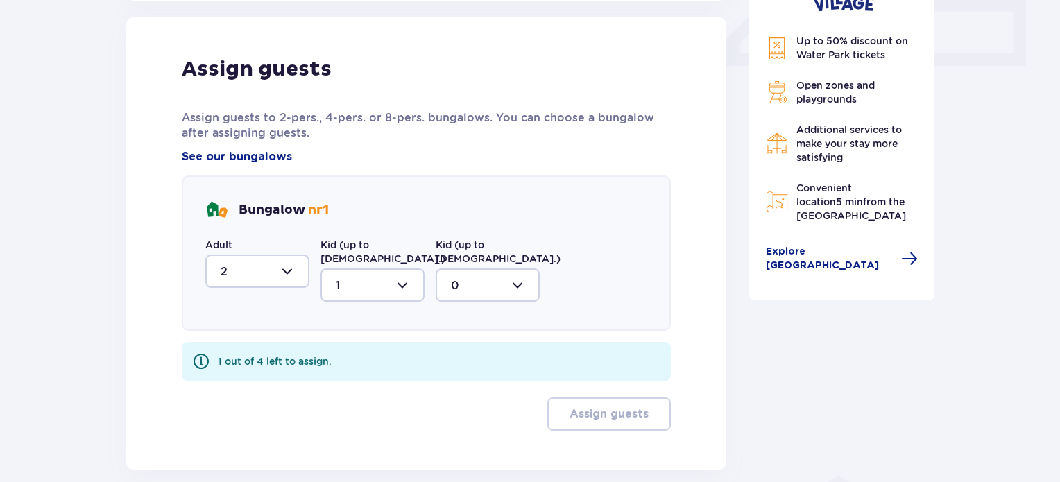
click at [455, 268] on div at bounding box center [487, 284] width 104 height 33
click at [447, 343] on span "1" at bounding box center [487, 356] width 101 height 29
type input "1"
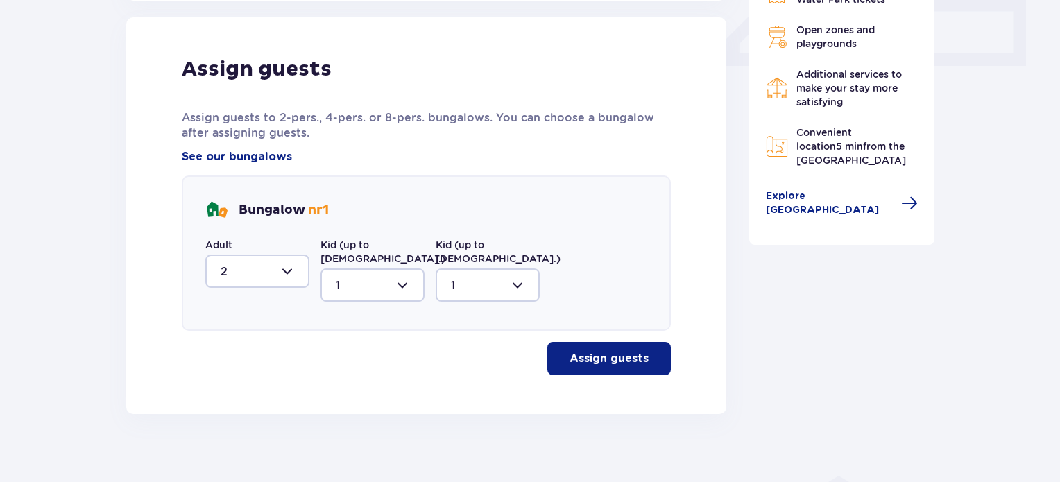
click at [590, 351] on p "Assign guests" at bounding box center [608, 358] width 79 height 15
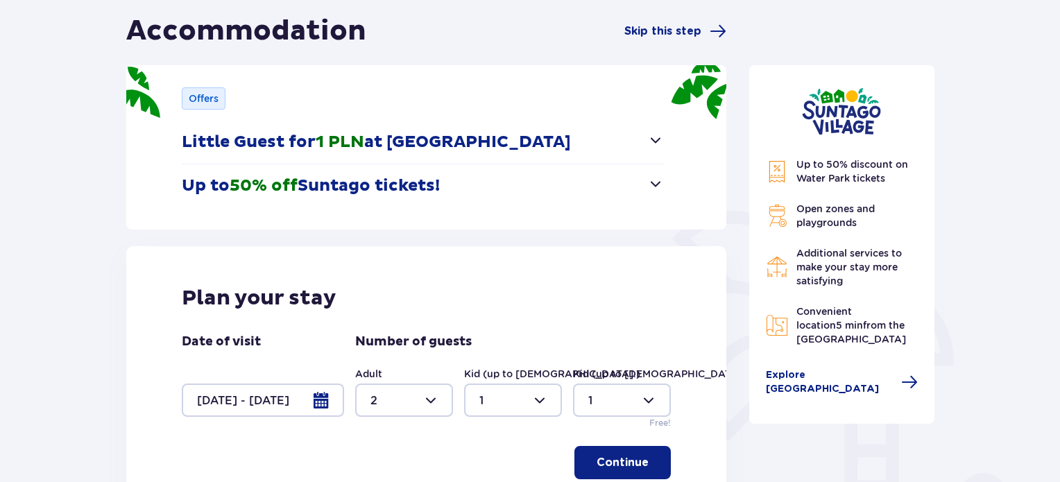
scroll to position [347, 0]
